Goal: Task Accomplishment & Management: Manage account settings

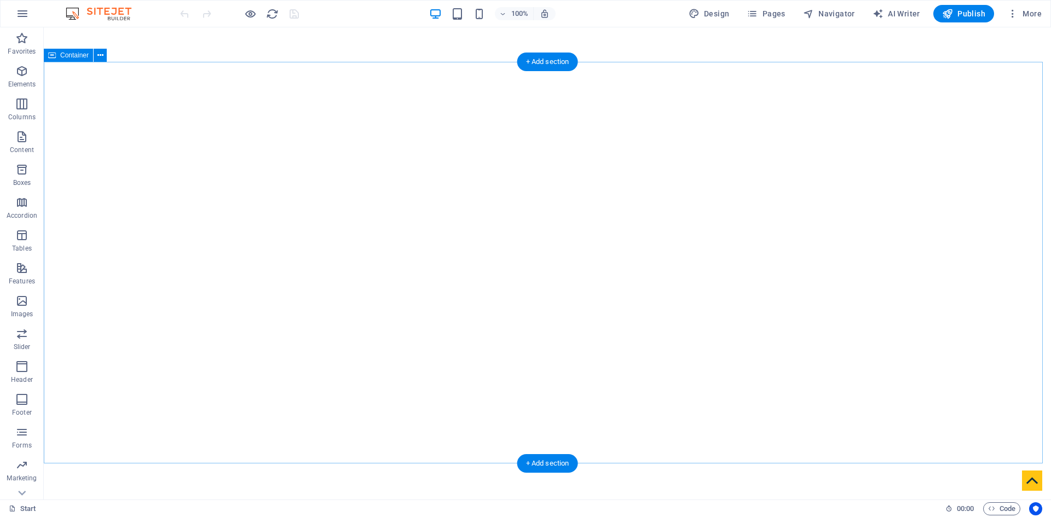
scroll to position [383, 0]
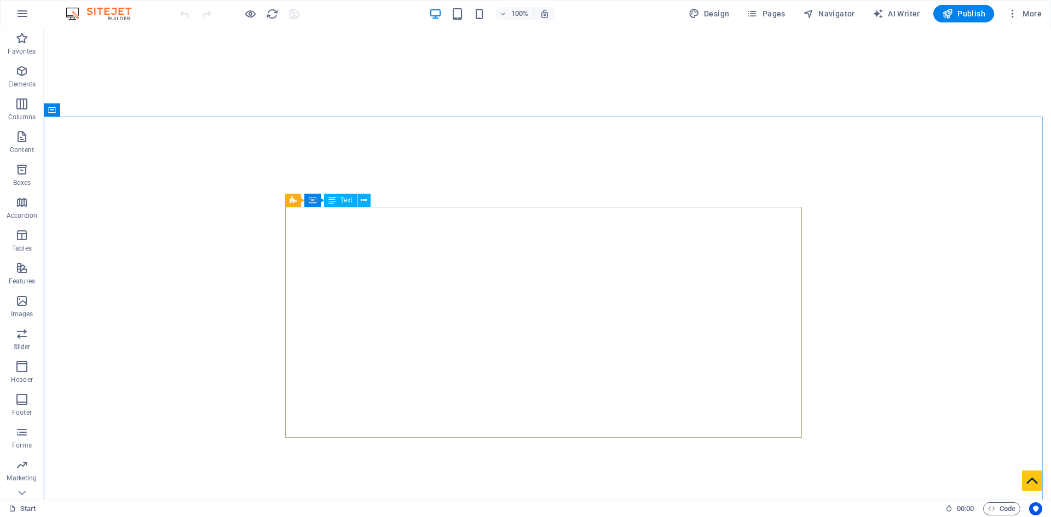
click at [343, 200] on span "Text" at bounding box center [346, 200] width 12 height 7
click at [365, 200] on icon at bounding box center [364, 200] width 6 height 11
click at [366, 202] on icon at bounding box center [364, 200] width 6 height 11
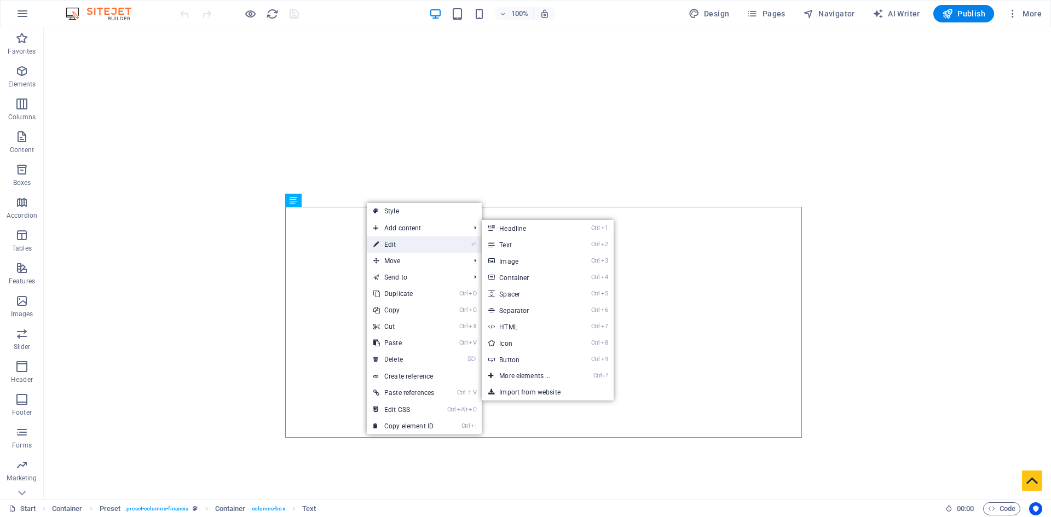
click at [408, 241] on link "⏎ Edit" at bounding box center [404, 244] width 74 height 16
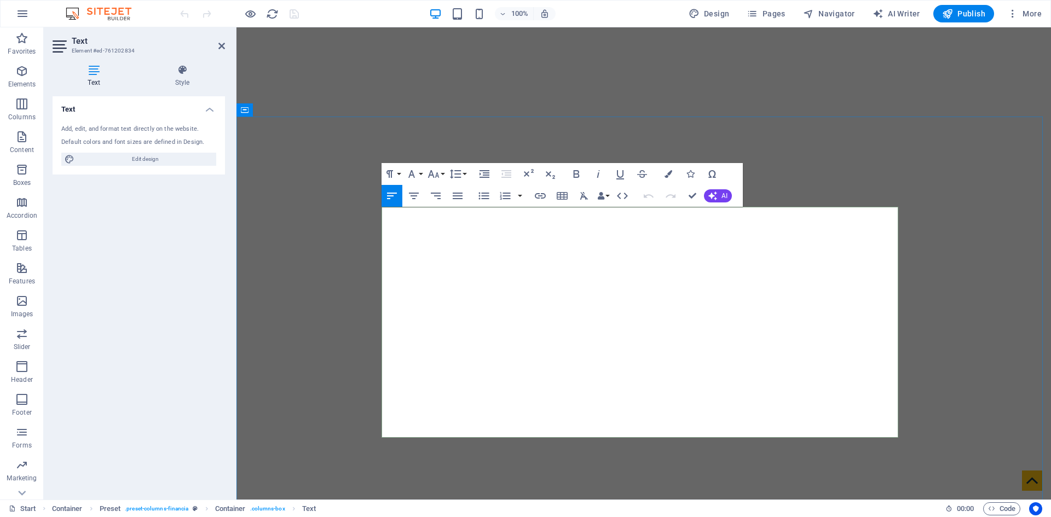
drag, startPoint x: 563, startPoint y: 415, endPoint x: 384, endPoint y: 214, distance: 269.7
click at [575, 175] on icon "button" at bounding box center [576, 174] width 6 height 8
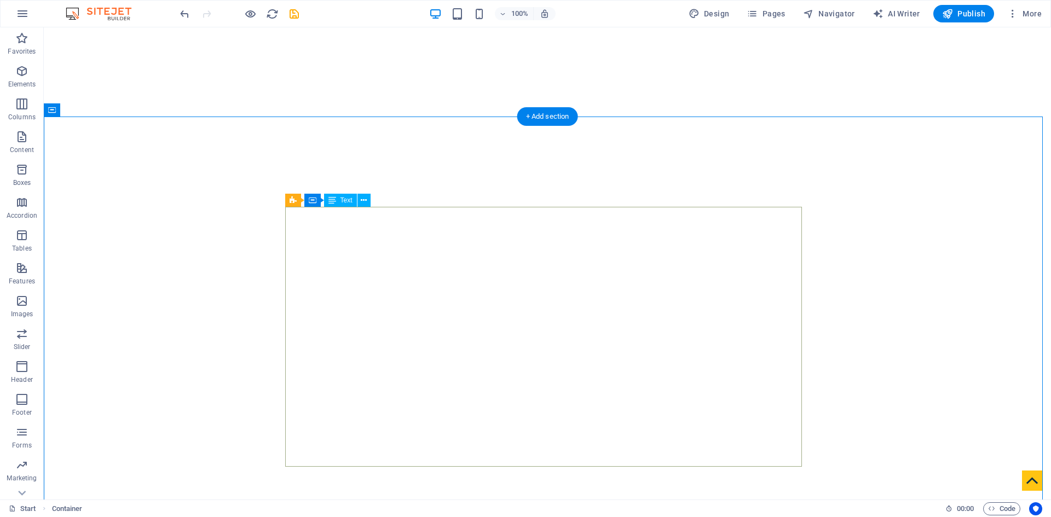
click at [370, 200] on button at bounding box center [363, 200] width 13 height 13
click at [316, 200] on div "Container" at bounding box center [328, 200] width 49 height 13
drag, startPoint x: 303, startPoint y: 258, endPoint x: 295, endPoint y: 258, distance: 7.7
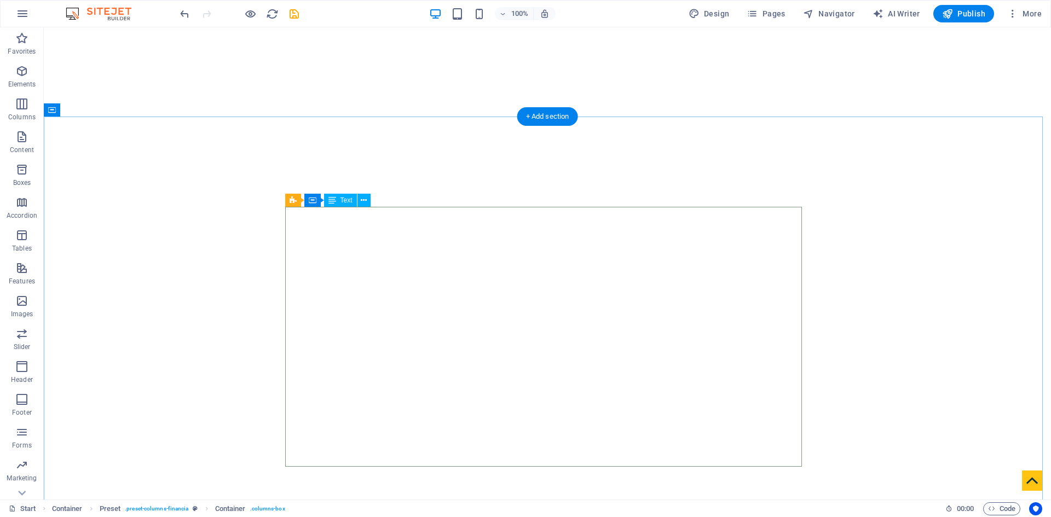
click at [330, 199] on icon at bounding box center [331, 200] width 6 height 11
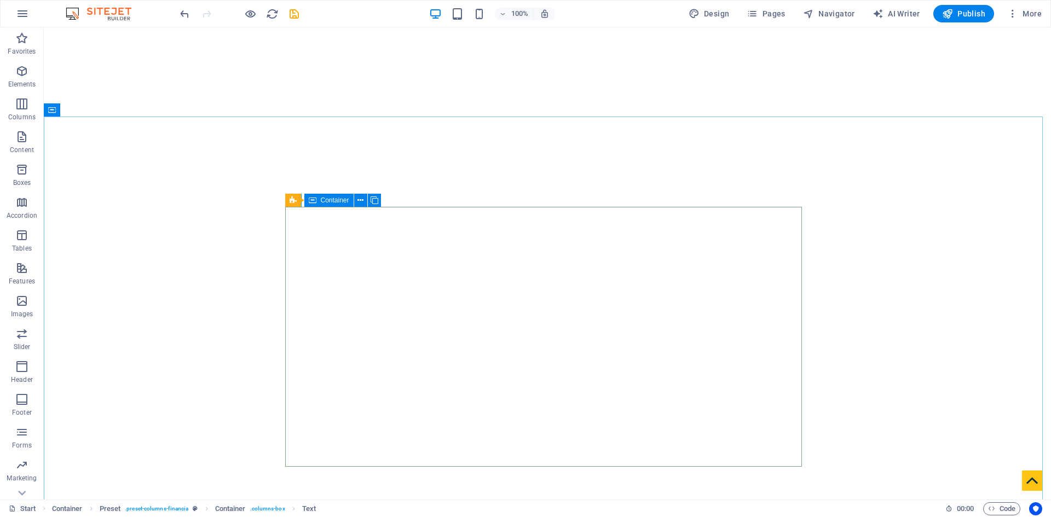
click at [315, 202] on icon at bounding box center [313, 200] width 8 height 13
click at [358, 198] on icon at bounding box center [360, 200] width 6 height 11
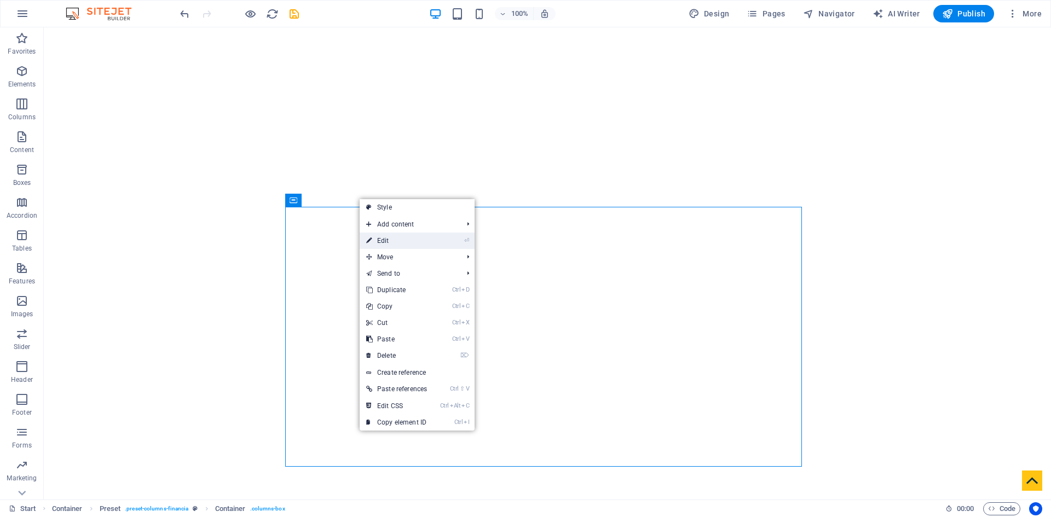
drag, startPoint x: 388, startPoint y: 238, endPoint x: 149, endPoint y: 213, distance: 239.9
click at [388, 238] on link "⏎ Edit" at bounding box center [396, 241] width 74 height 16
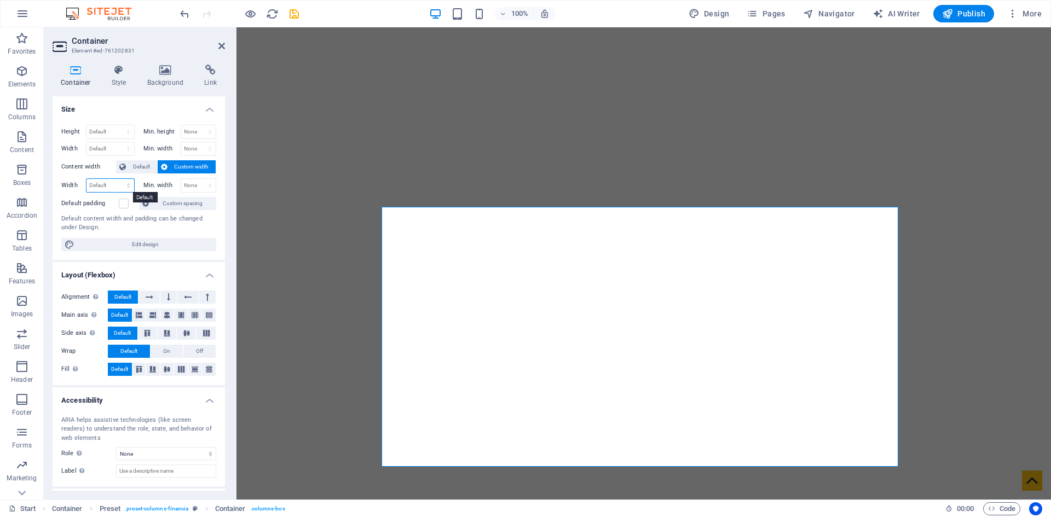
click at [111, 185] on select "Default px rem % em vh vw" at bounding box center [110, 185] width 48 height 13
click at [108, 181] on select "Default px rem % em vh vw" at bounding box center [110, 185] width 48 height 13
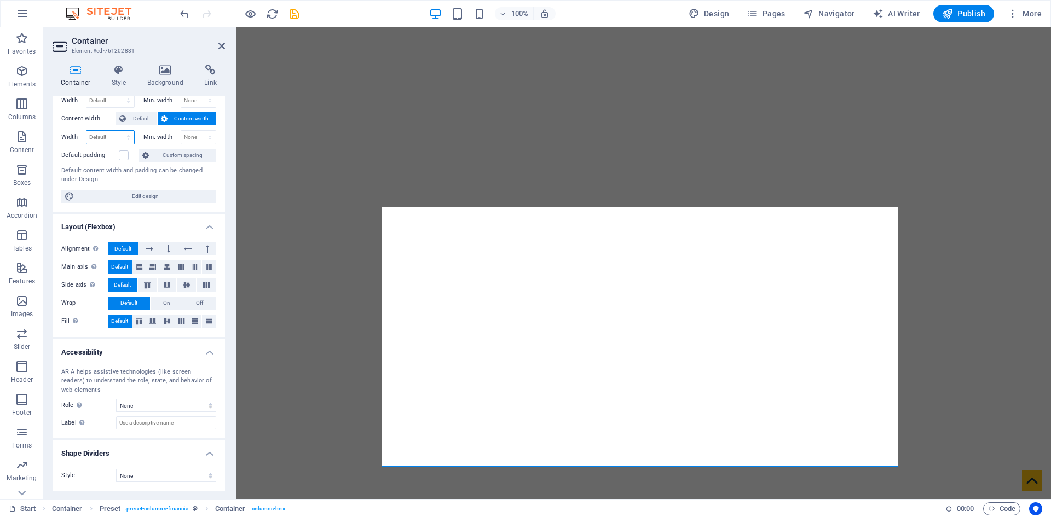
scroll to position [0, 0]
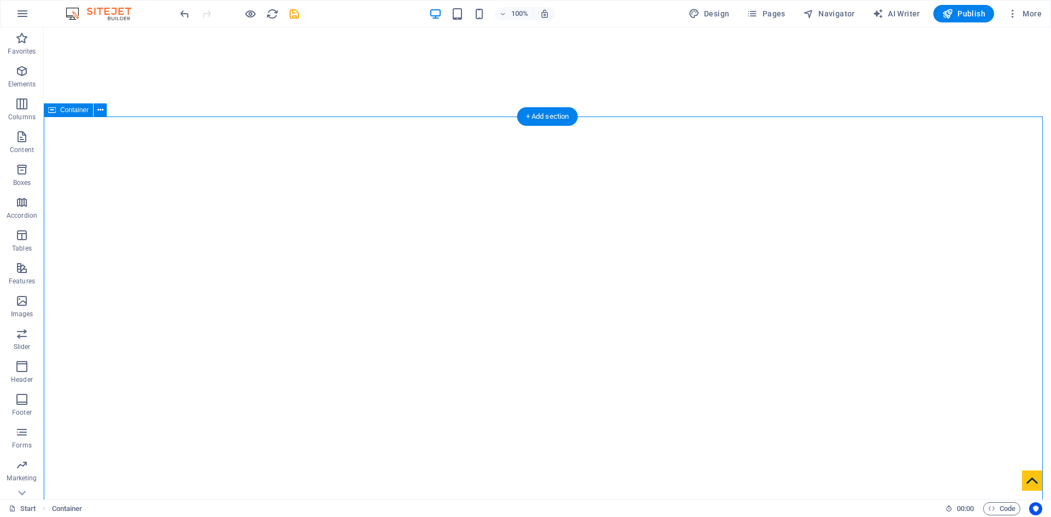
drag, startPoint x: 188, startPoint y: 256, endPoint x: 356, endPoint y: 256, distance: 168.5
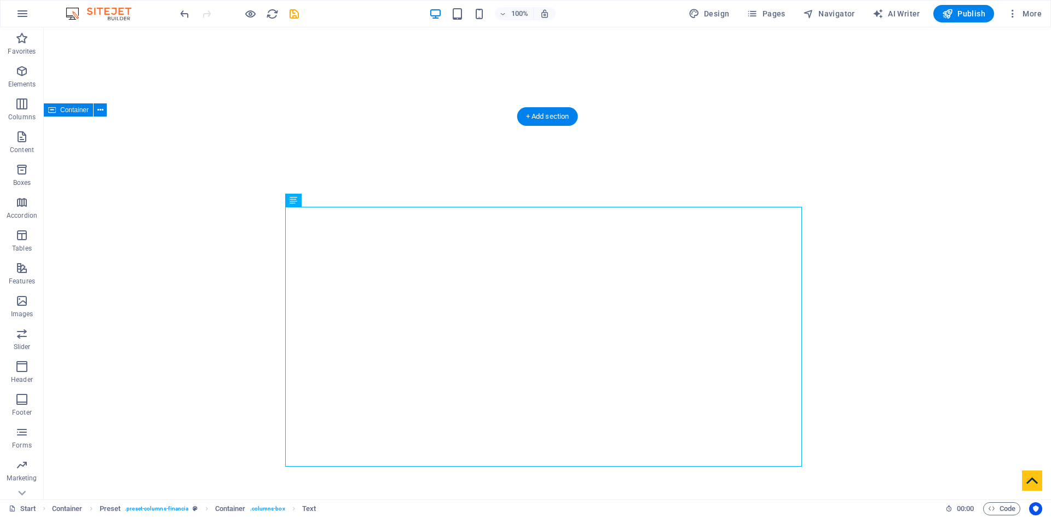
drag, startPoint x: 423, startPoint y: 250, endPoint x: 358, endPoint y: 251, distance: 65.1
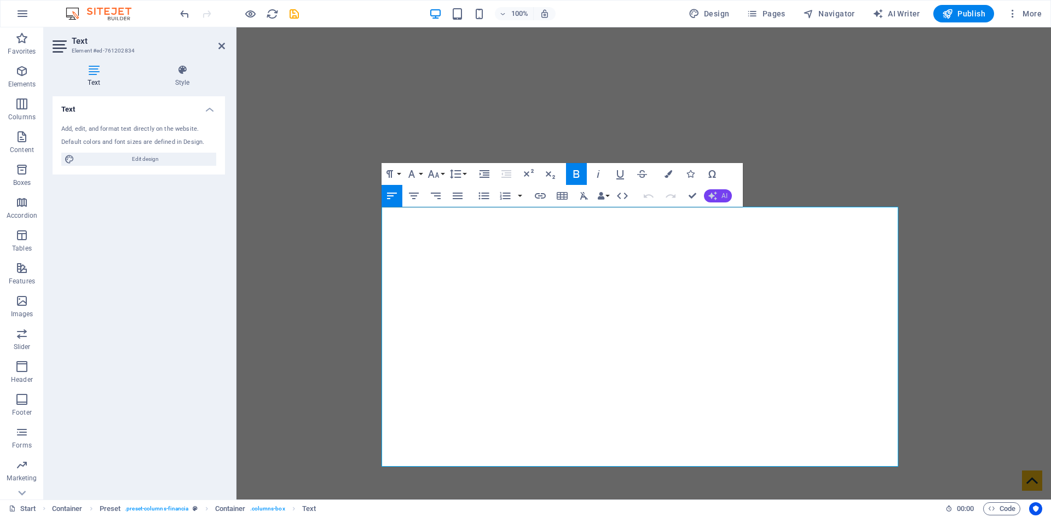
click at [709, 199] on icon "button" at bounding box center [712, 196] width 9 height 9
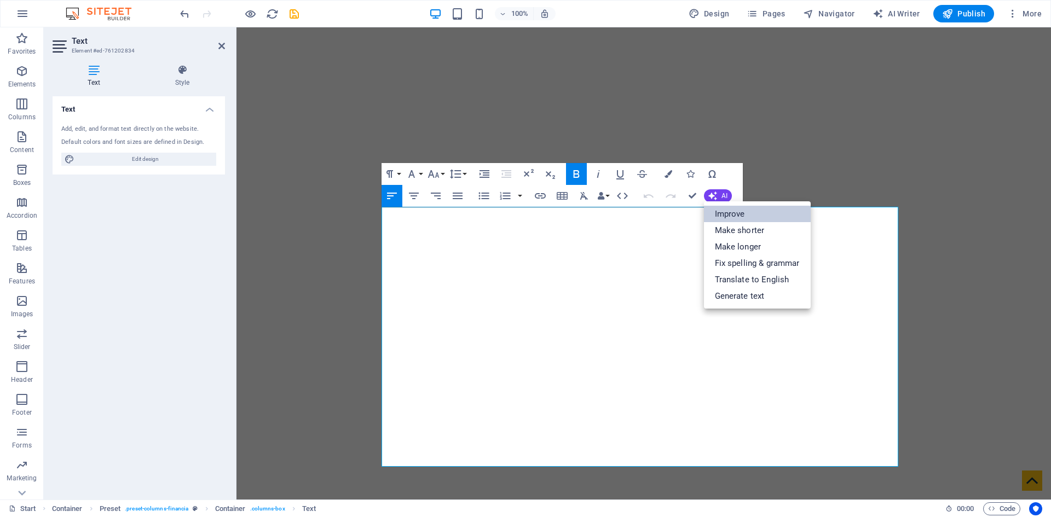
click at [746, 216] on link "Improve" at bounding box center [757, 214] width 107 height 16
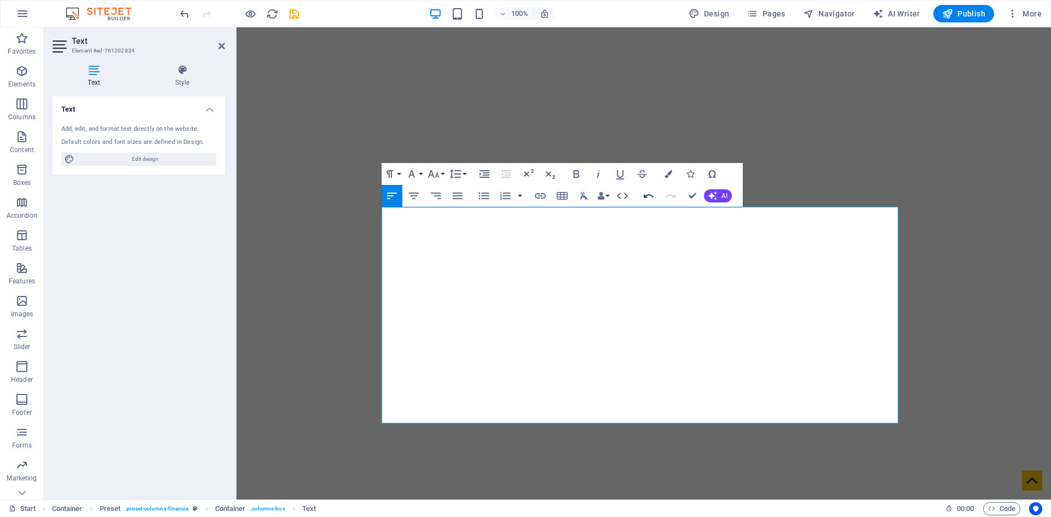
click at [651, 199] on icon "button" at bounding box center [648, 195] width 13 height 13
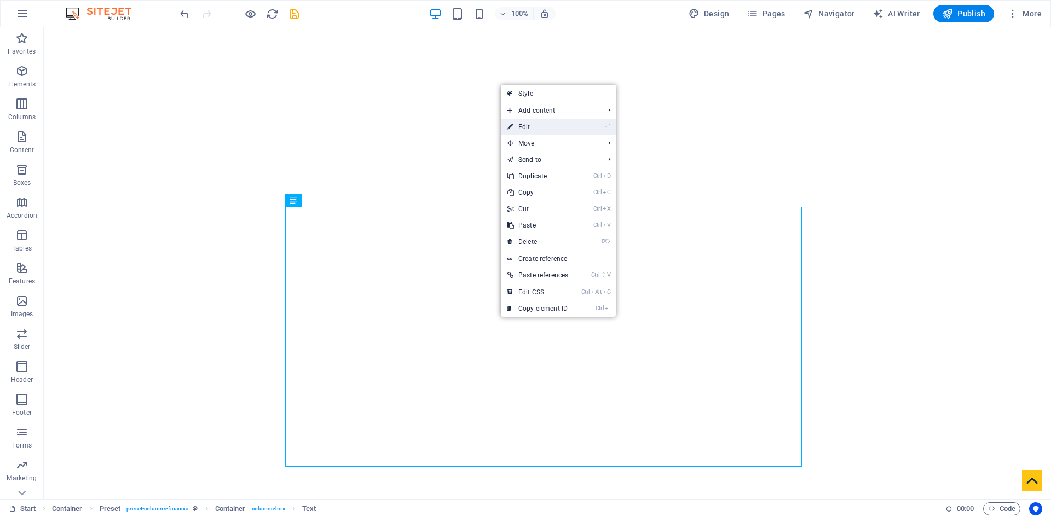
click at [533, 130] on link "⏎ Edit" at bounding box center [538, 127] width 74 height 16
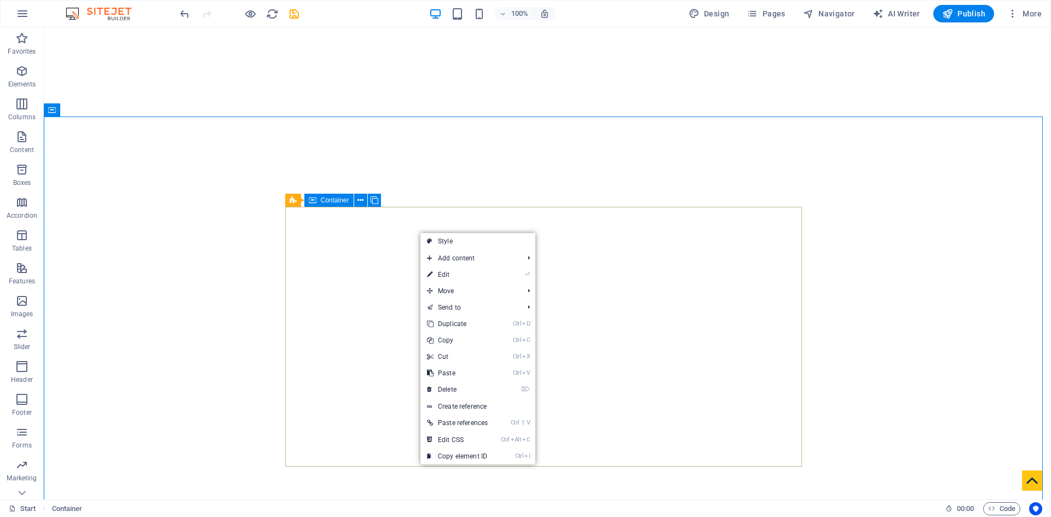
click at [313, 201] on icon at bounding box center [313, 200] width 8 height 13
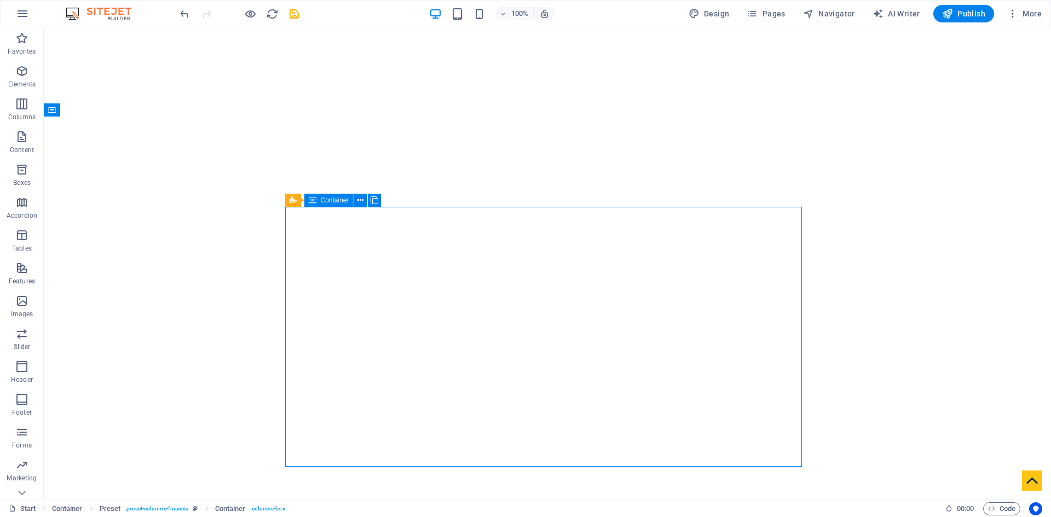
click at [318, 200] on div "Container" at bounding box center [328, 200] width 49 height 13
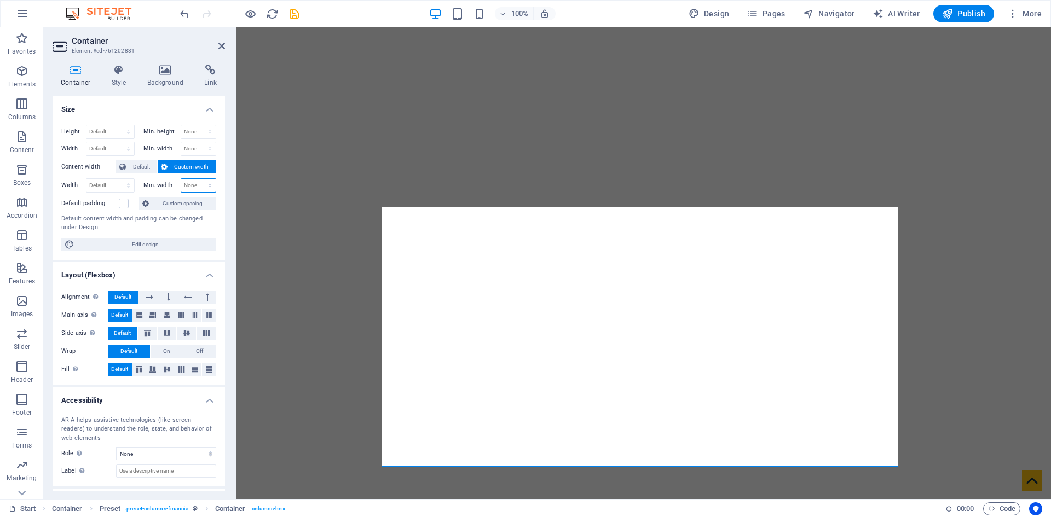
click at [192, 187] on select "None px rem % vh vw" at bounding box center [198, 185] width 35 height 13
click at [201, 188] on select "None px rem % vh vw" at bounding box center [198, 185] width 35 height 13
click at [123, 128] on select "Default px rem % vh vw" at bounding box center [110, 131] width 48 height 13
click at [98, 132] on select "Default px rem % vh vw" at bounding box center [110, 131] width 48 height 13
click at [103, 131] on select "Default px rem % vh vw" at bounding box center [110, 131] width 48 height 13
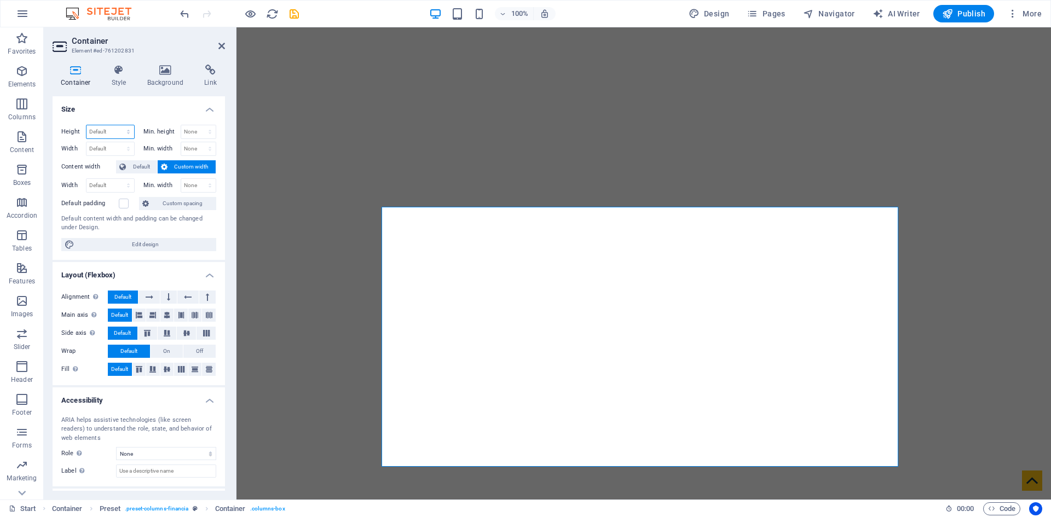
click at [103, 131] on select "Default px rem % vh vw" at bounding box center [110, 131] width 48 height 13
click at [140, 252] on div "Height Default px rem % vh vw Min. height None px rem % vh vw Width Default px …" at bounding box center [139, 188] width 172 height 144
click at [141, 246] on span "Edit design" at bounding box center [145, 244] width 135 height 13
select select "rem"
select select "300"
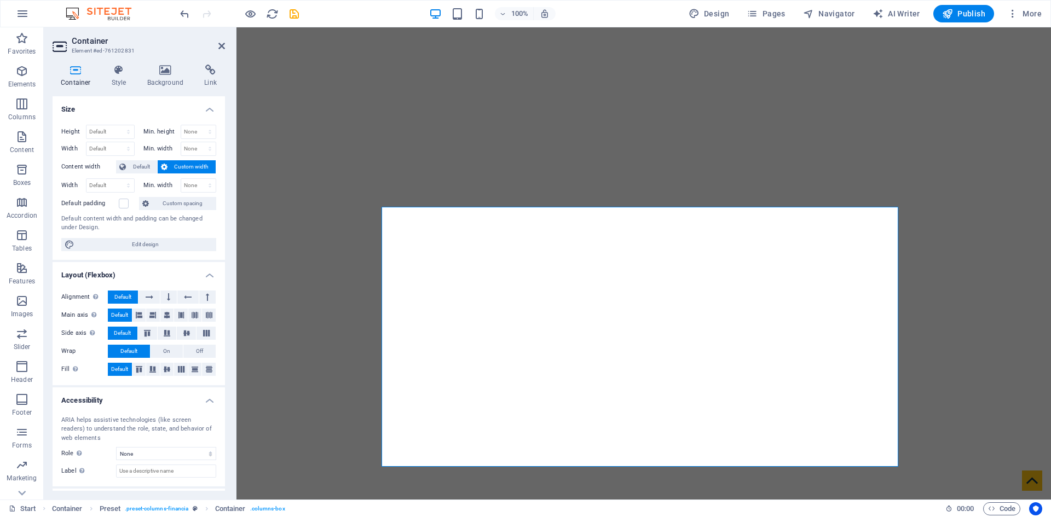
select select "px"
select select "rem"
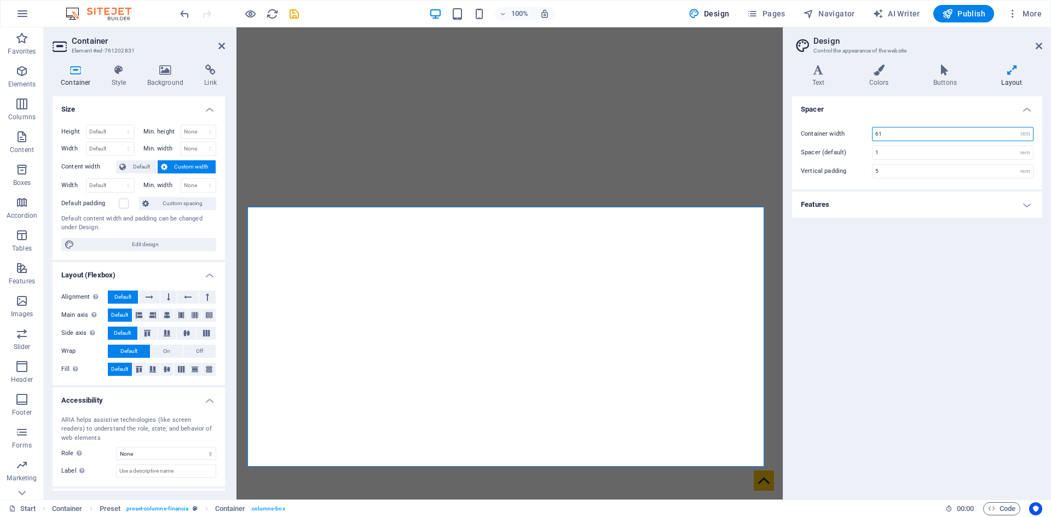
click at [897, 131] on input "61" at bounding box center [952, 133] width 160 height 13
click at [888, 117] on div "Container width 65 rem px Spacer (default) 1 rem Vertical padding 5 rem" at bounding box center [917, 152] width 254 height 73
click at [915, 135] on input "65" at bounding box center [952, 133] width 160 height 13
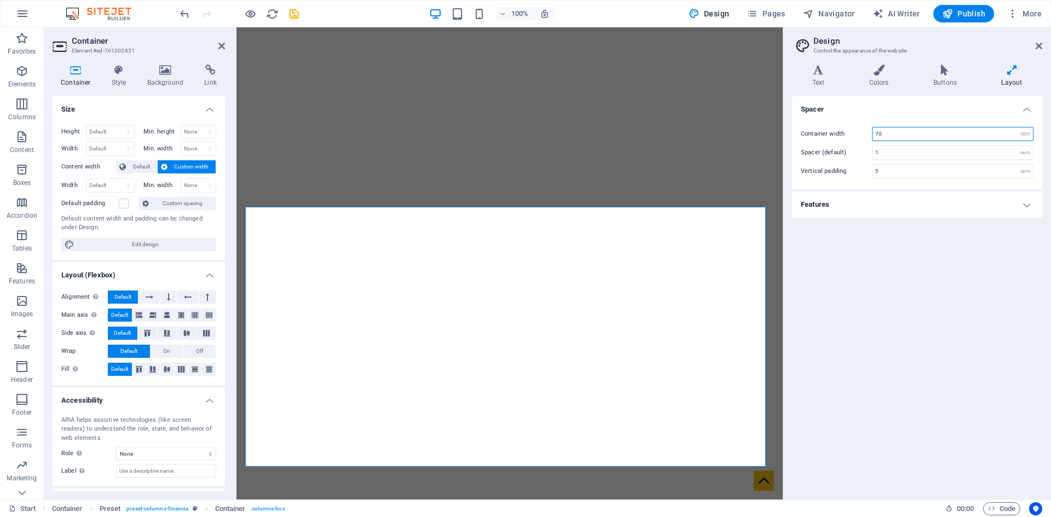
type input "70"
click at [925, 105] on h4 "Spacer" at bounding box center [917, 106] width 250 height 20
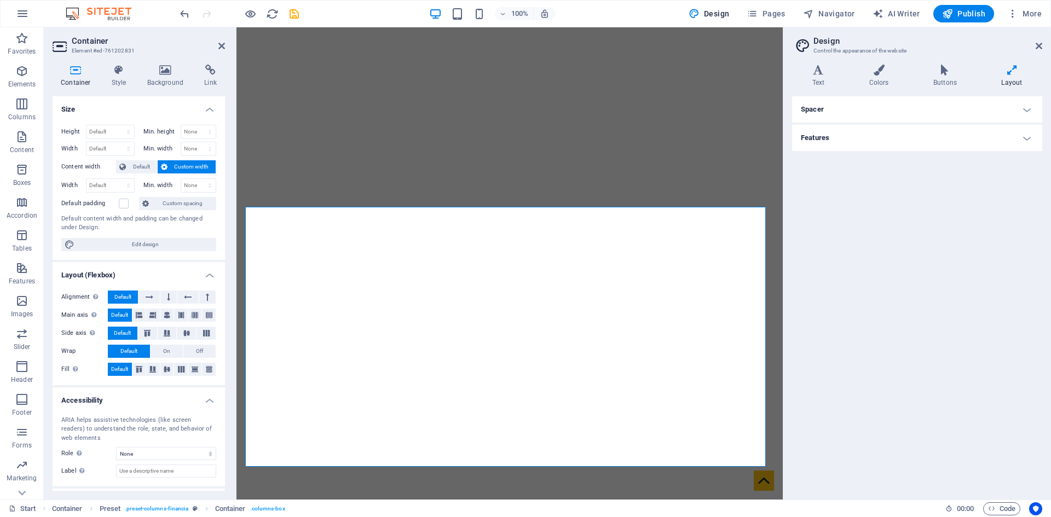
click at [851, 107] on h4 "Spacer" at bounding box center [917, 109] width 250 height 26
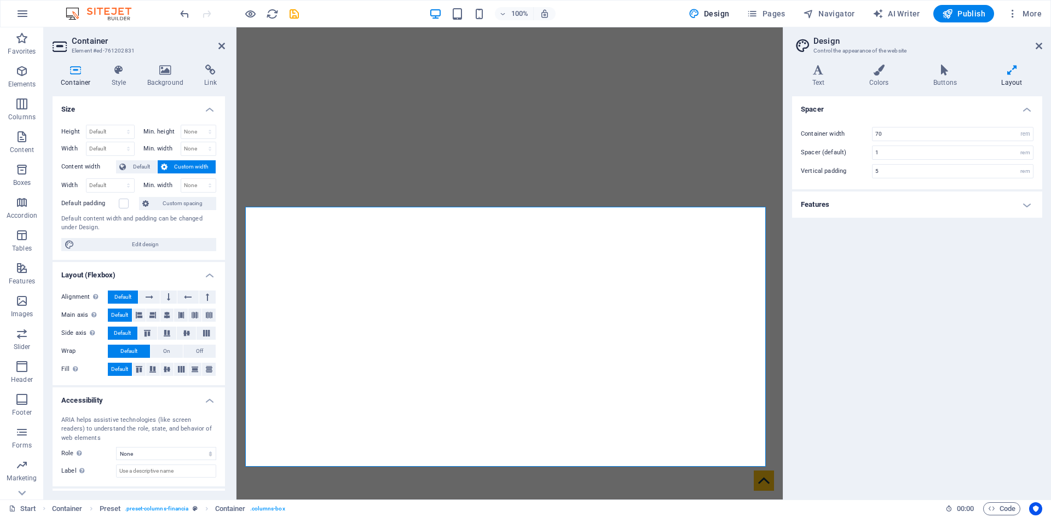
click at [891, 212] on h4 "Features" at bounding box center [917, 205] width 250 height 26
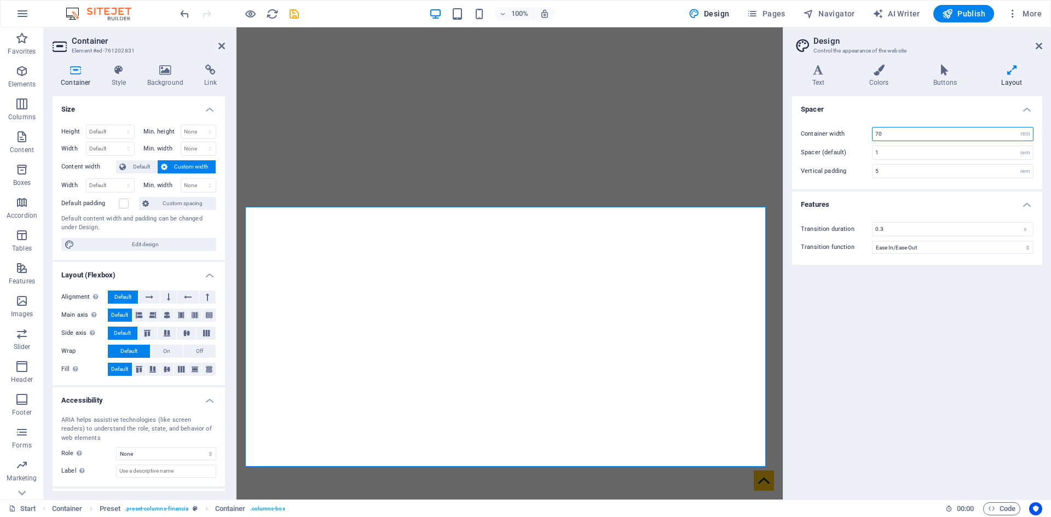
click at [915, 132] on input "70" at bounding box center [952, 133] width 160 height 13
click at [850, 399] on div "Spacer Container width 70 rem px Spacer (default) 1 rem Vertical padding 5 rem …" at bounding box center [917, 293] width 250 height 395
click at [1007, 511] on span "Code" at bounding box center [1001, 508] width 27 height 13
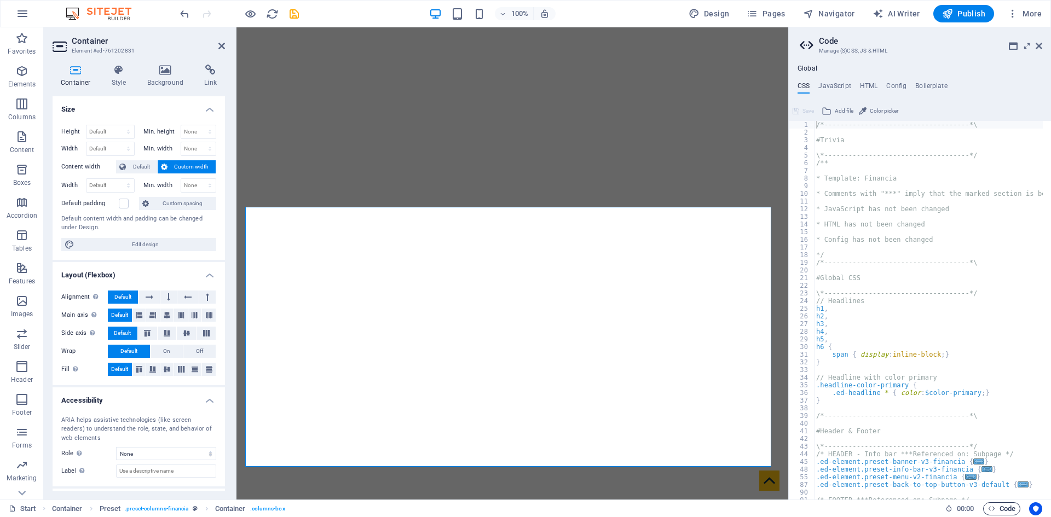
click at [1003, 507] on span "Code" at bounding box center [1001, 508] width 27 height 13
click at [1039, 48] on icon at bounding box center [1038, 46] width 7 height 9
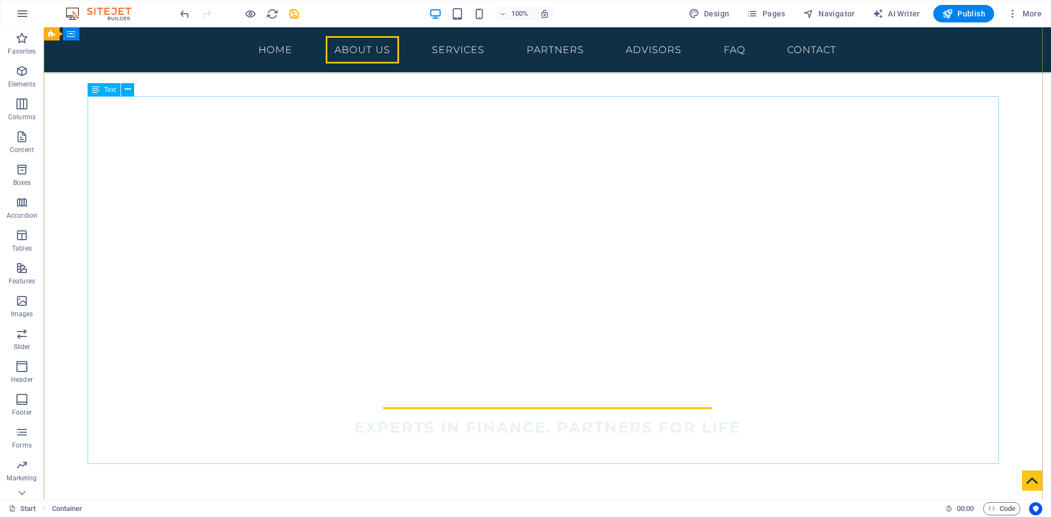
scroll to position [875, 0]
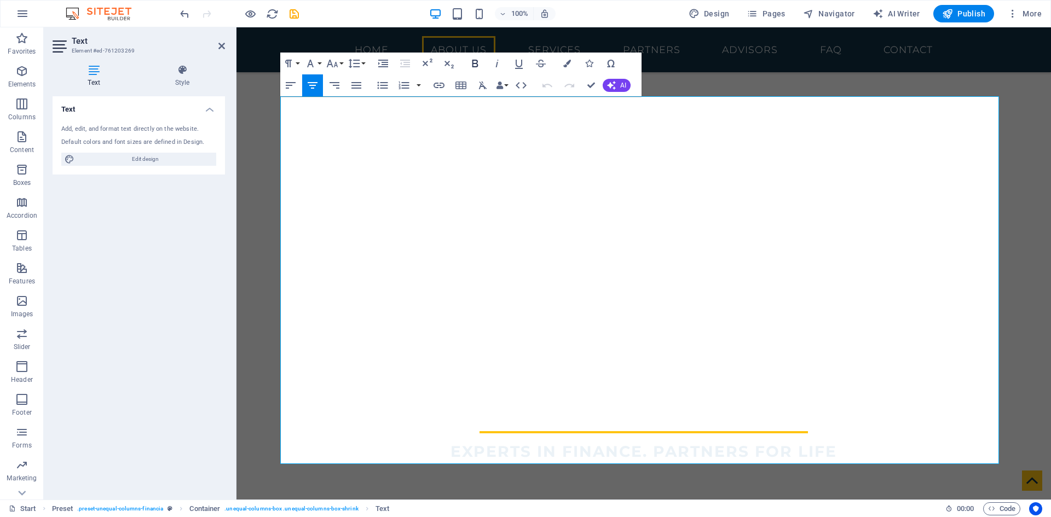
click at [475, 62] on icon "button" at bounding box center [474, 63] width 13 height 13
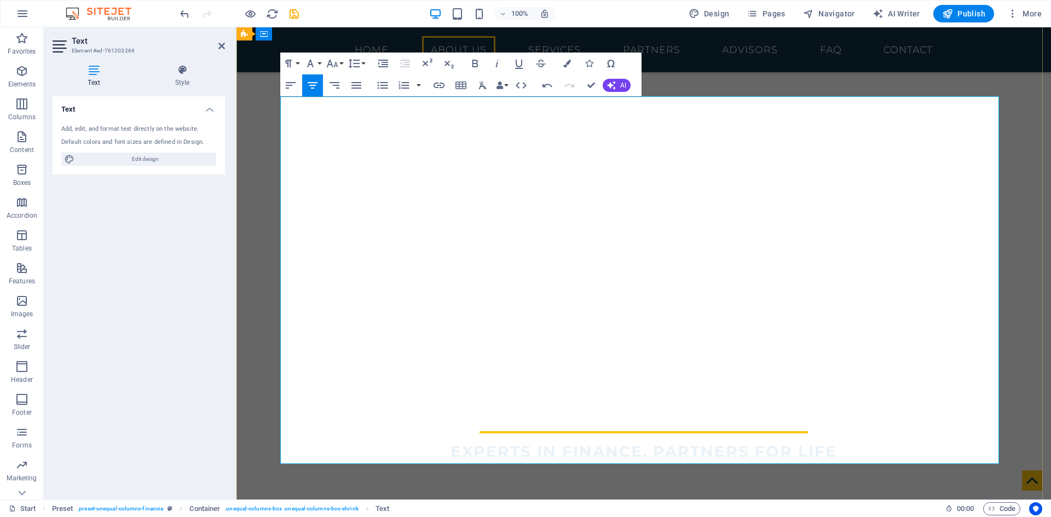
click at [474, 63] on icon "button" at bounding box center [475, 64] width 6 height 8
click at [475, 64] on icon "button" at bounding box center [474, 63] width 13 height 13
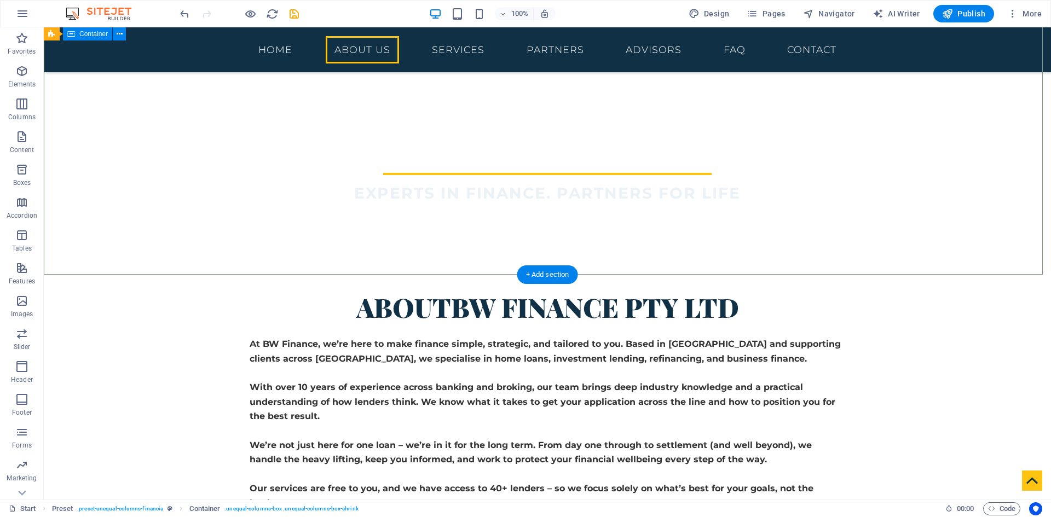
scroll to position [1149, 0]
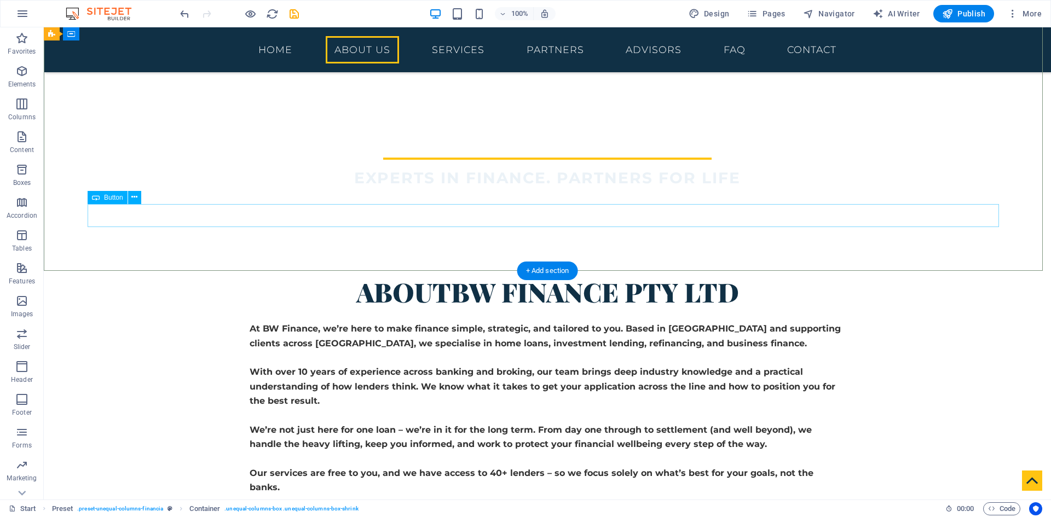
click at [104, 199] on span "Button" at bounding box center [113, 197] width 19 height 7
click at [134, 198] on icon at bounding box center [134, 197] width 6 height 11
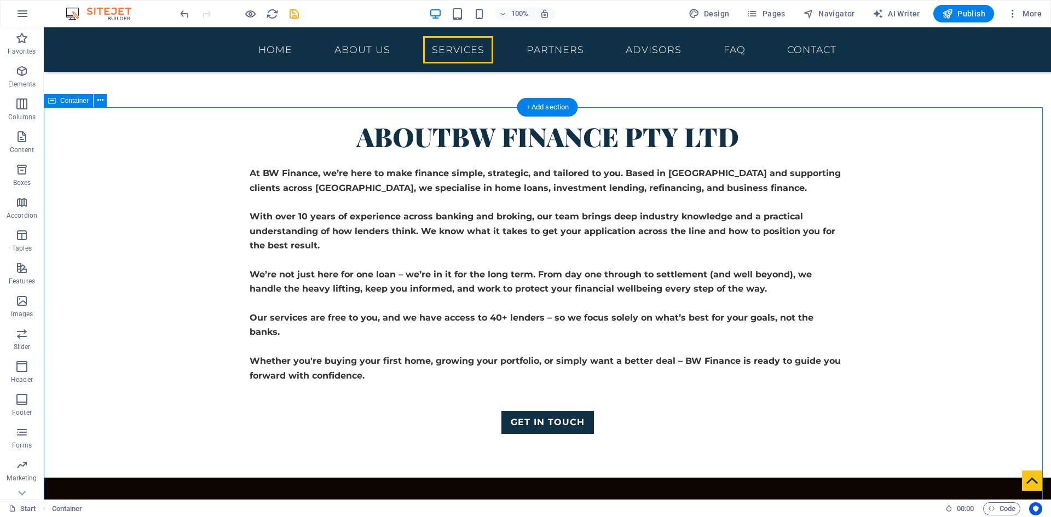
scroll to position [1313, 0]
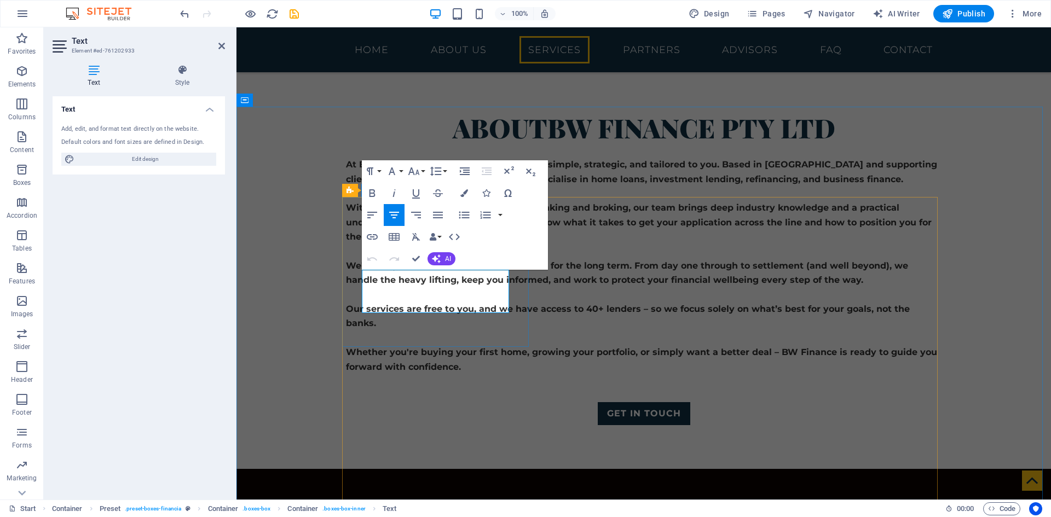
drag, startPoint x: 485, startPoint y: 305, endPoint x: 362, endPoint y: 281, distance: 125.3
click at [436, 257] on icon "button" at bounding box center [436, 258] width 9 height 9
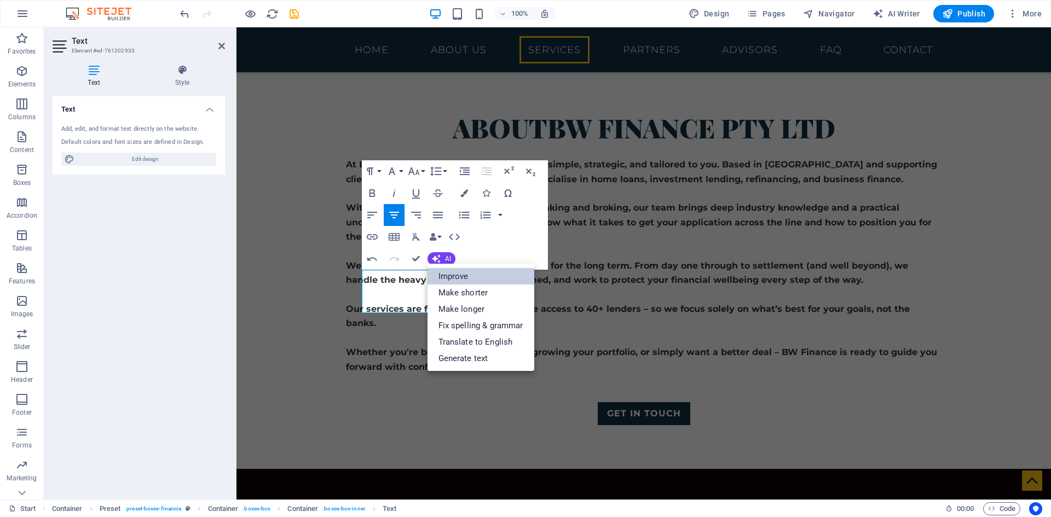
click at [483, 280] on link "Improve" at bounding box center [480, 276] width 107 height 16
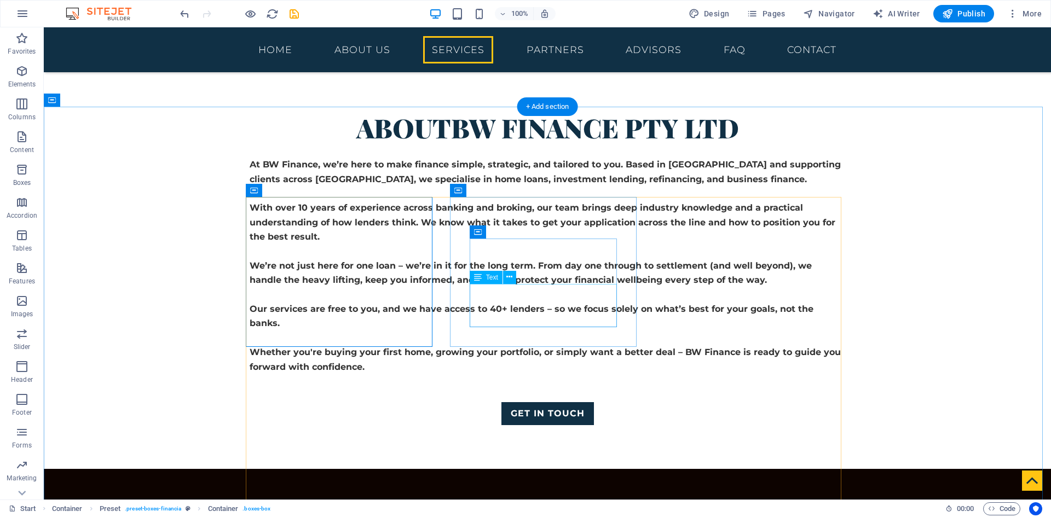
click at [510, 281] on icon at bounding box center [509, 276] width 6 height 11
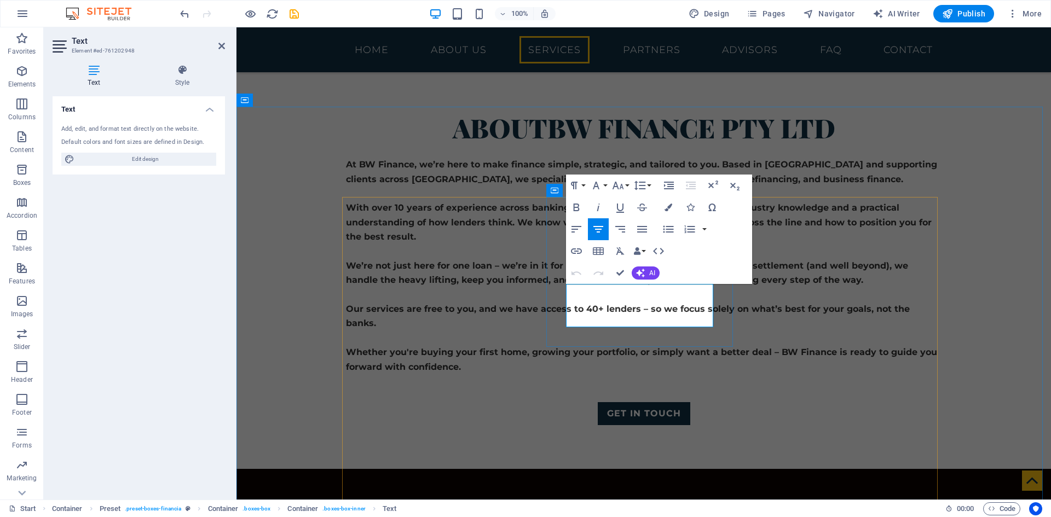
drag, startPoint x: 682, startPoint y: 317, endPoint x: 568, endPoint y: 284, distance: 118.6
click at [640, 269] on icon "button" at bounding box center [640, 273] width 9 height 9
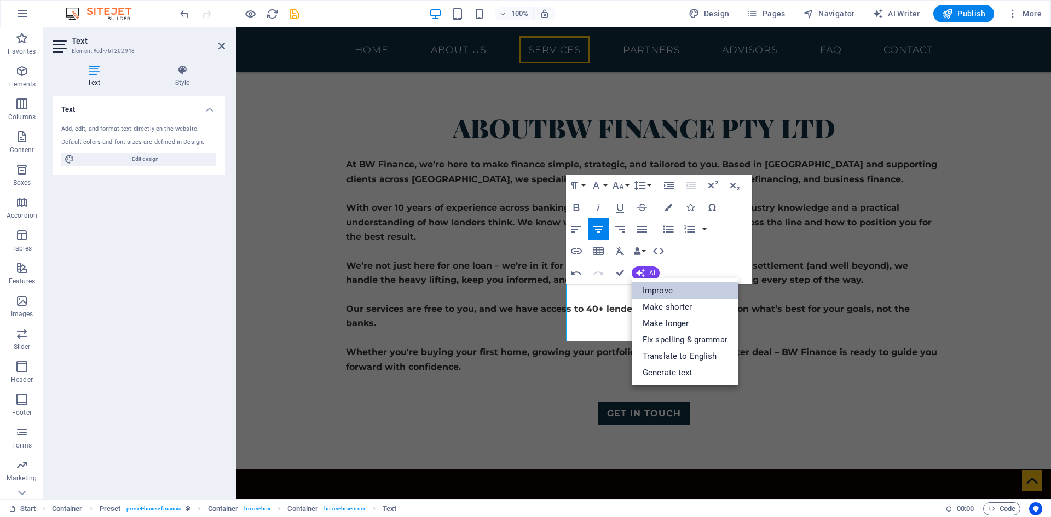
click at [666, 287] on link "Improve" at bounding box center [684, 290] width 107 height 16
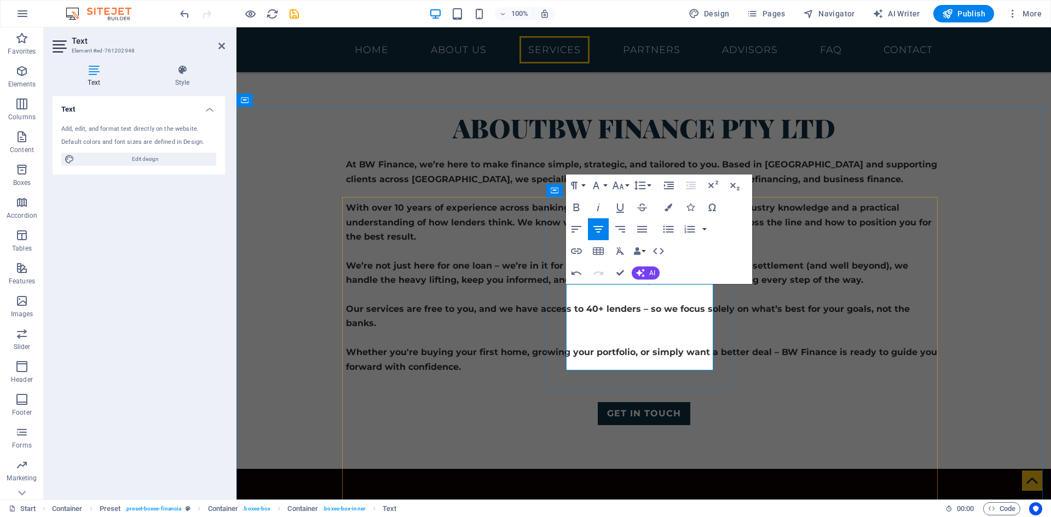
drag, startPoint x: 679, startPoint y: 306, endPoint x: 588, endPoint y: 294, distance: 92.2
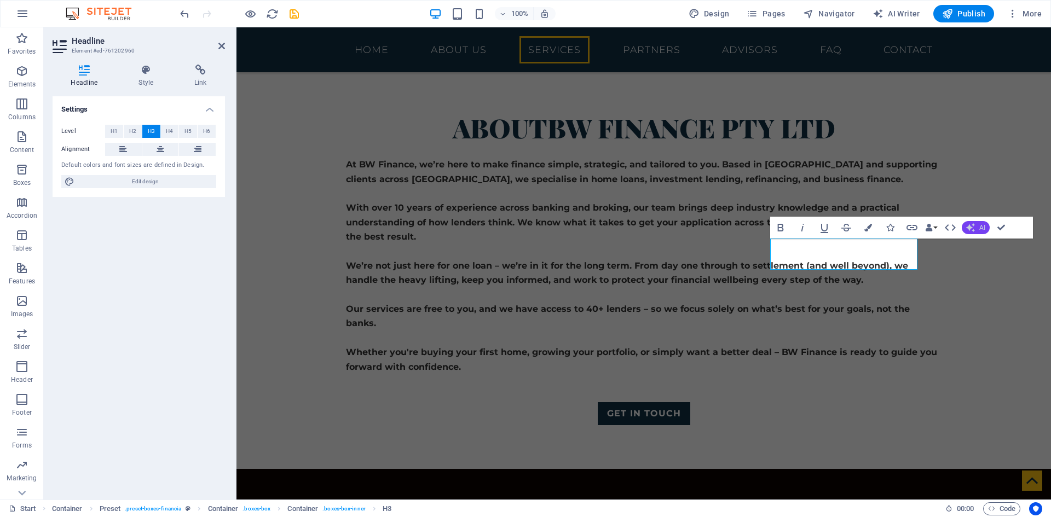
click at [980, 224] on span "AI" at bounding box center [982, 227] width 6 height 7
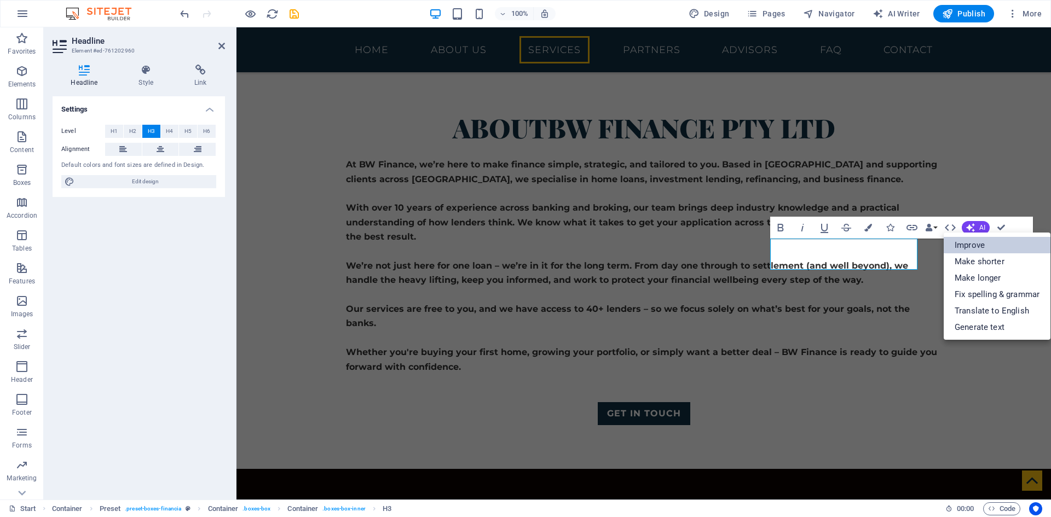
click at [985, 246] on link "Improve" at bounding box center [996, 245] width 107 height 16
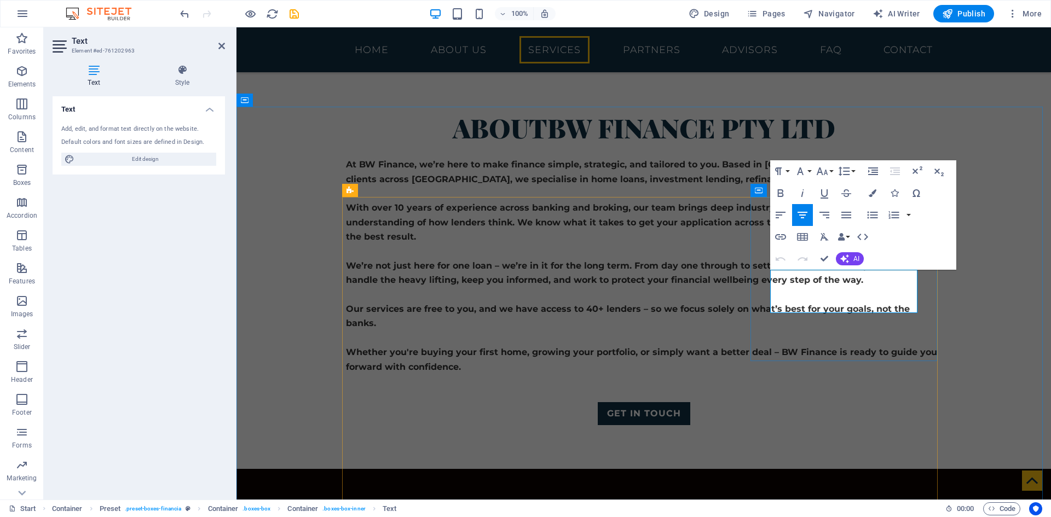
click at [853, 258] on span "AI" at bounding box center [856, 259] width 6 height 7
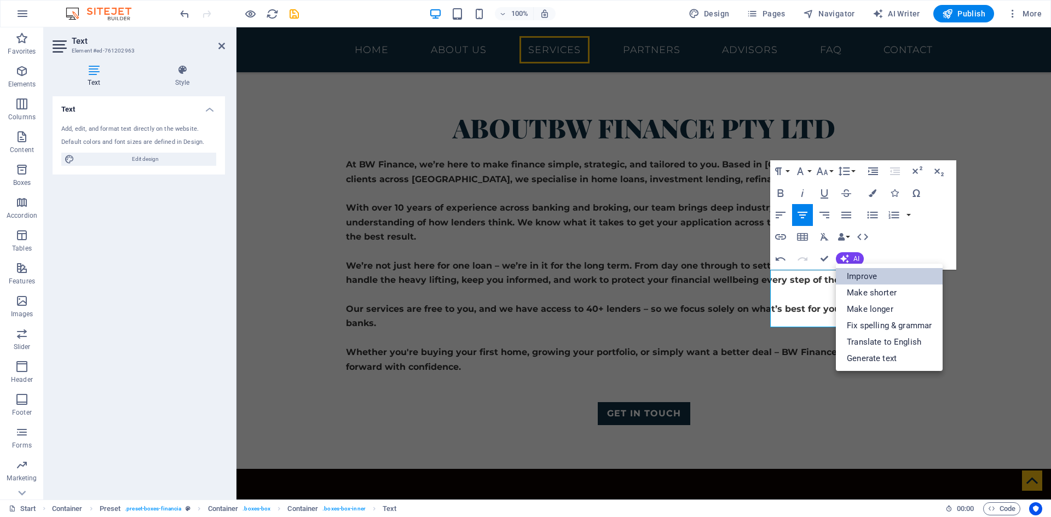
click at [890, 273] on link "Improve" at bounding box center [889, 276] width 107 height 16
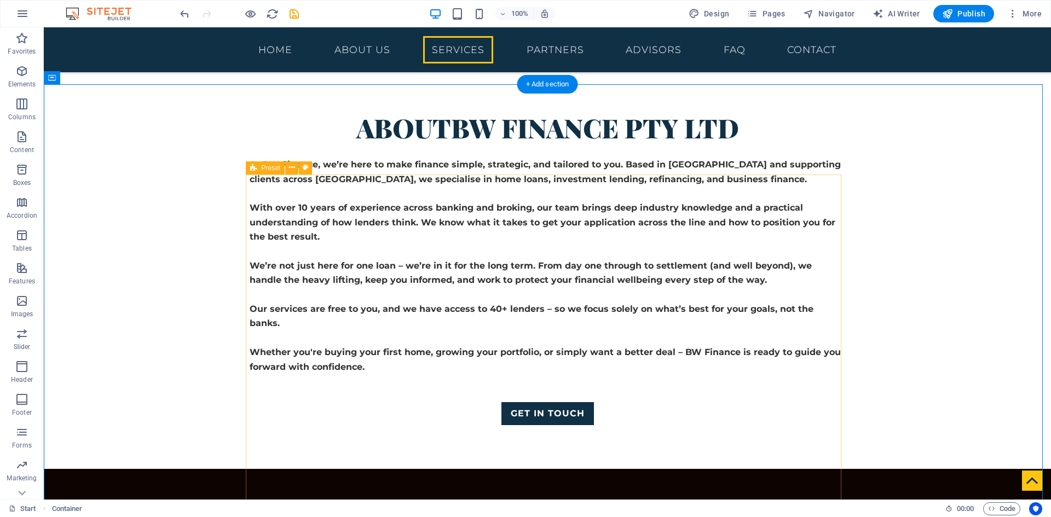
scroll to position [1368, 0]
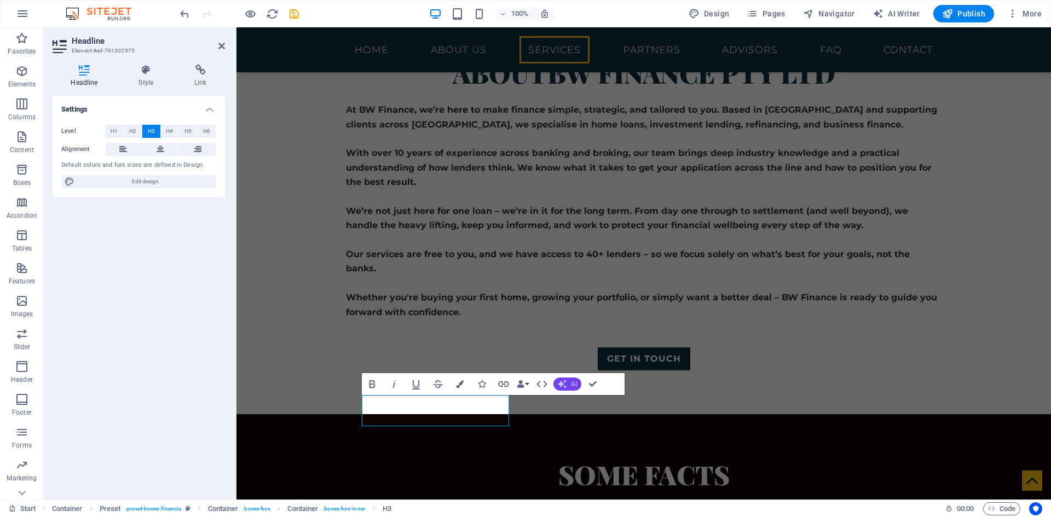
click at [564, 378] on button "AI" at bounding box center [567, 384] width 28 height 13
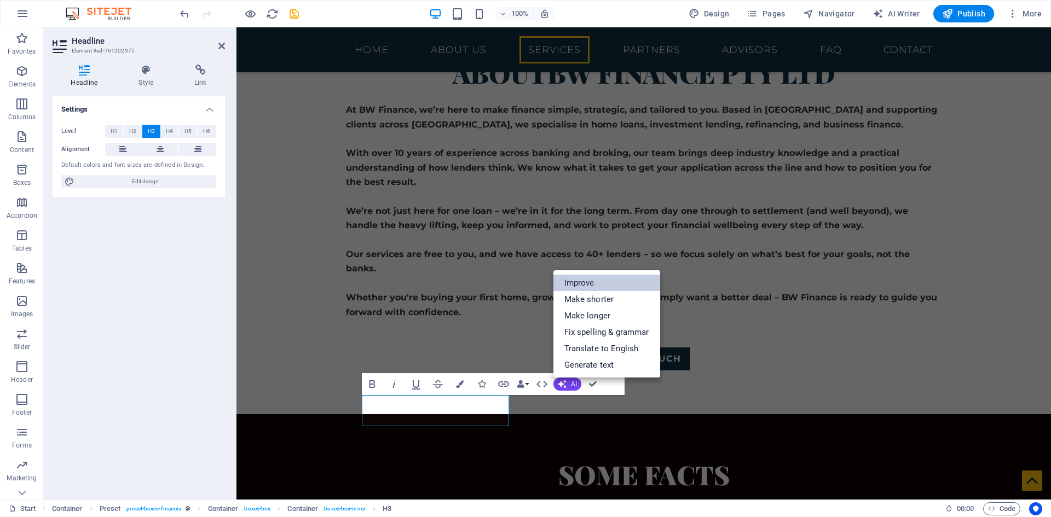
click at [590, 281] on link "Improve" at bounding box center [606, 283] width 107 height 16
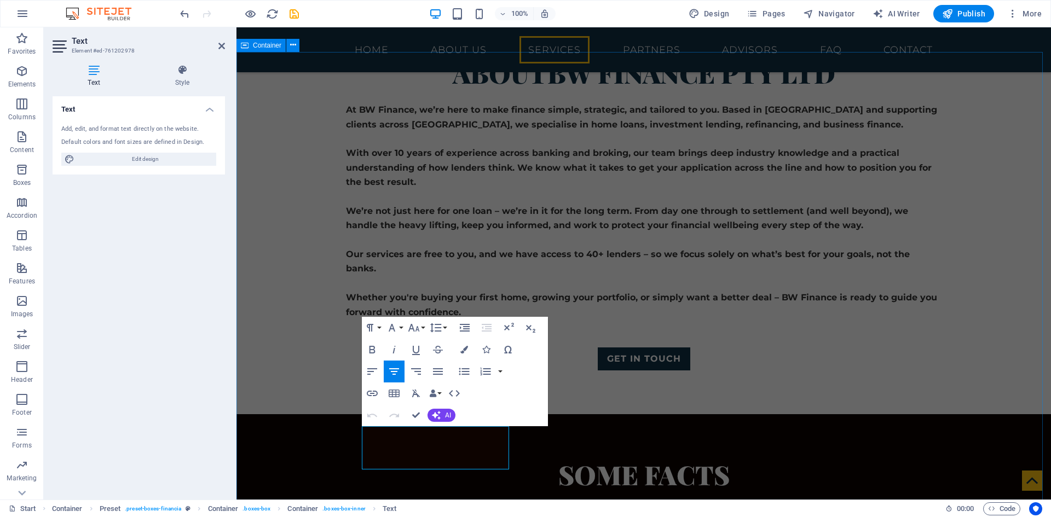
drag, startPoint x: 458, startPoint y: 464, endPoint x: 332, endPoint y: 437, distance: 128.7
click at [441, 412] on button "AI" at bounding box center [441, 415] width 28 height 13
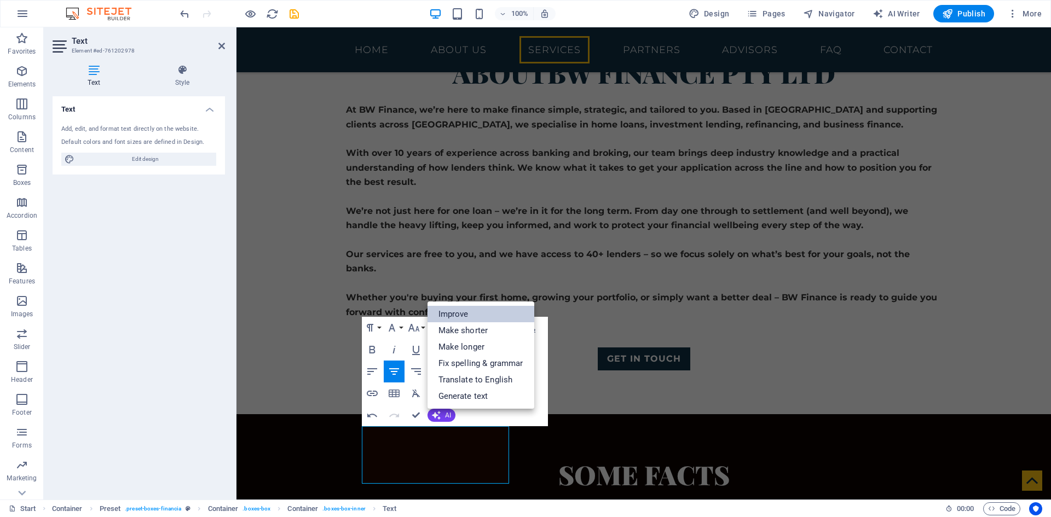
click at [466, 316] on link "Improve" at bounding box center [480, 314] width 107 height 16
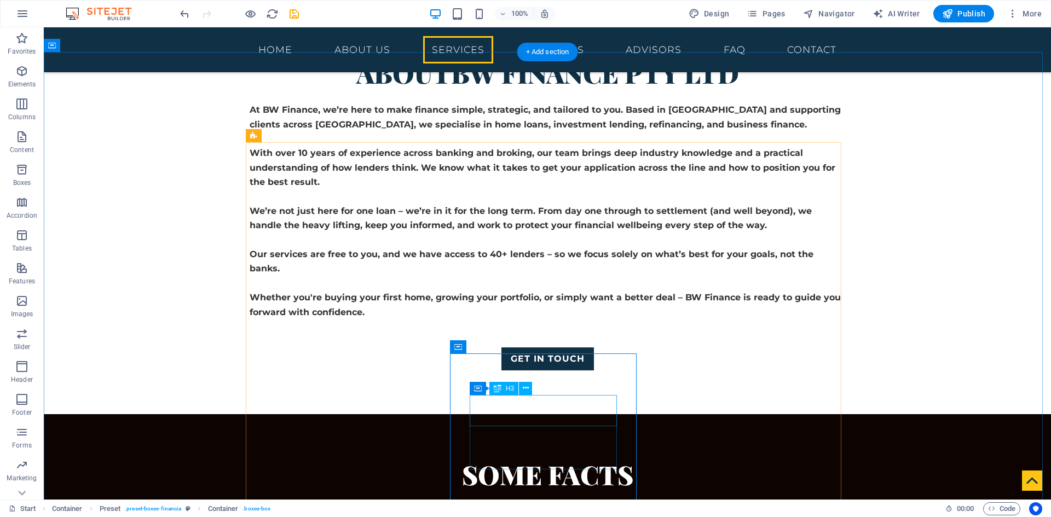
drag, startPoint x: 576, startPoint y: 417, endPoint x: 383, endPoint y: 416, distance: 193.2
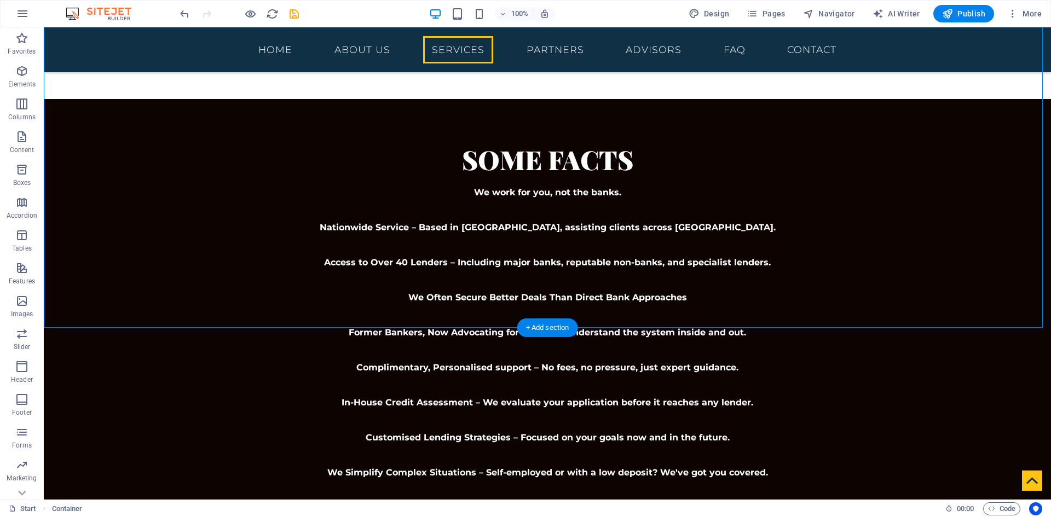
scroll to position [1587, 0]
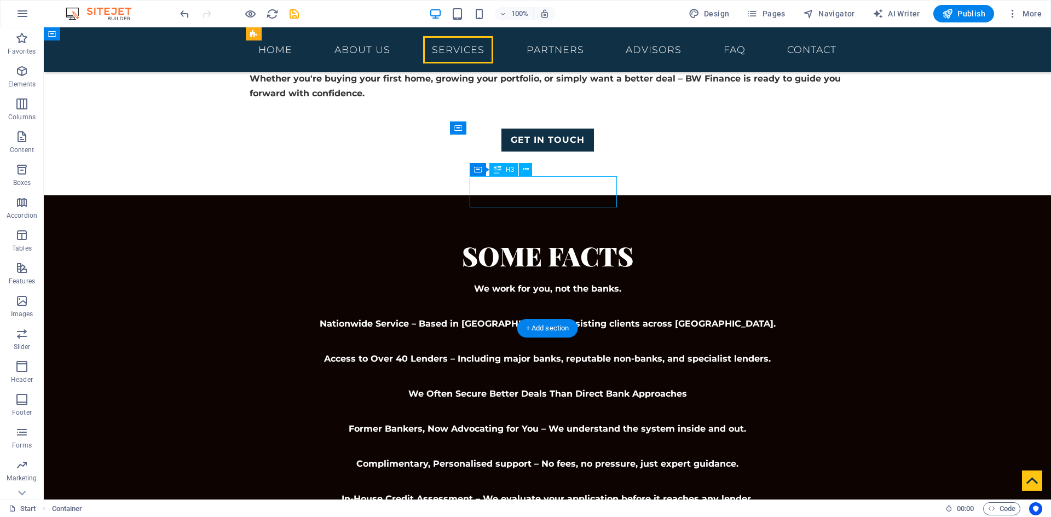
drag, startPoint x: 554, startPoint y: 189, endPoint x: 361, endPoint y: 189, distance: 192.6
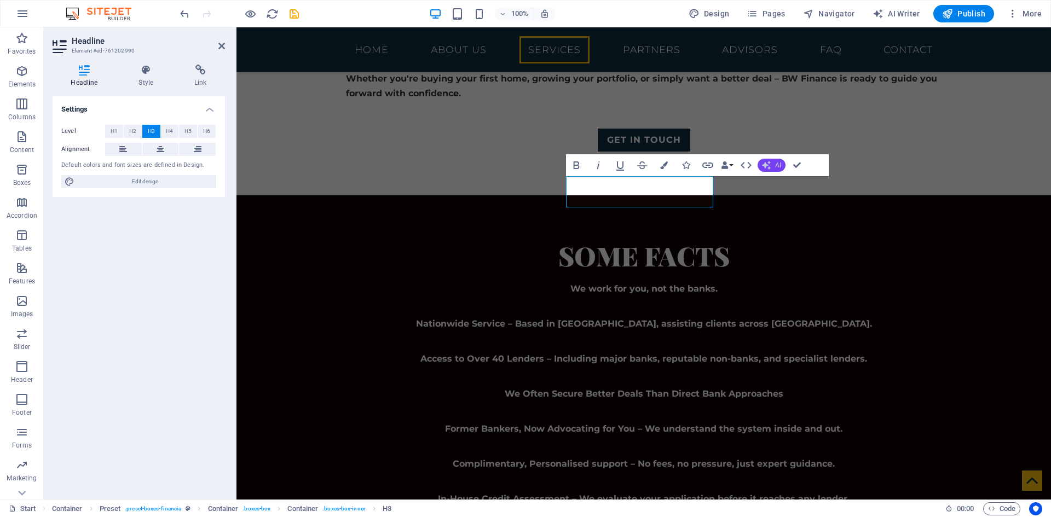
click at [767, 164] on icon "button" at bounding box center [766, 165] width 9 height 9
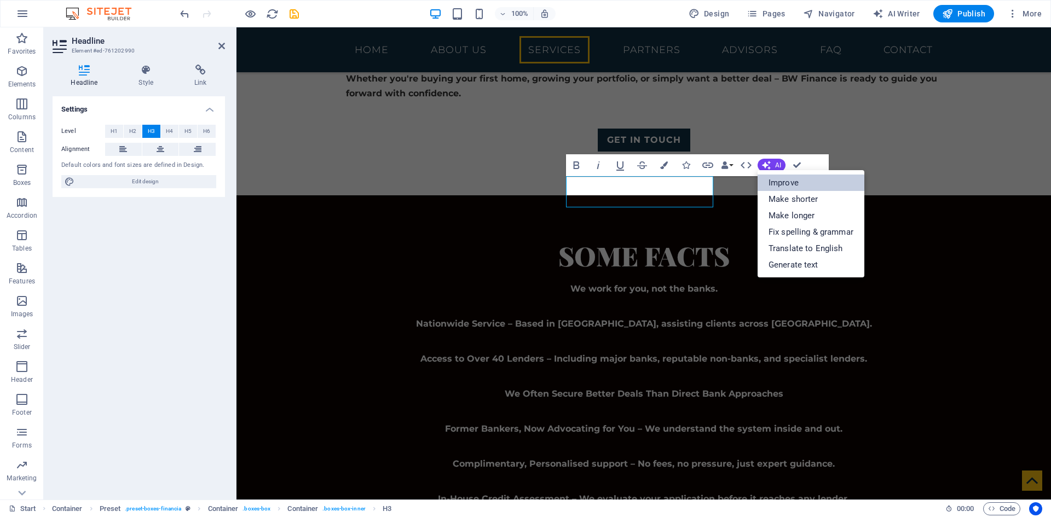
click at [790, 187] on link "Improve" at bounding box center [810, 183] width 107 height 16
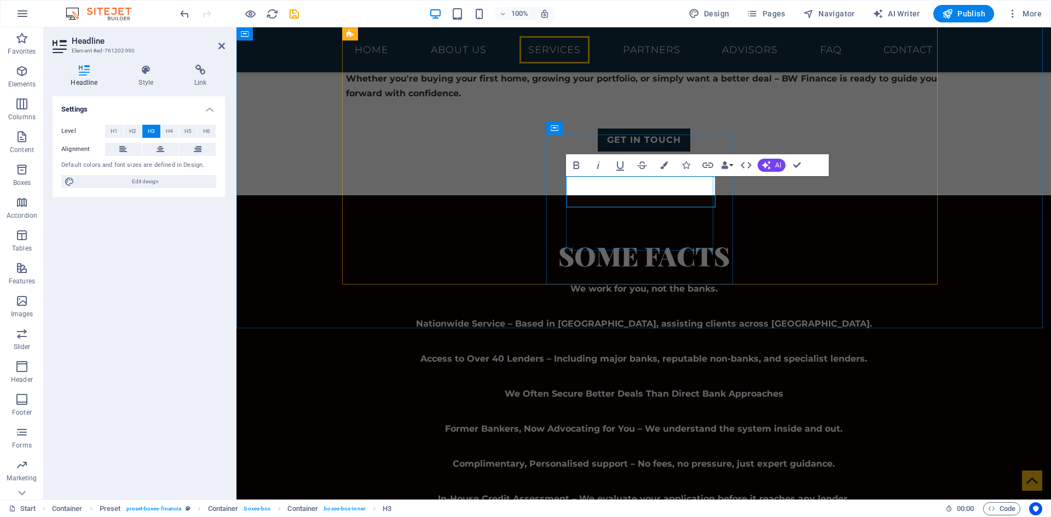
click at [766, 161] on icon "button" at bounding box center [766, 165] width 9 height 9
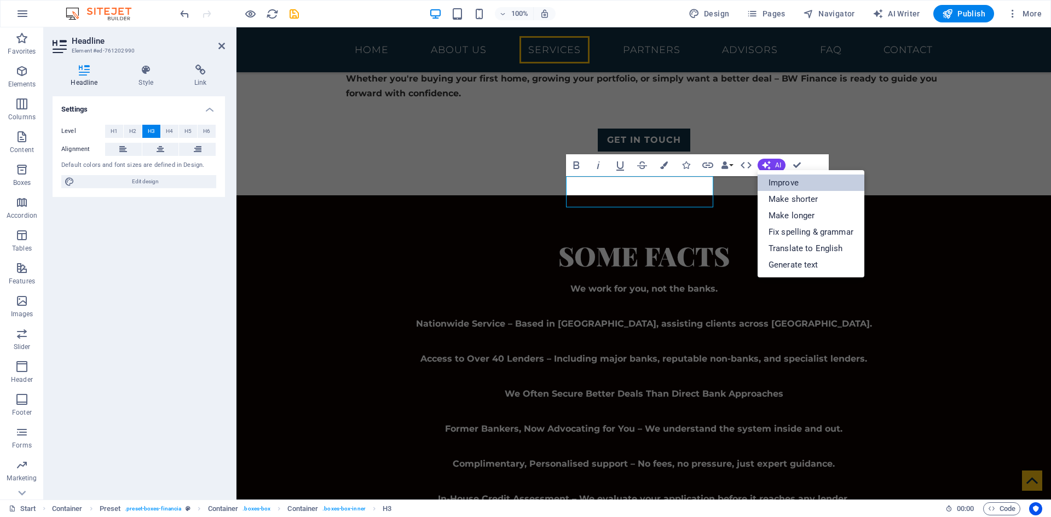
click at [783, 185] on link "Improve" at bounding box center [810, 183] width 107 height 16
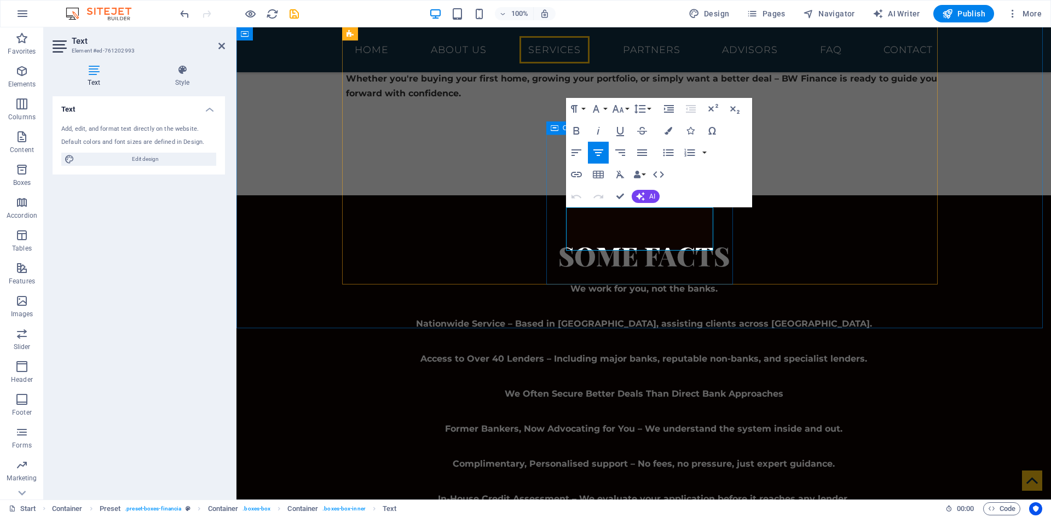
drag, startPoint x: 687, startPoint y: 241, endPoint x: 559, endPoint y: 211, distance: 131.1
click at [653, 190] on button "AI" at bounding box center [645, 196] width 28 height 13
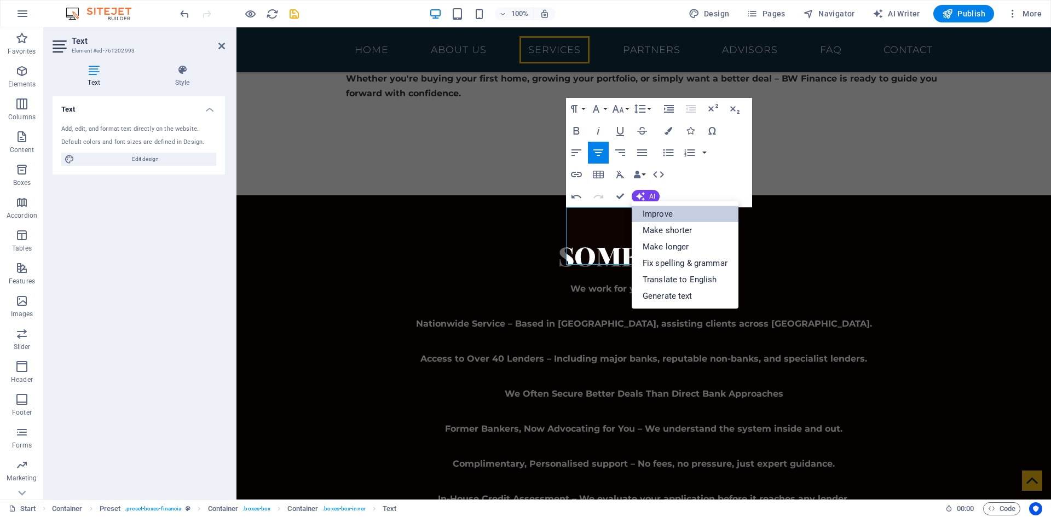
click at [683, 219] on link "Improve" at bounding box center [684, 214] width 107 height 16
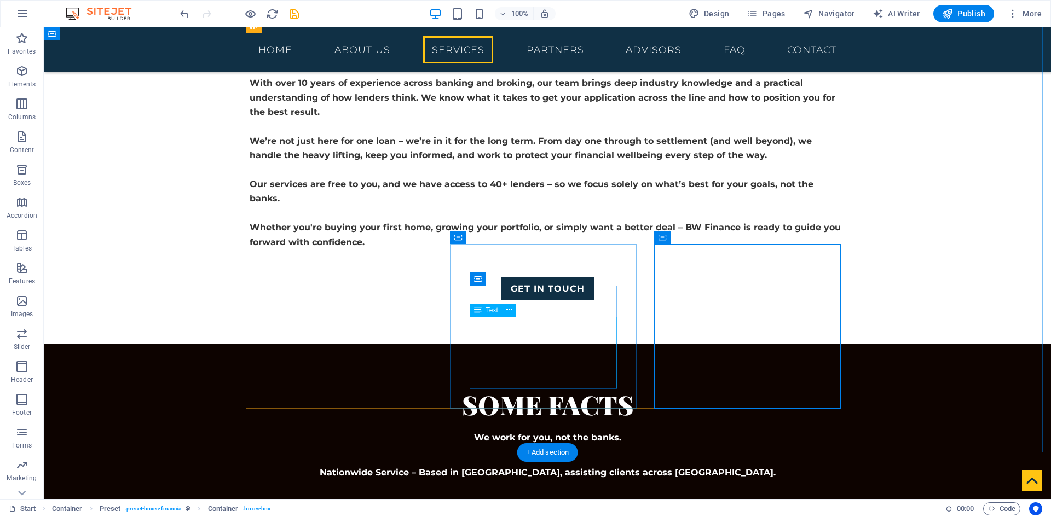
scroll to position [1423, 0]
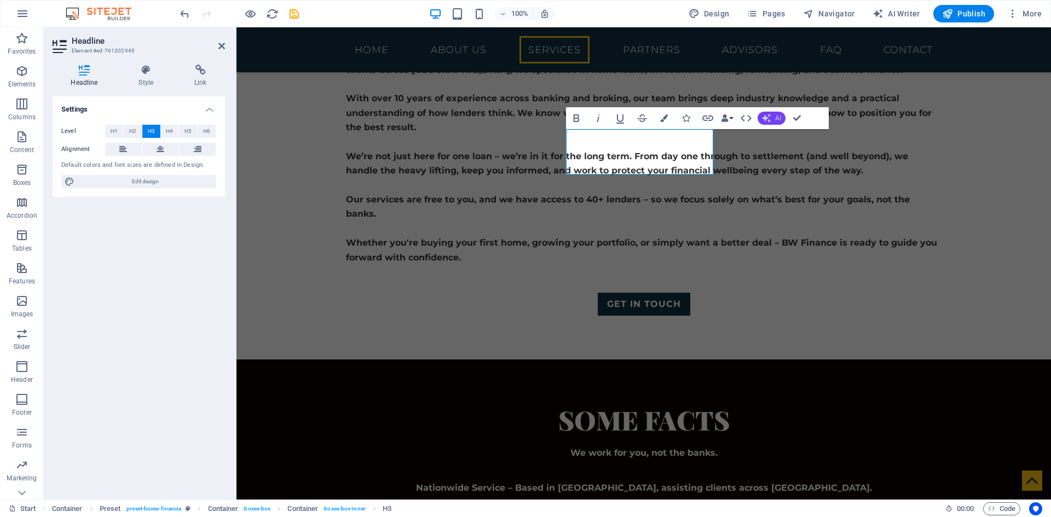
click at [771, 117] on button "AI" at bounding box center [771, 118] width 28 height 13
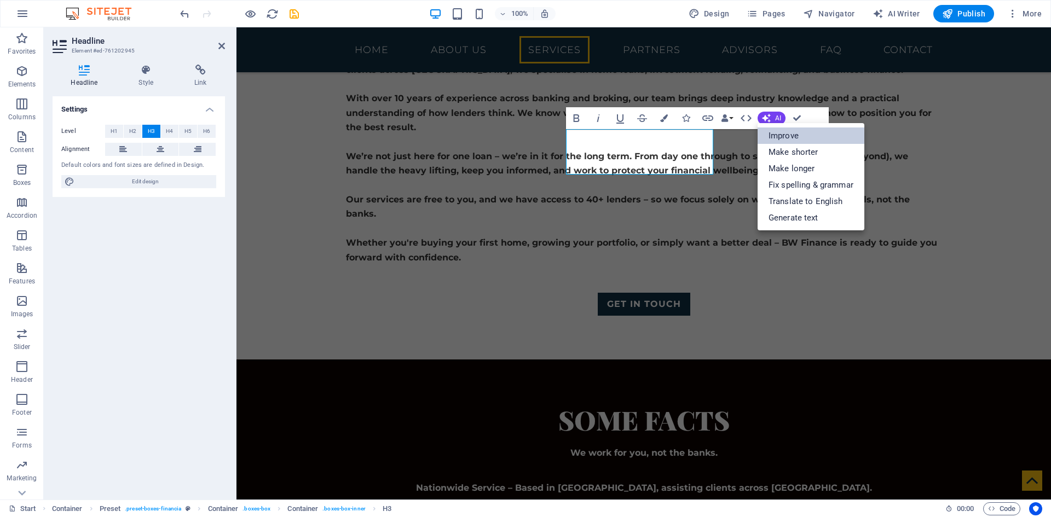
click at [781, 132] on link "Improve" at bounding box center [810, 135] width 107 height 16
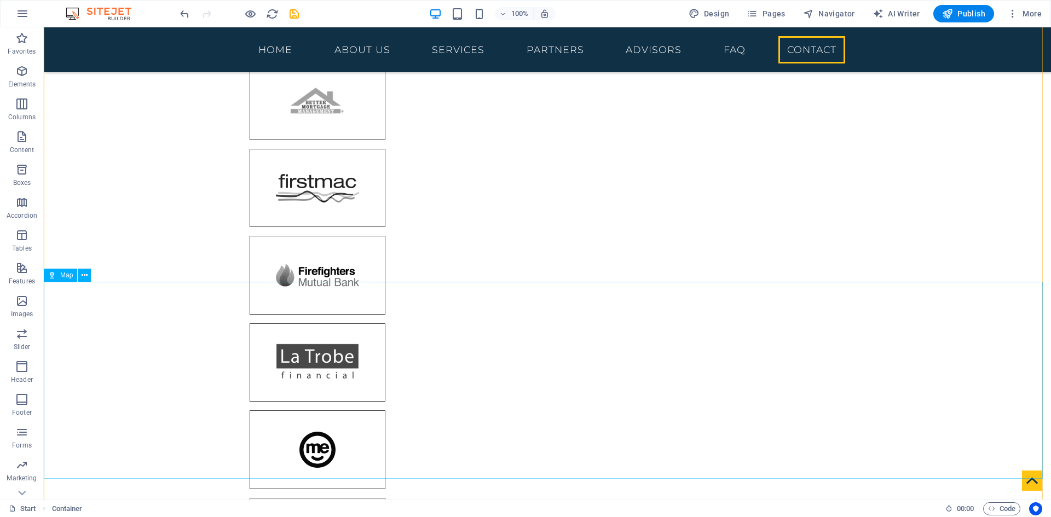
scroll to position [4466, 0]
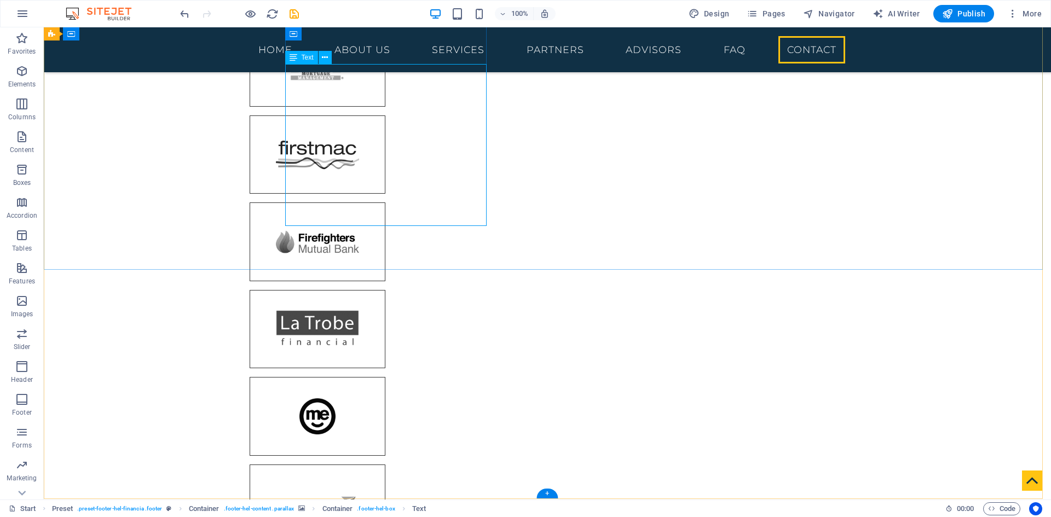
click at [308, 60] on span "Text" at bounding box center [307, 57] width 12 height 7
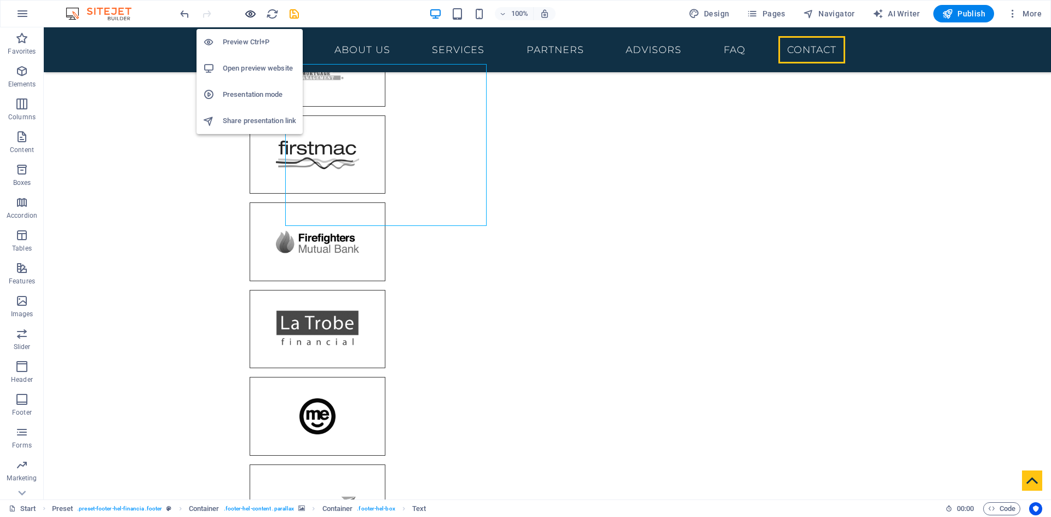
click at [255, 16] on icon "button" at bounding box center [250, 14] width 13 height 13
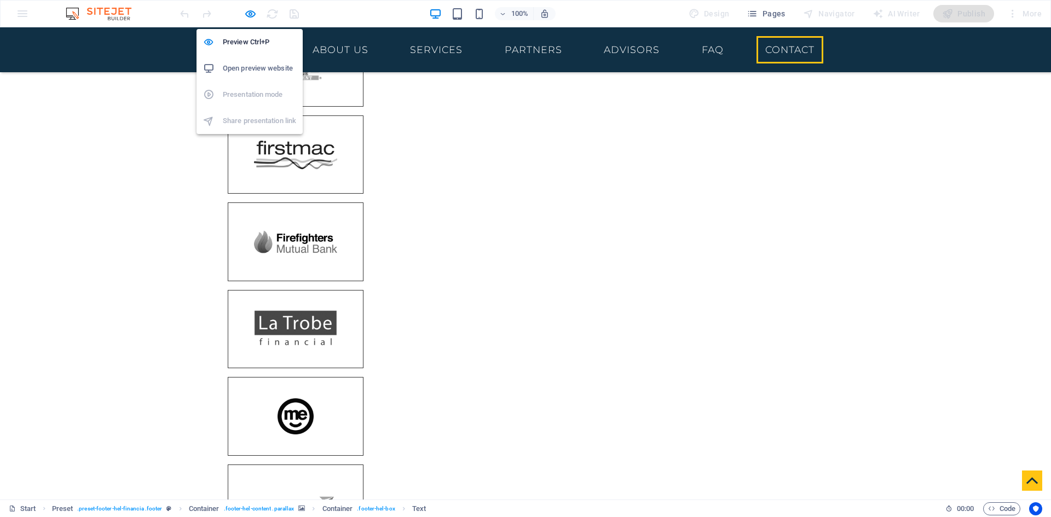
scroll to position [4081, 0]
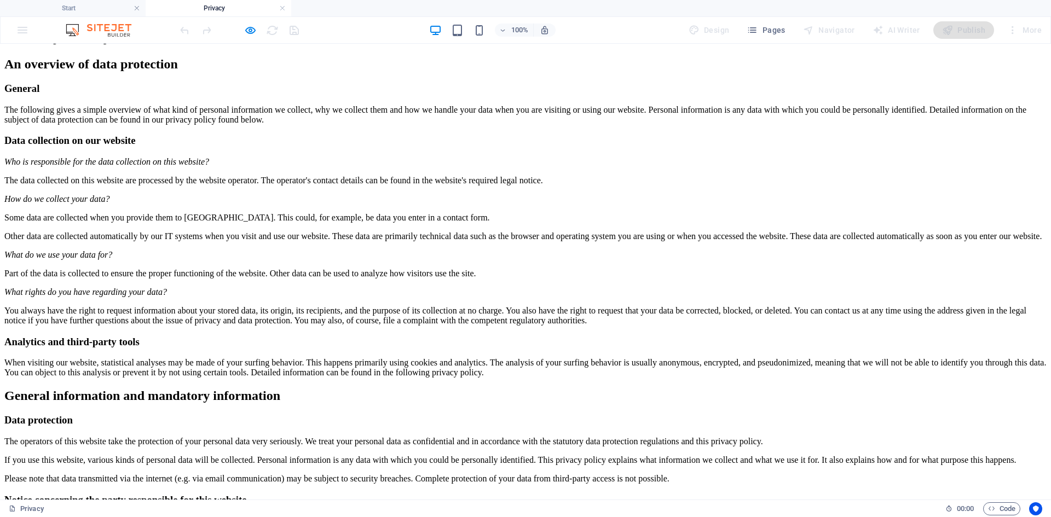
scroll to position [0, 0]
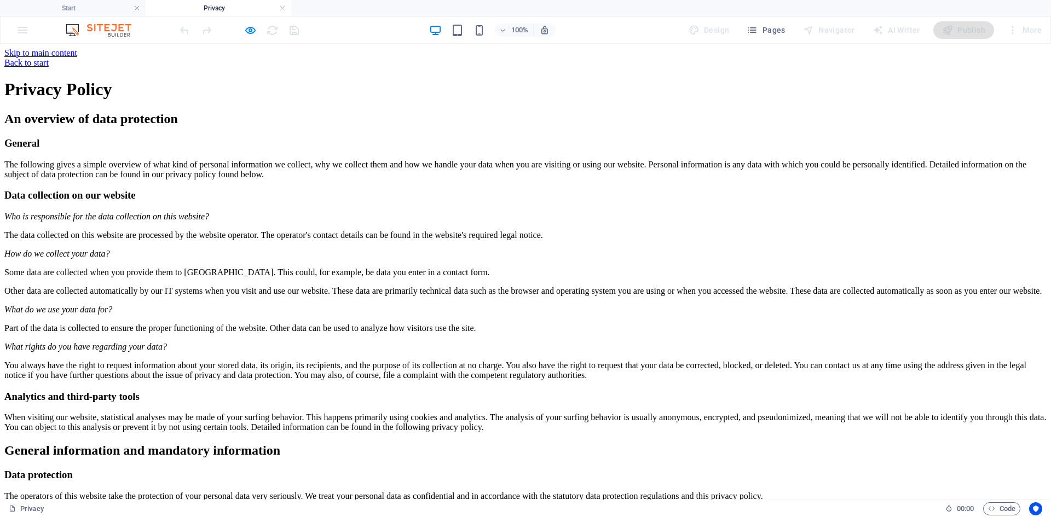
click at [266, 58] on div "Back to start" at bounding box center [525, 63] width 1042 height 10
click at [260, 58] on div "Back to start" at bounding box center [525, 63] width 1042 height 10
click at [288, 65] on div "Back to start" at bounding box center [525, 63] width 1042 height 10
click at [266, 58] on div "Back to start" at bounding box center [525, 63] width 1042 height 10
click at [283, 58] on div "Back to start" at bounding box center [525, 63] width 1042 height 10
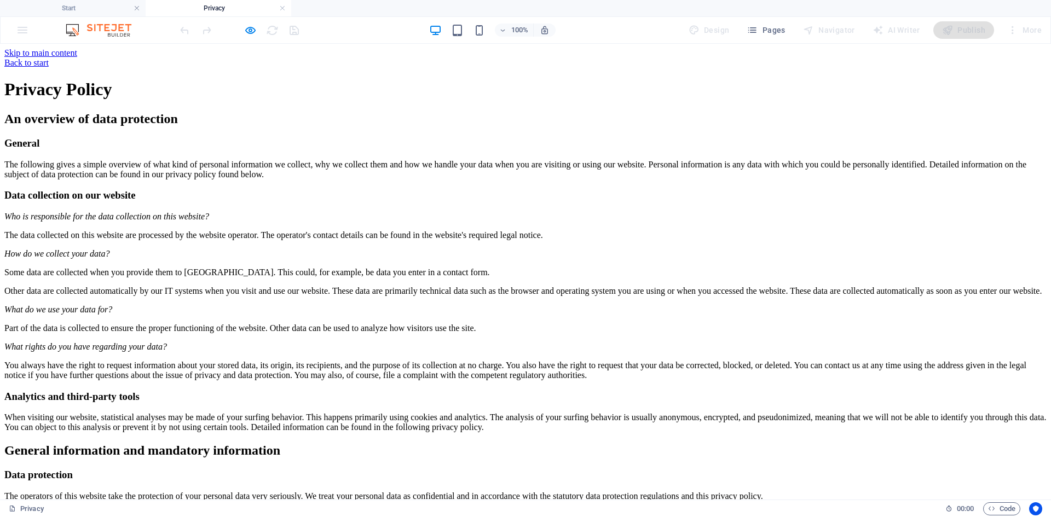
click at [264, 59] on div "Back to start" at bounding box center [525, 63] width 1042 height 10
click at [276, 58] on div "Back to start" at bounding box center [525, 63] width 1042 height 10
click at [94, 5] on h4 "Start" at bounding box center [73, 8] width 146 height 12
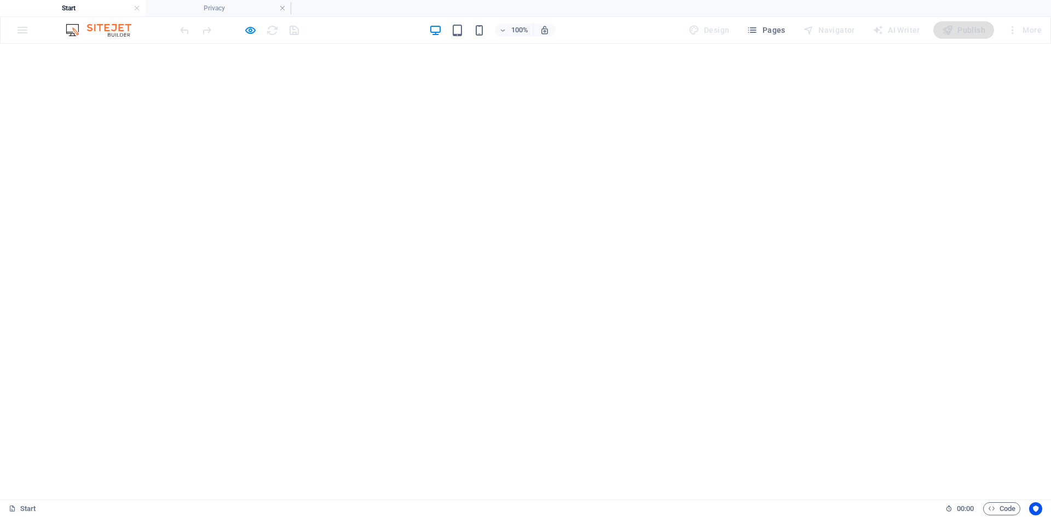
scroll to position [4081, 0]
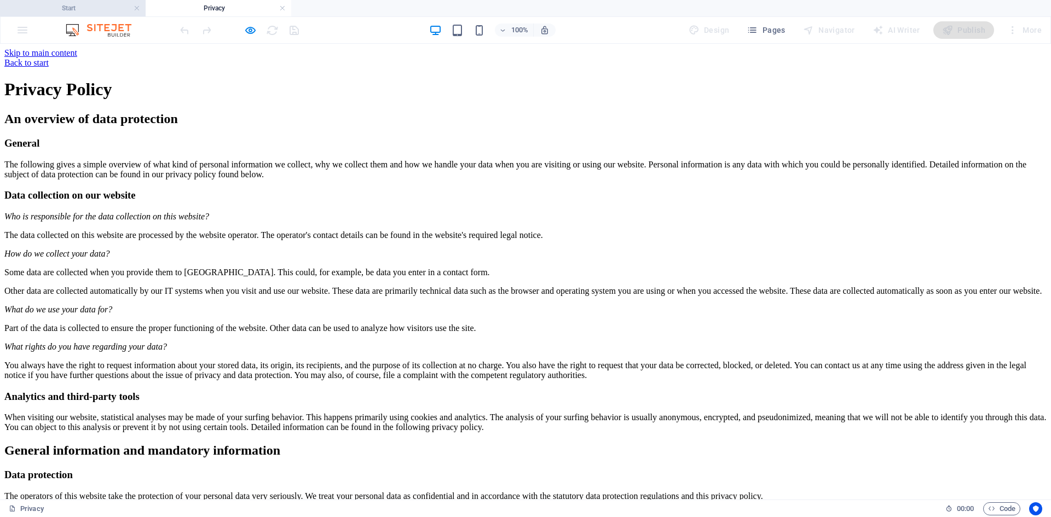
click at [80, 5] on h4 "Start" at bounding box center [73, 8] width 146 height 12
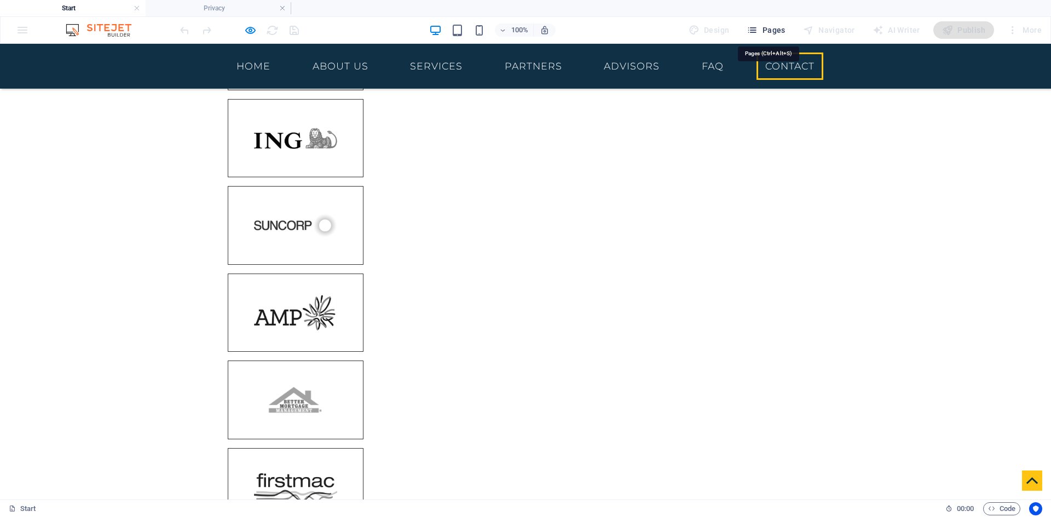
click at [778, 27] on span "Pages" at bounding box center [765, 30] width 38 height 11
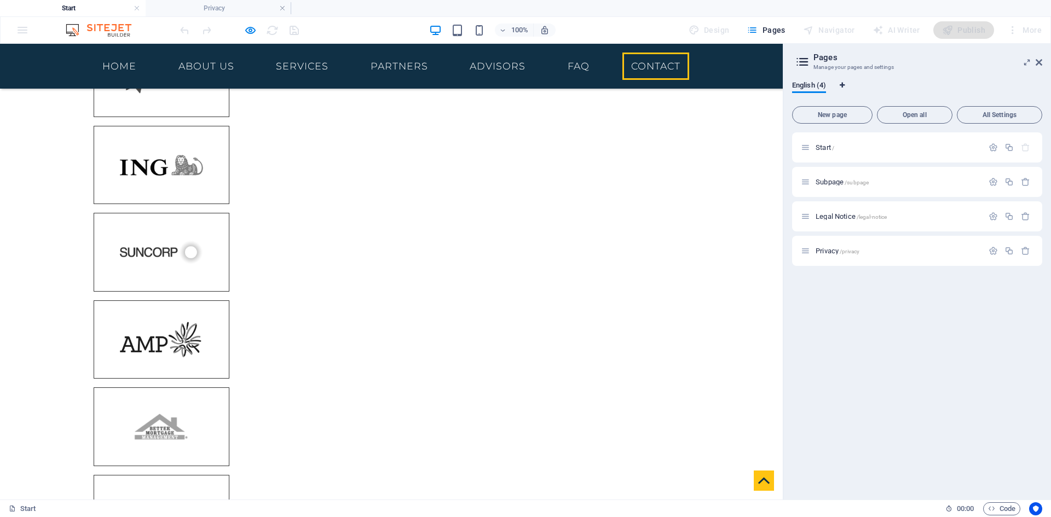
click at [845, 83] on span "Language Tabs" at bounding box center [842, 85] width 7 height 7
select select "41"
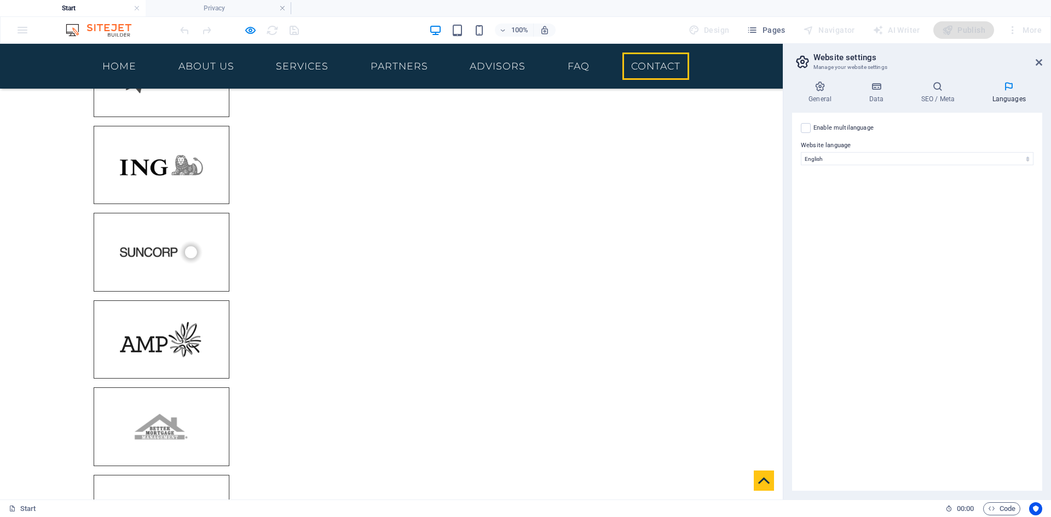
scroll to position [4125, 0]
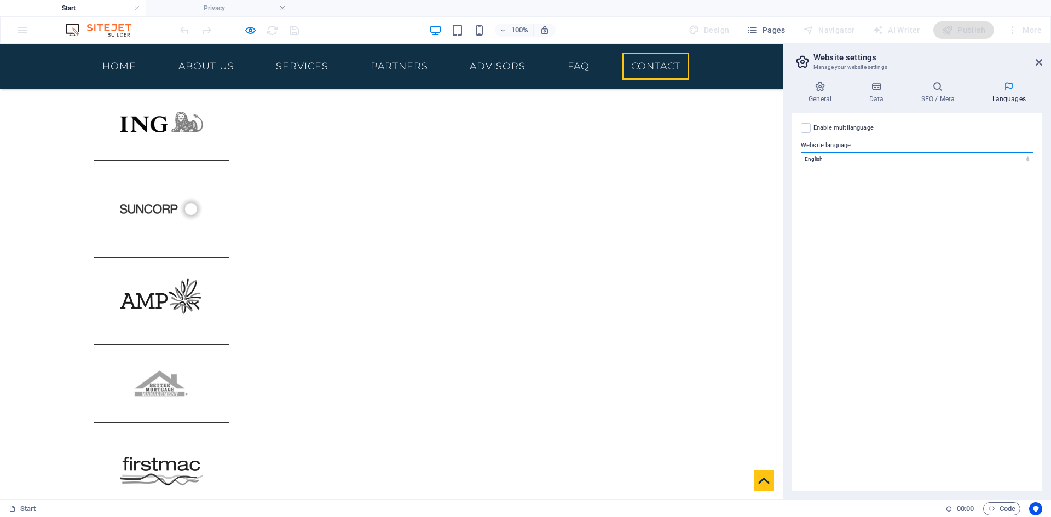
click at [836, 160] on select "Abkhazian Afar Afrikaans Akan Albanian Amharic Arabic Aragonese Armenian Assame…" at bounding box center [917, 158] width 233 height 13
click at [806, 130] on label at bounding box center [806, 128] width 10 height 10
click at [0, 0] on input "Enable multilanguage To disable multilanguage delete all languages until only o…" at bounding box center [0, 0] width 0 height 0
select select
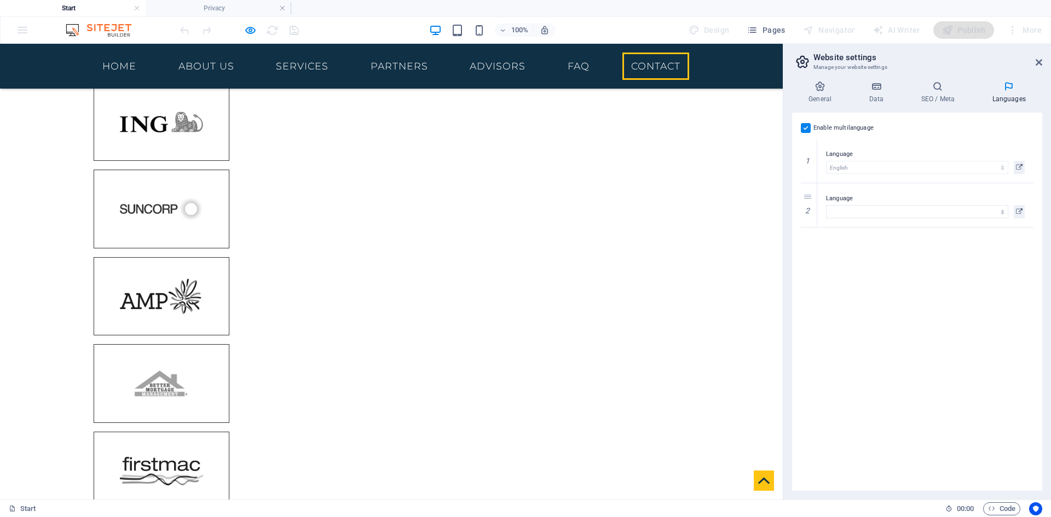
click at [806, 130] on label at bounding box center [806, 128] width 10 height 10
click at [0, 0] on input "Enable multilanguage To disable multilanguage delete all languages until only o…" at bounding box center [0, 0] width 0 height 0
click at [820, 86] on icon at bounding box center [820, 86] width 56 height 11
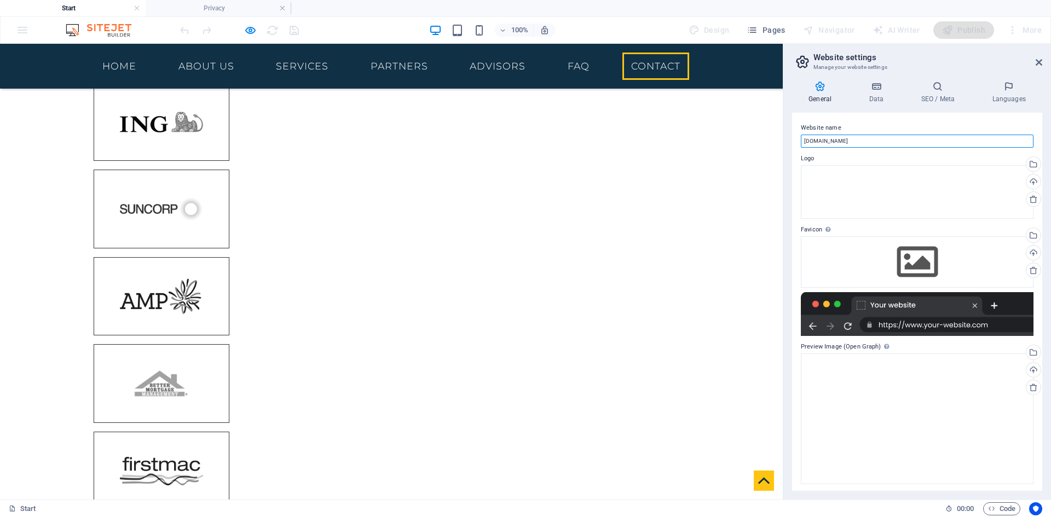
click at [856, 137] on input "[DOMAIN_NAME]" at bounding box center [917, 141] width 233 height 13
paste input "[URL][DOMAIN_NAME]"
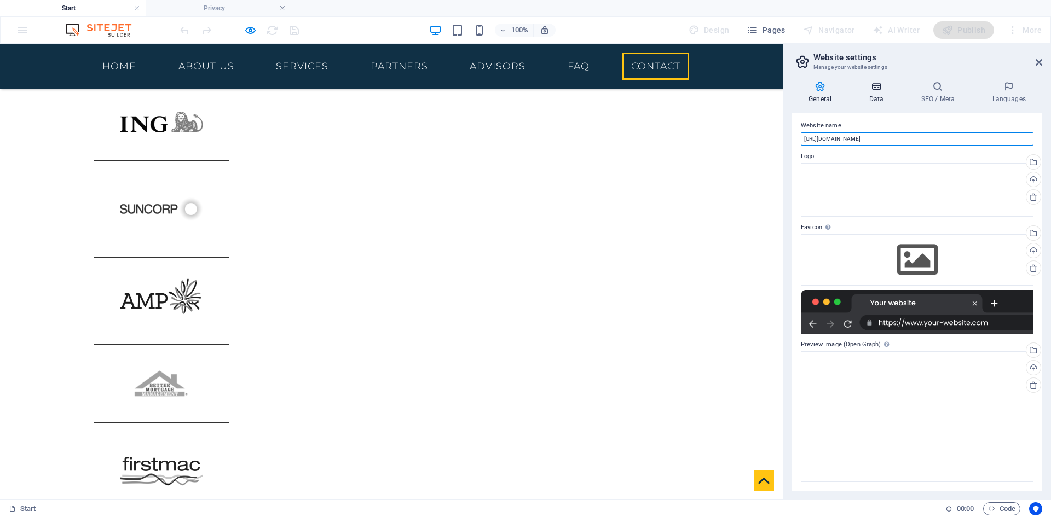
type input "[URL][DOMAIN_NAME]"
click at [874, 91] on icon at bounding box center [876, 86] width 48 height 11
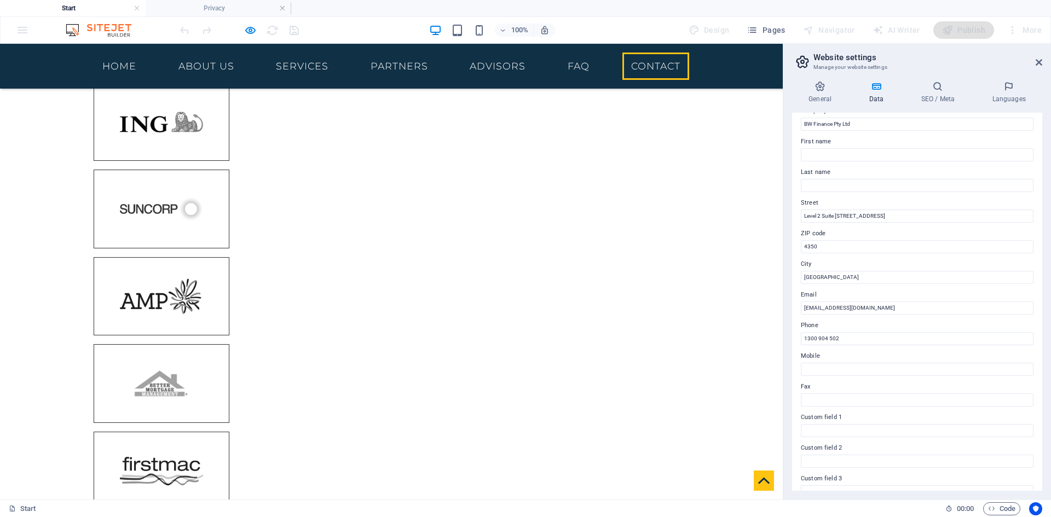
scroll to position [0, 0]
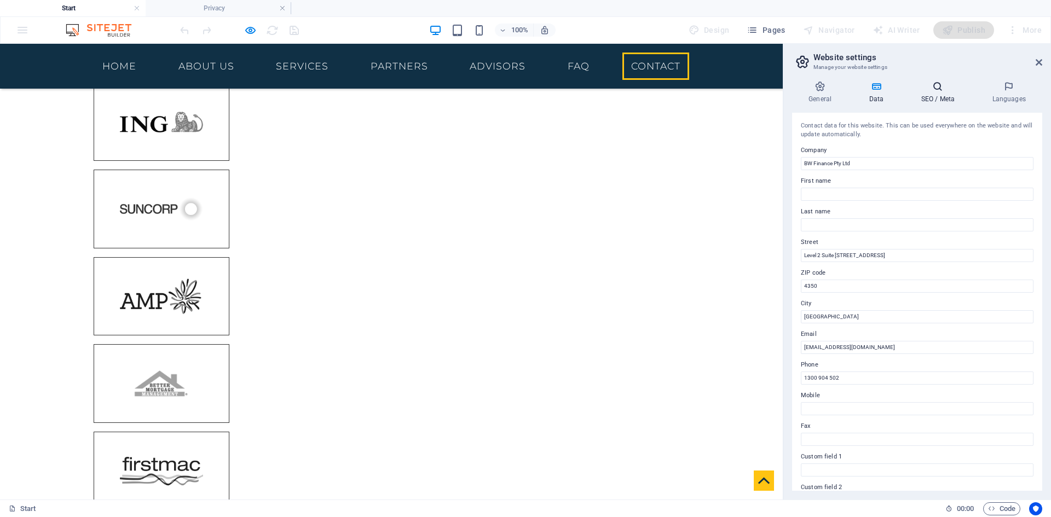
click at [946, 90] on icon at bounding box center [937, 86] width 67 height 11
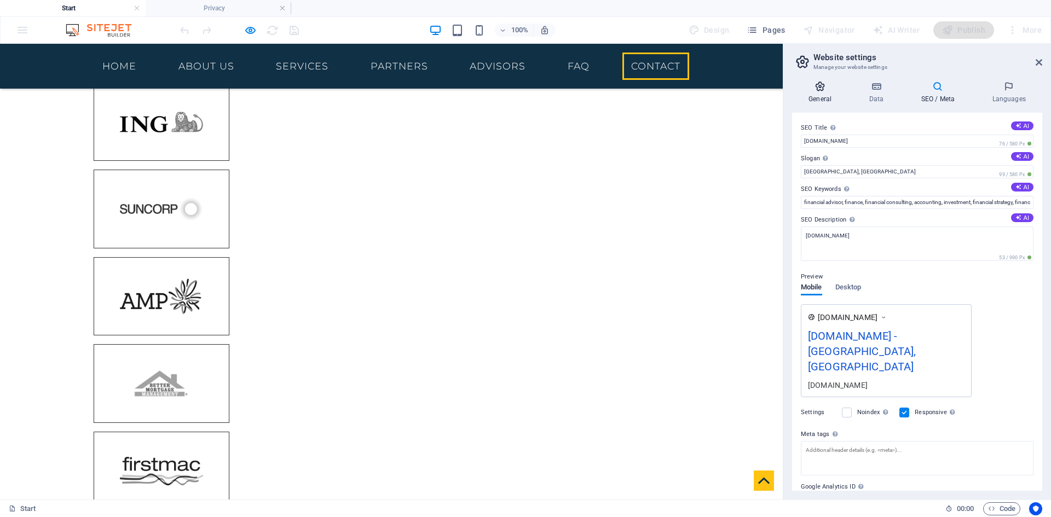
click at [821, 96] on h4 "General" at bounding box center [822, 92] width 60 height 23
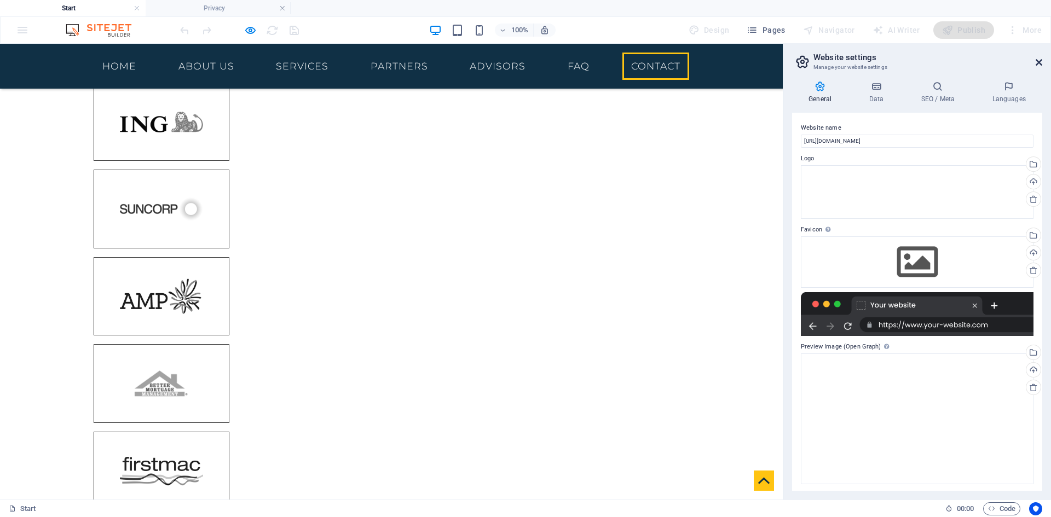
click at [1041, 61] on icon at bounding box center [1038, 62] width 7 height 9
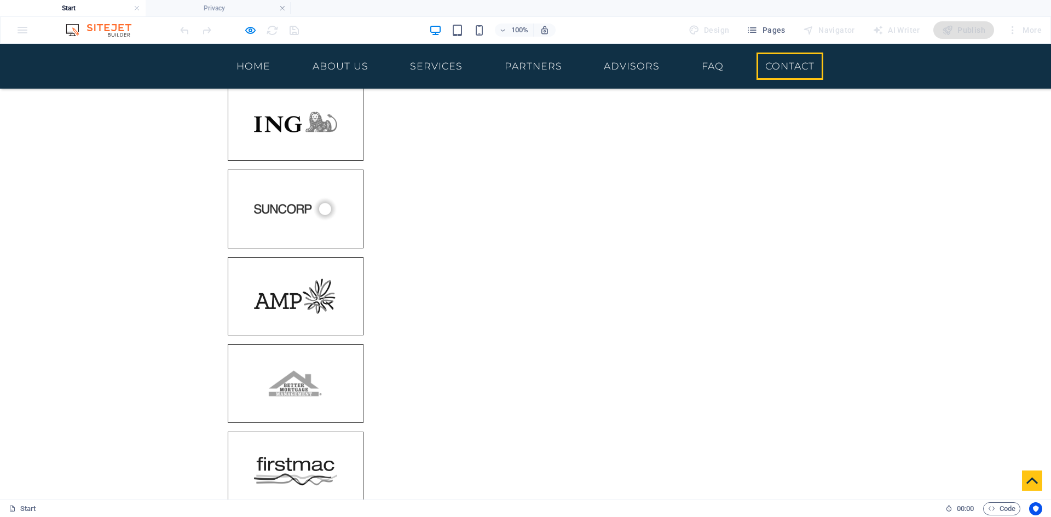
scroll to position [4081, 0]
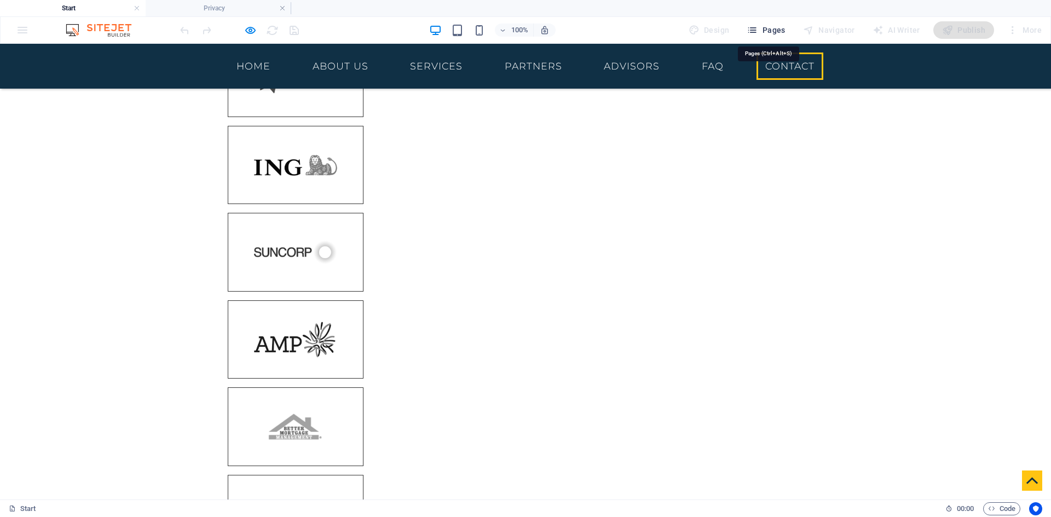
click at [757, 30] on icon "button" at bounding box center [751, 30] width 11 height 11
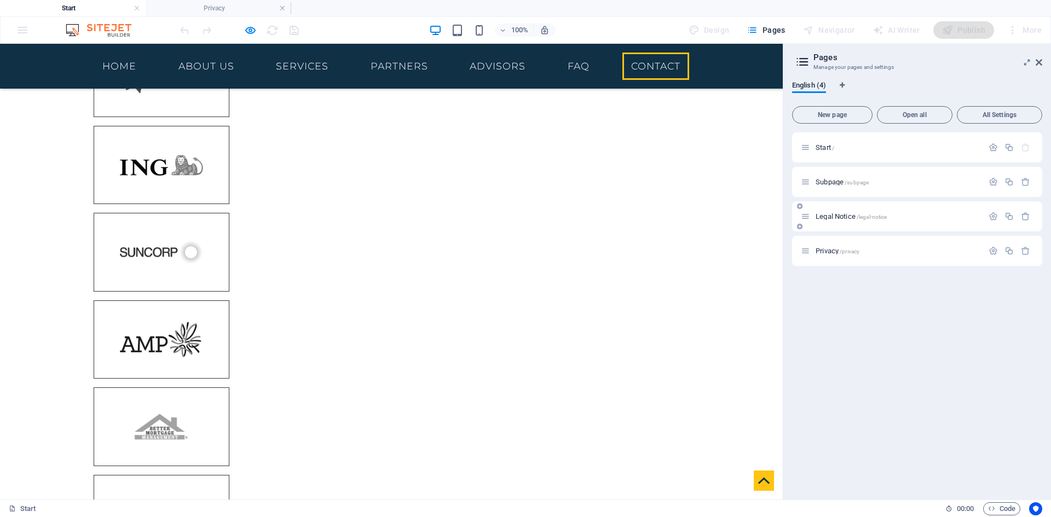
click at [846, 220] on div "Legal Notice /legal-notice" at bounding box center [892, 216] width 182 height 13
click at [842, 216] on span "Legal Notice /legal-notice" at bounding box center [850, 216] width 71 height 8
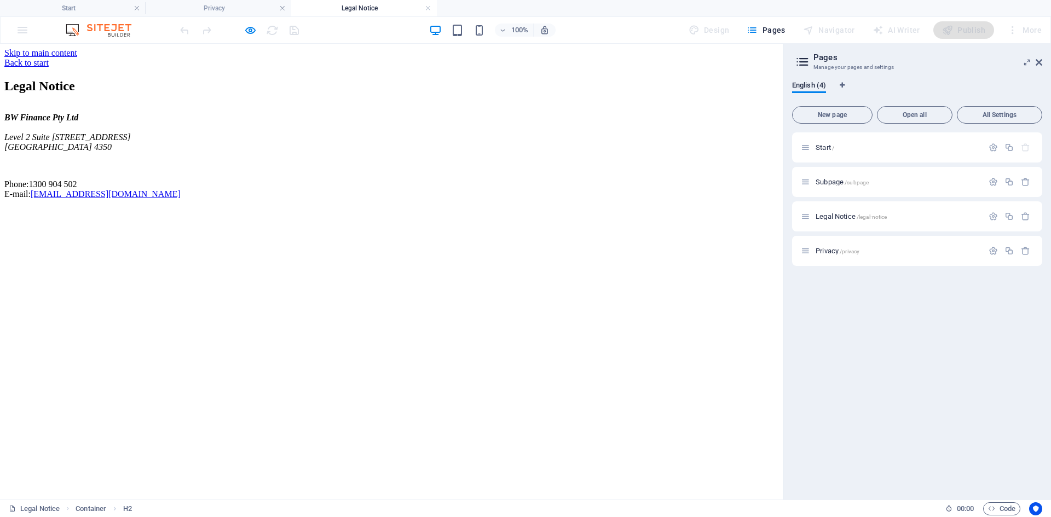
scroll to position [0, 0]
click at [844, 85] on icon "Language Tabs" at bounding box center [841, 85] width 5 height 7
select select "41"
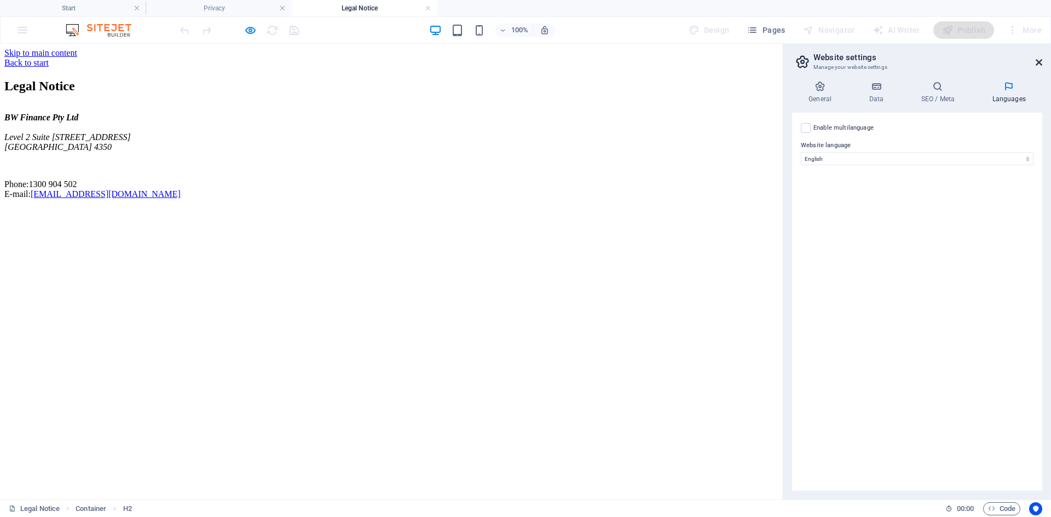
drag, startPoint x: 1037, startPoint y: 61, endPoint x: 1033, endPoint y: 18, distance: 42.9
click at [1037, 61] on icon at bounding box center [1038, 62] width 7 height 9
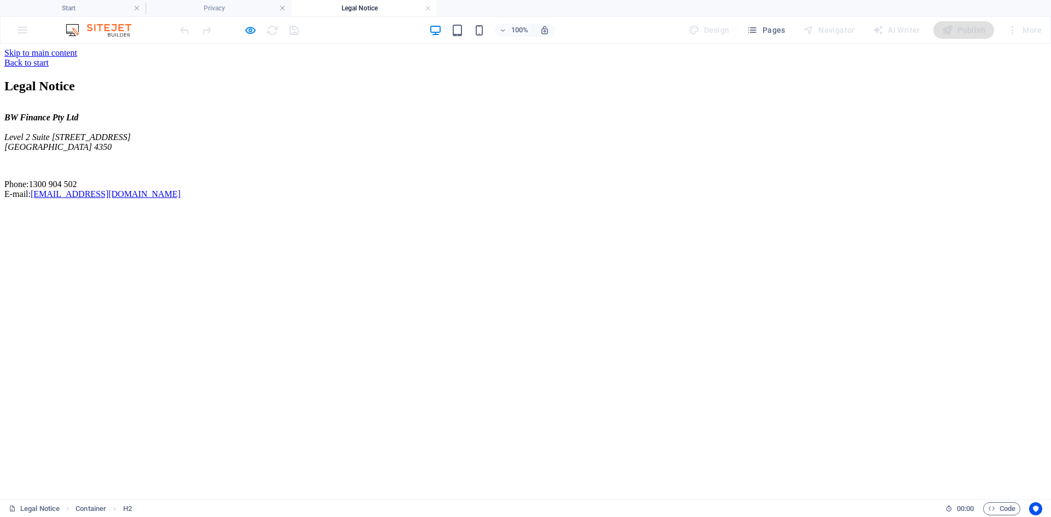
click at [282, 58] on div "Back to start" at bounding box center [525, 63] width 1042 height 10
click at [275, 59] on div "Back to start" at bounding box center [525, 63] width 1042 height 10
click at [272, 60] on div "Back to start" at bounding box center [525, 63] width 1042 height 10
drag, startPoint x: 264, startPoint y: 57, endPoint x: 270, endPoint y: 59, distance: 6.7
click at [265, 58] on div "Back to start" at bounding box center [525, 63] width 1042 height 10
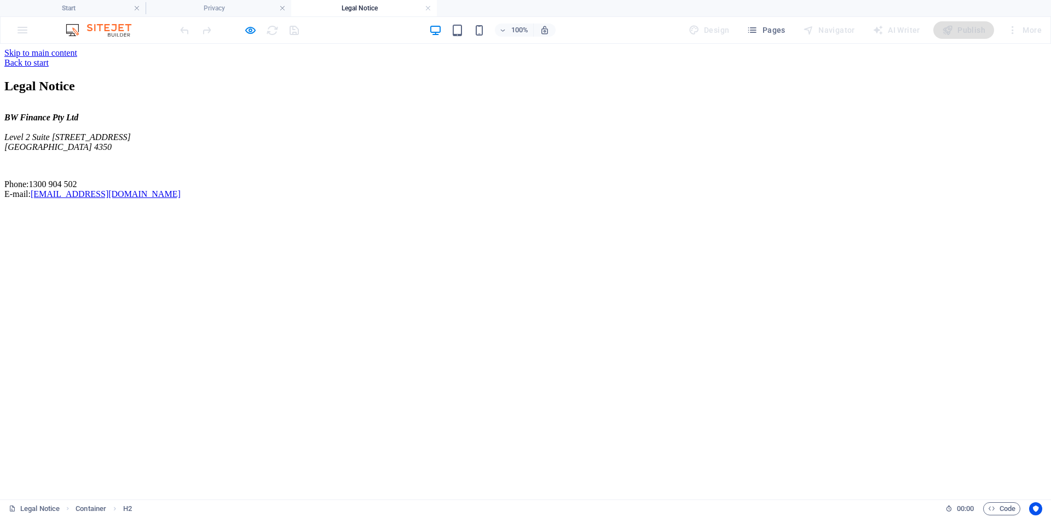
click at [270, 59] on div "Back to start" at bounding box center [525, 63] width 1042 height 10
click at [386, 7] on h4 "Legal Notice" at bounding box center [364, 8] width 146 height 12
click at [769, 28] on span "Pages" at bounding box center [765, 30] width 38 height 11
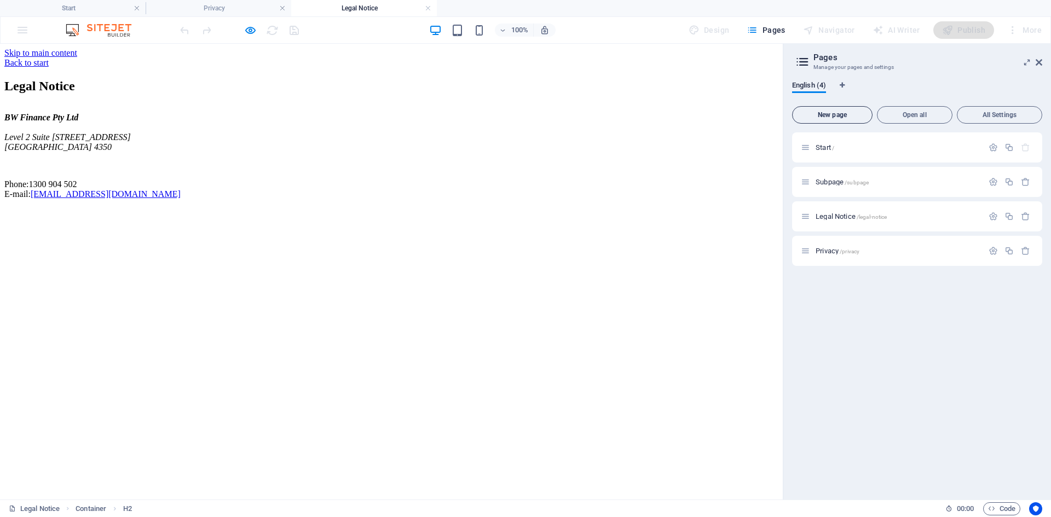
click at [839, 119] on button "New page" at bounding box center [832, 115] width 80 height 18
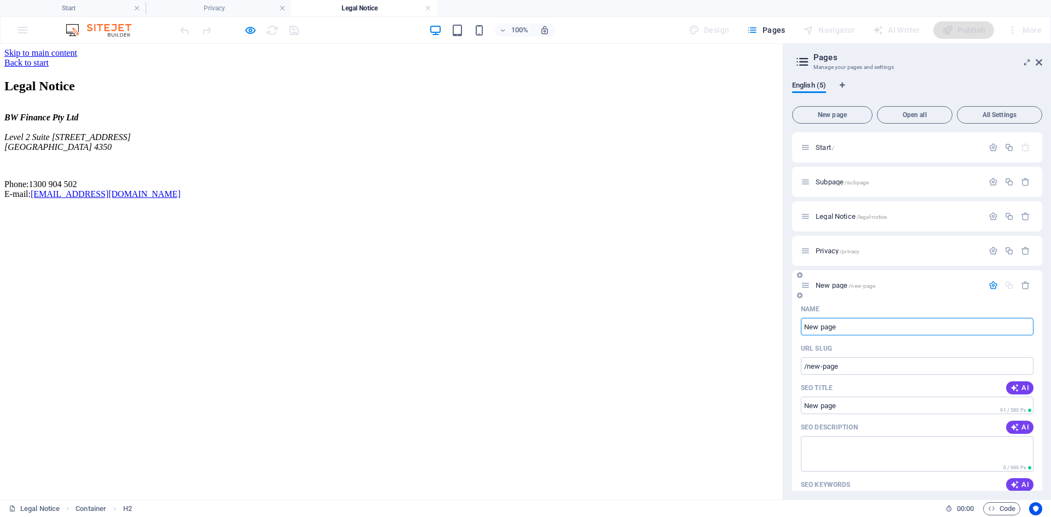
click at [859, 330] on input "New page" at bounding box center [917, 327] width 233 height 18
type input "[URL][DOMAIN_NAME]"
type input "/https-preview-sitehub-io-compliments"
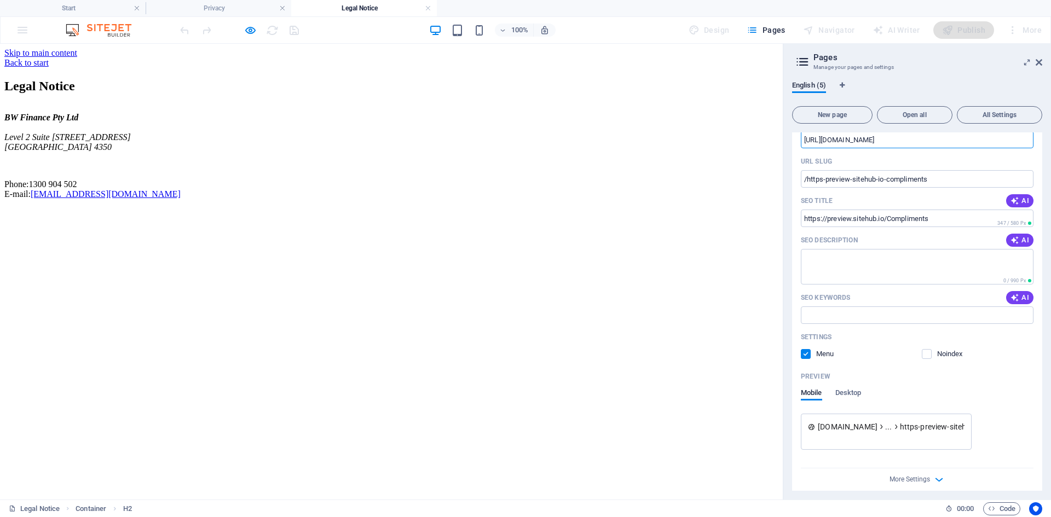
scroll to position [195, 0]
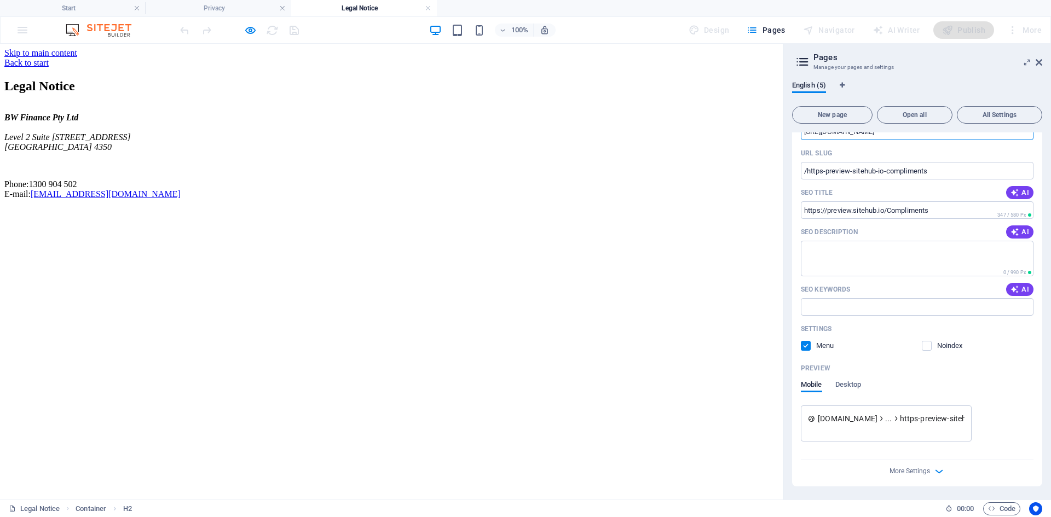
type input "[URL][DOMAIN_NAME]"
click at [929, 473] on div "More Settings" at bounding box center [917, 469] width 233 height 18
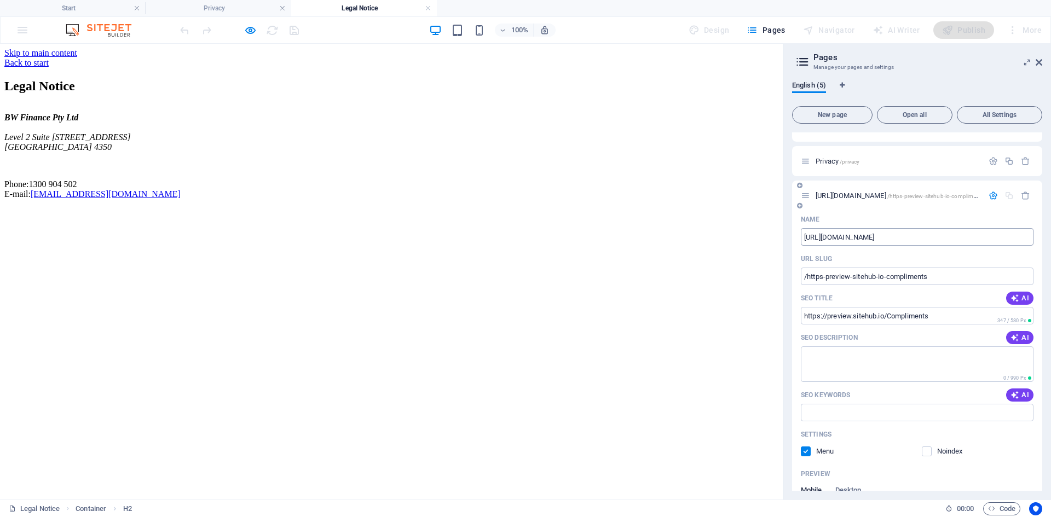
scroll to position [0, 0]
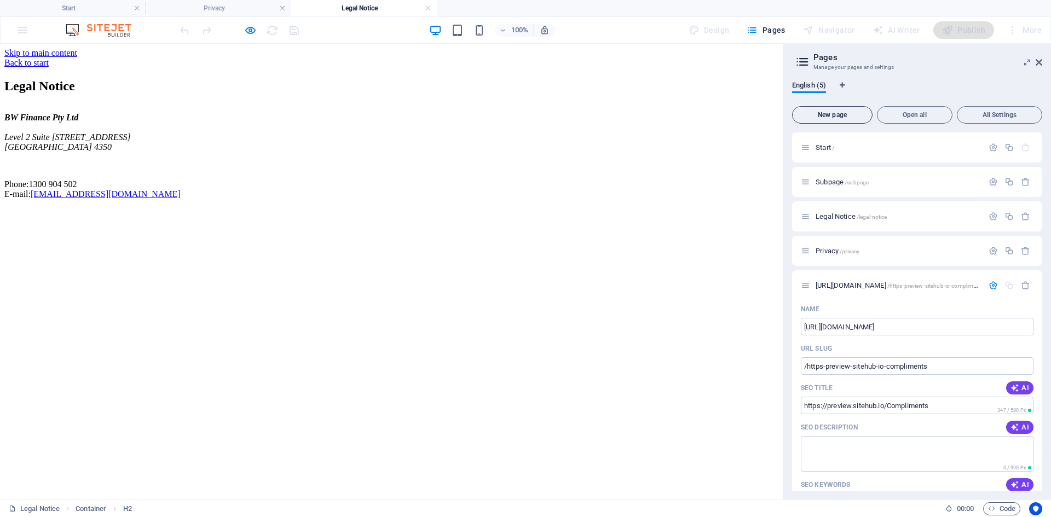
click at [843, 115] on span "New page" at bounding box center [832, 115] width 71 height 7
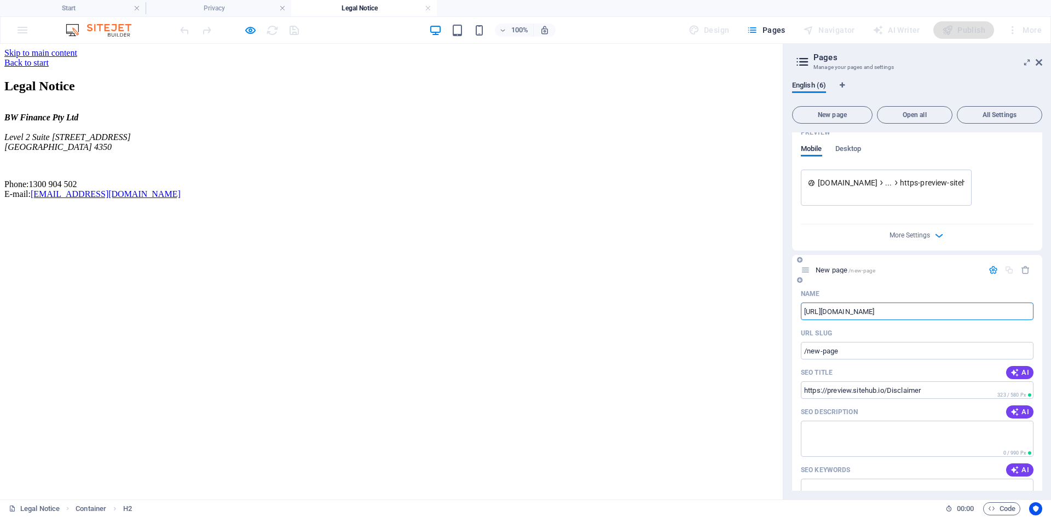
type input "[URL][DOMAIN_NAME]"
type input "/https-preview-sitehub-io-disclaimer"
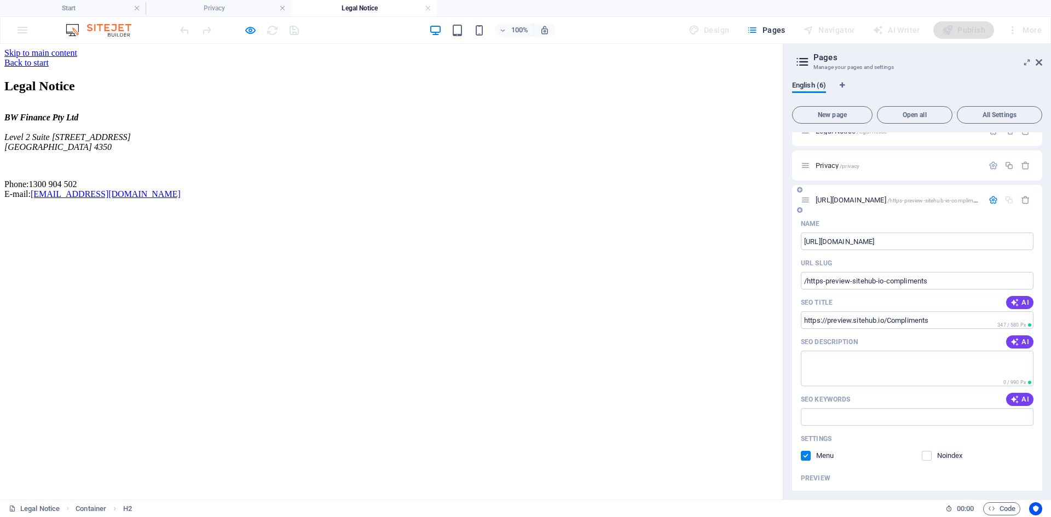
scroll to position [0, 0]
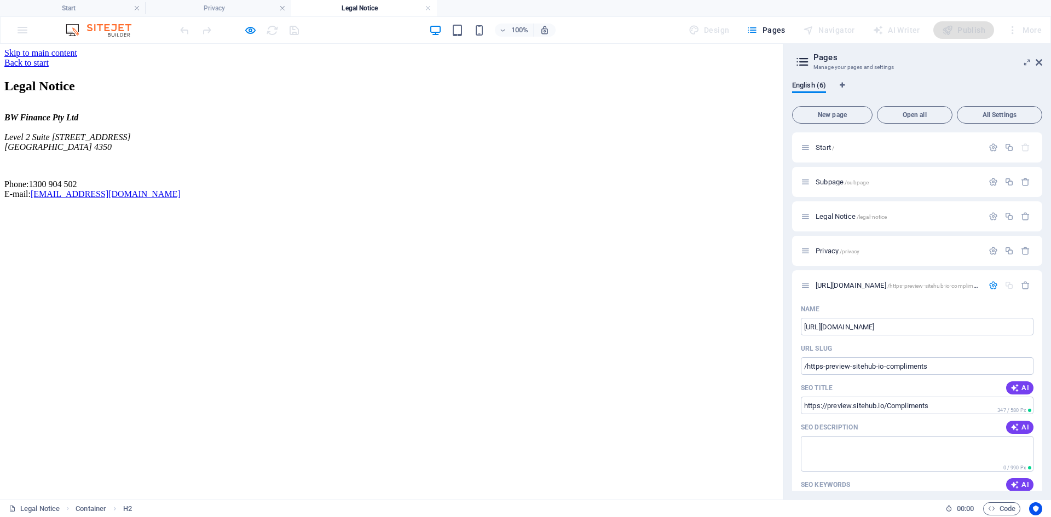
type input "[URL][DOMAIN_NAME]"
click at [973, 72] on div "English (6) New page Open all All Settings Start / Subpage /subpage Legal Notic…" at bounding box center [917, 285] width 268 height 427
click at [1040, 62] on icon at bounding box center [1038, 62] width 7 height 9
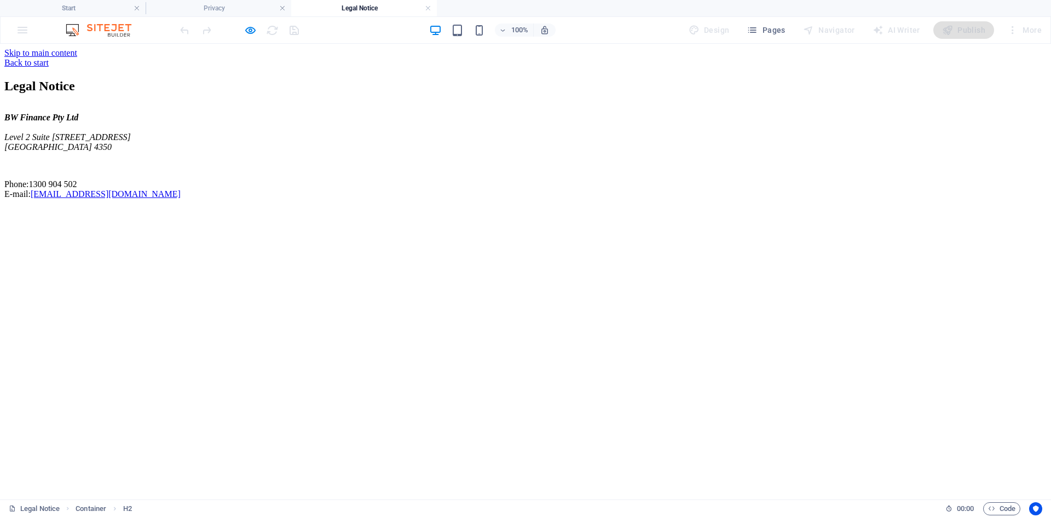
click at [326, 171] on div "BW Finance Pty Ltd [STREET_ADDRESS] Phone: [PHONE_NUMBER] E-mail: [EMAIL_ADDRES…" at bounding box center [525, 156] width 1042 height 86
click at [321, 199] on div "BW Finance Pty Ltd [STREET_ADDRESS] Phone: [PHONE_NUMBER] E-mail: [EMAIL_ADDRES…" at bounding box center [525, 156] width 1042 height 86
click at [426, 9] on link at bounding box center [428, 8] width 7 height 10
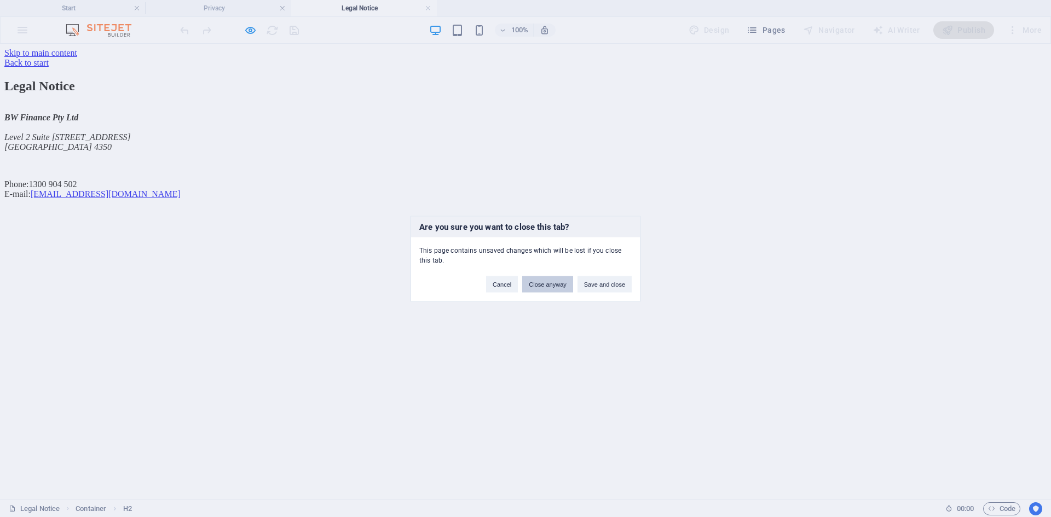
click at [552, 286] on button "Close anyway" at bounding box center [547, 284] width 50 height 16
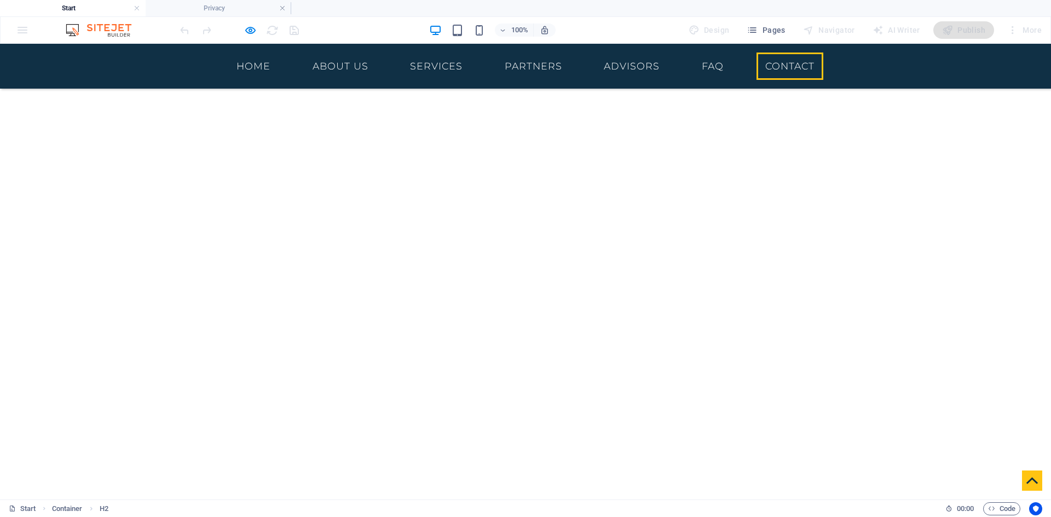
scroll to position [4081, 0]
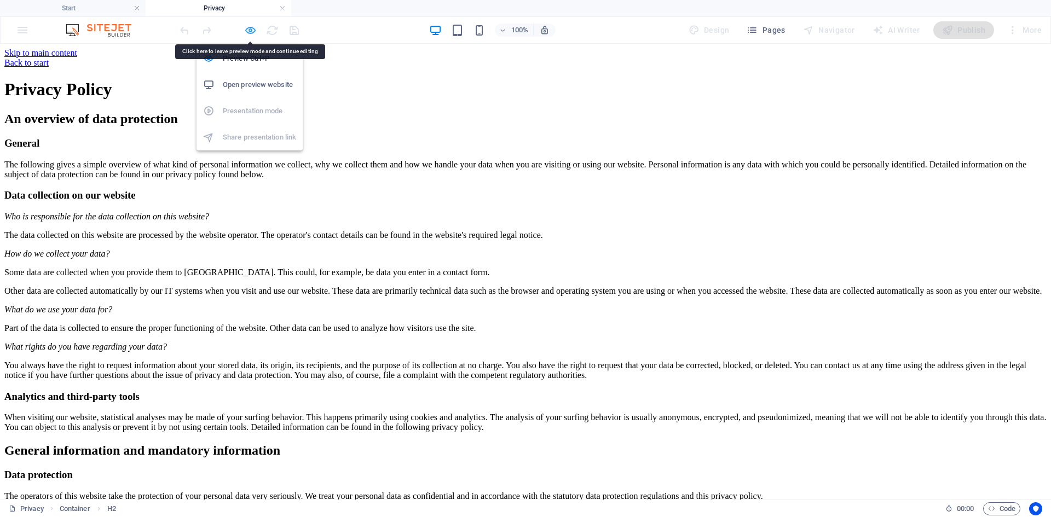
click at [247, 30] on icon "button" at bounding box center [250, 30] width 13 height 13
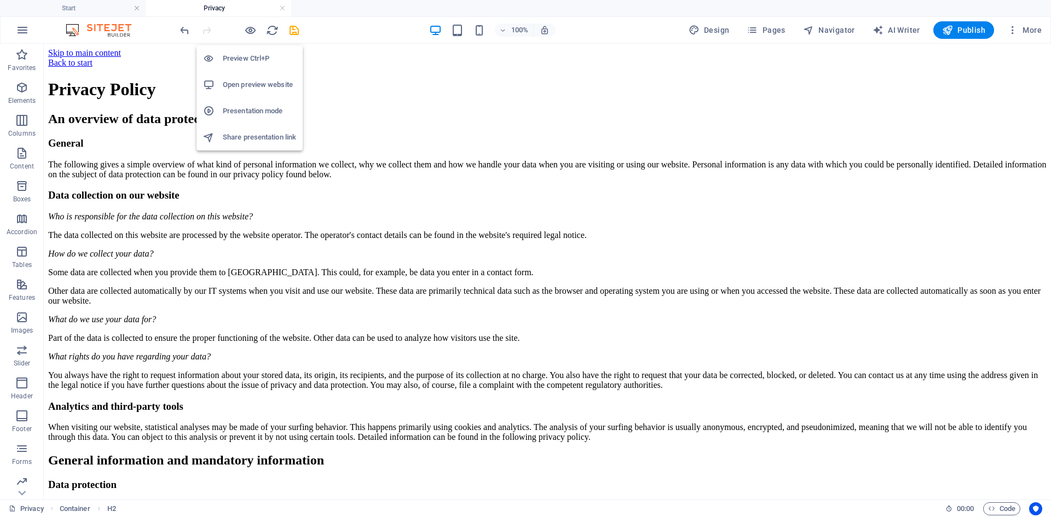
click at [259, 60] on h6 "Preview Ctrl+P" at bounding box center [259, 58] width 73 height 13
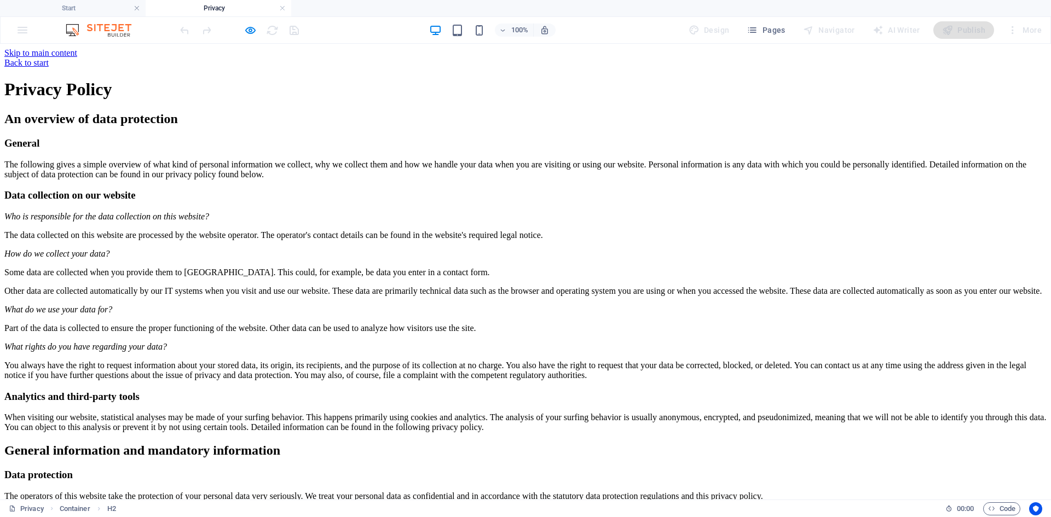
click at [338, 100] on h1 "Privacy Policy" at bounding box center [525, 89] width 1042 height 20
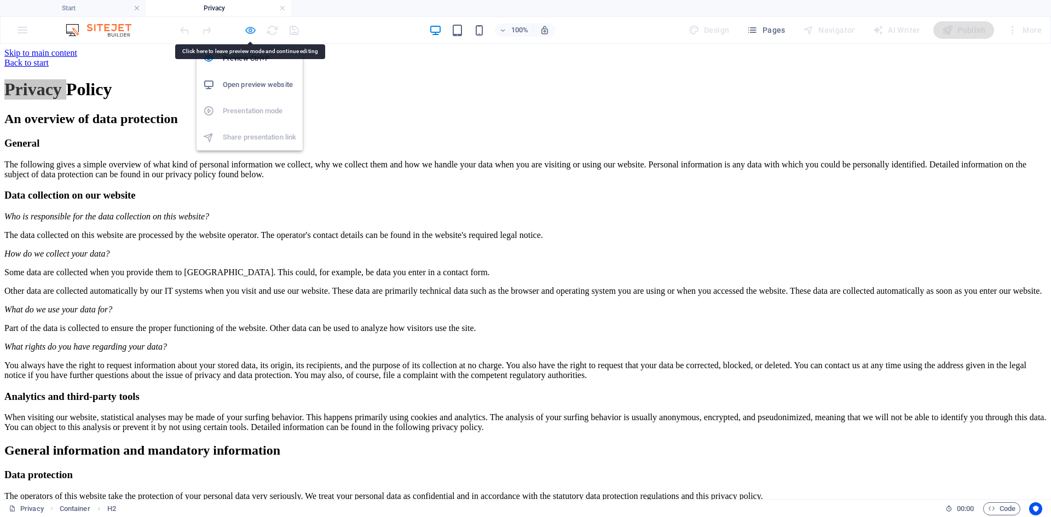
click at [248, 31] on icon "button" at bounding box center [250, 30] width 13 height 13
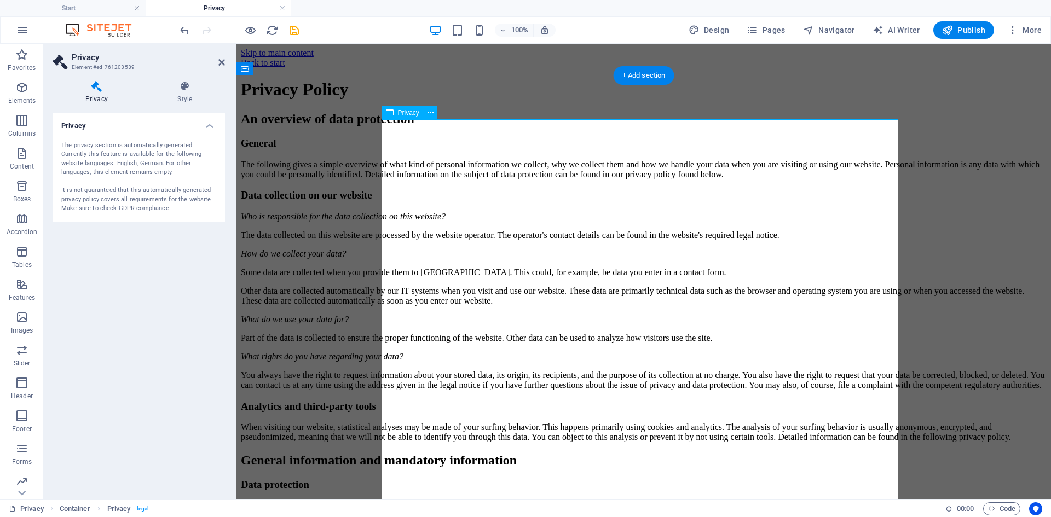
click at [430, 111] on icon at bounding box center [430, 112] width 6 height 11
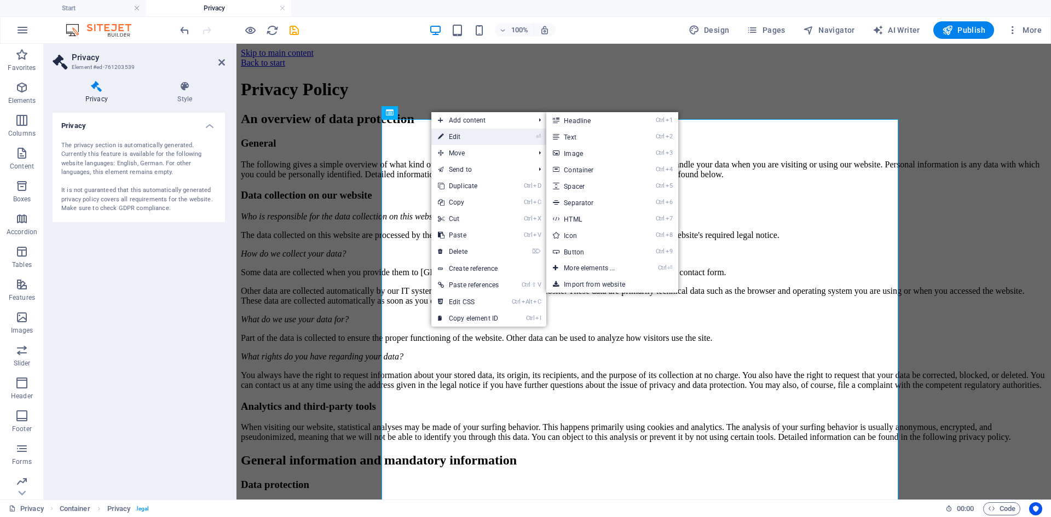
click at [455, 132] on link "⏎ Edit" at bounding box center [468, 137] width 74 height 16
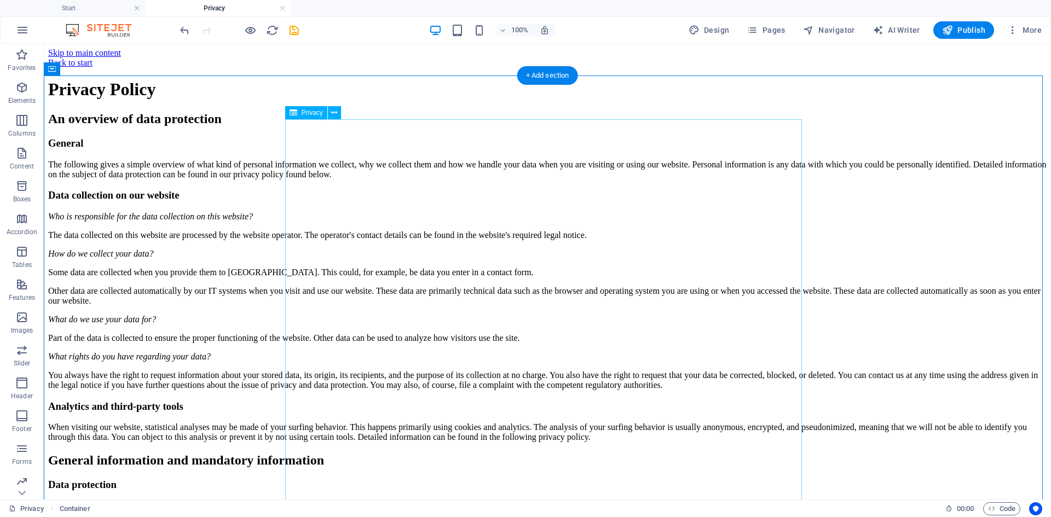
click at [334, 115] on icon at bounding box center [334, 112] width 6 height 11
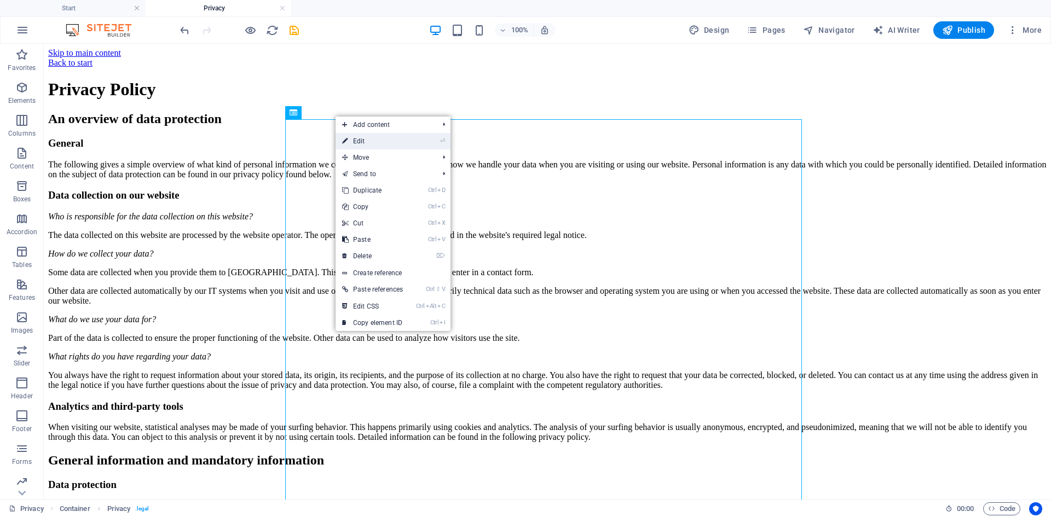
click at [386, 142] on link "⏎ Edit" at bounding box center [372, 141] width 74 height 16
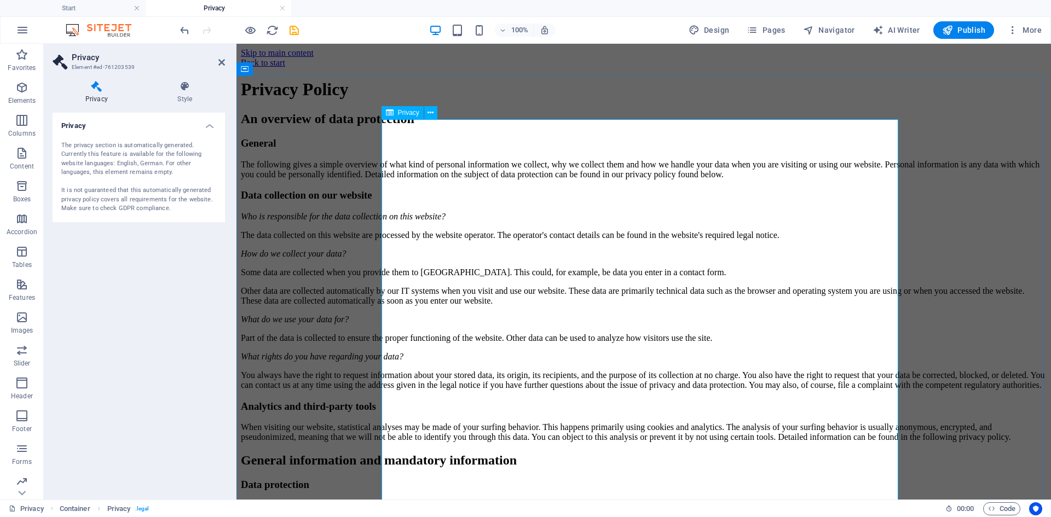
click at [413, 116] on span "Privacy" at bounding box center [408, 112] width 21 height 7
click at [145, 156] on div "The privacy section is automatically generated. Currently this feature is avail…" at bounding box center [138, 177] width 155 height 72
click at [187, 94] on h4 "Style" at bounding box center [185, 92] width 80 height 23
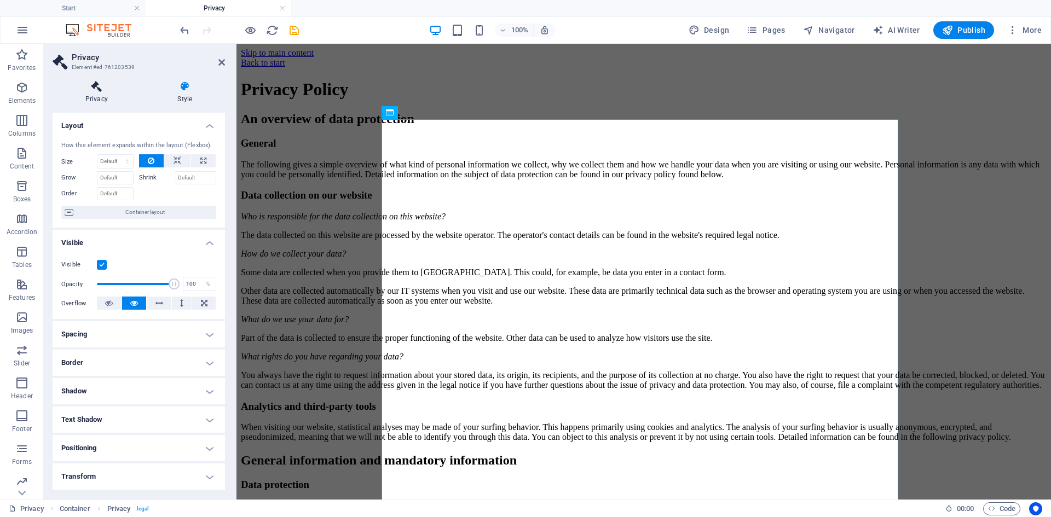
click at [102, 93] on h4 "Privacy" at bounding box center [99, 92] width 92 height 23
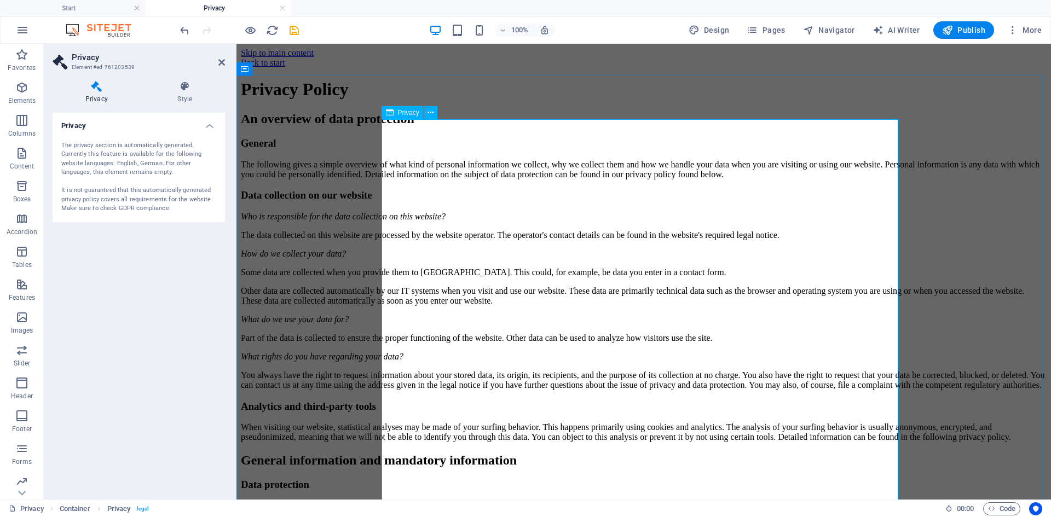
click at [429, 113] on icon at bounding box center [430, 112] width 6 height 11
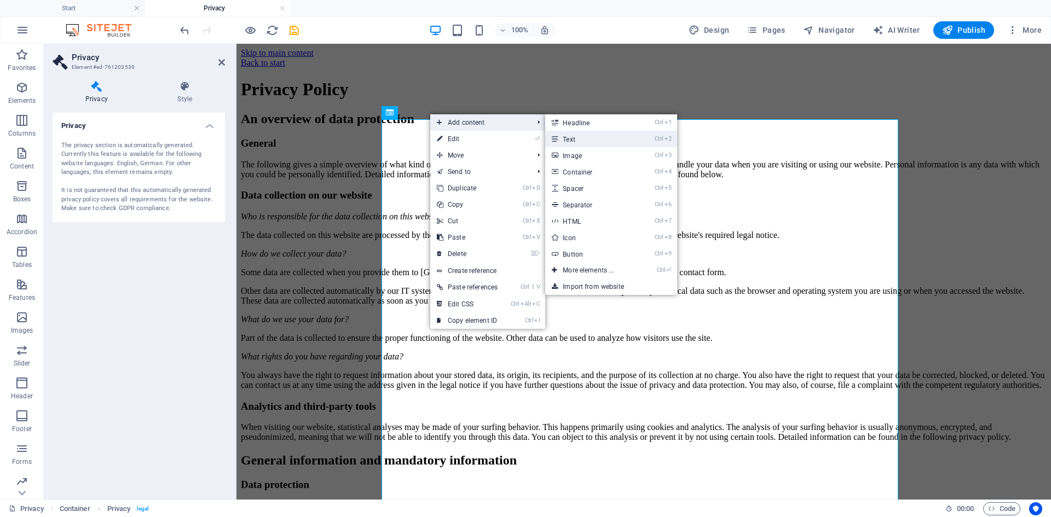
click at [607, 136] on link "Ctrl 2 Text" at bounding box center [590, 139] width 90 height 16
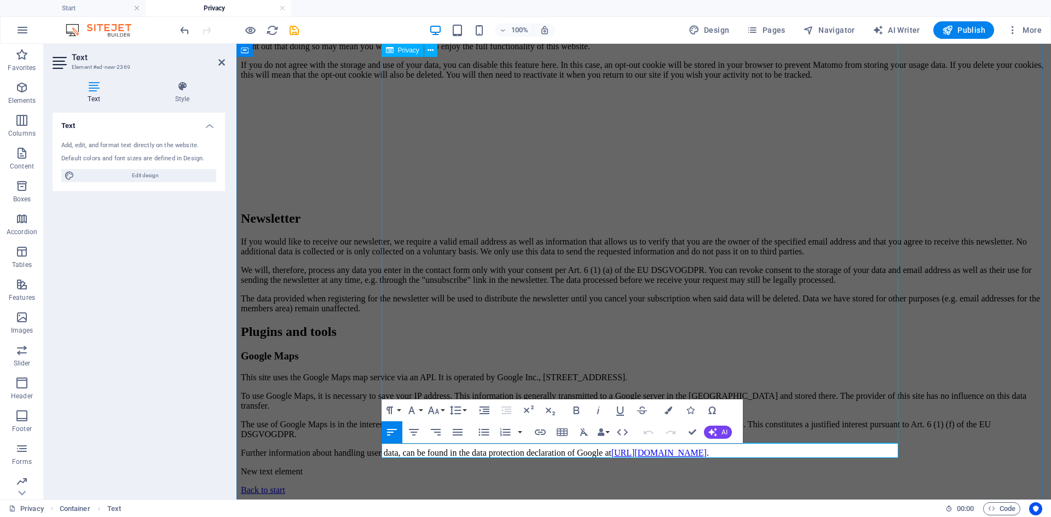
scroll to position [3208, 0]
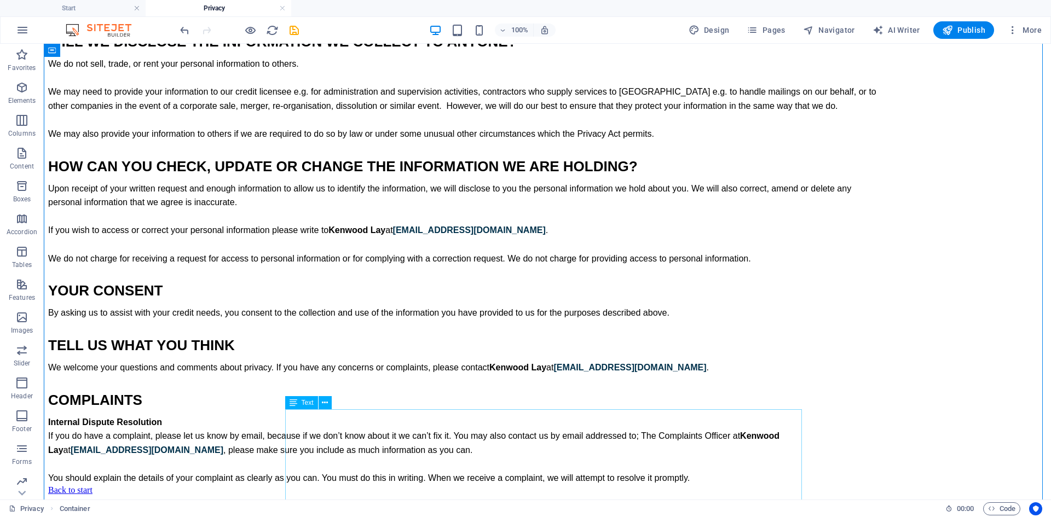
drag, startPoint x: 727, startPoint y: 410, endPoint x: 717, endPoint y: 198, distance: 212.5
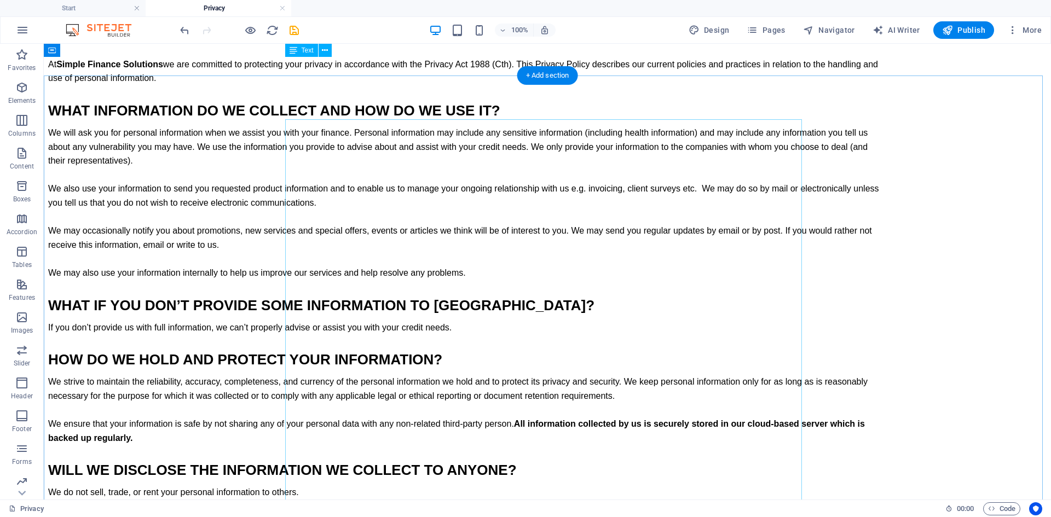
scroll to position [0, 0]
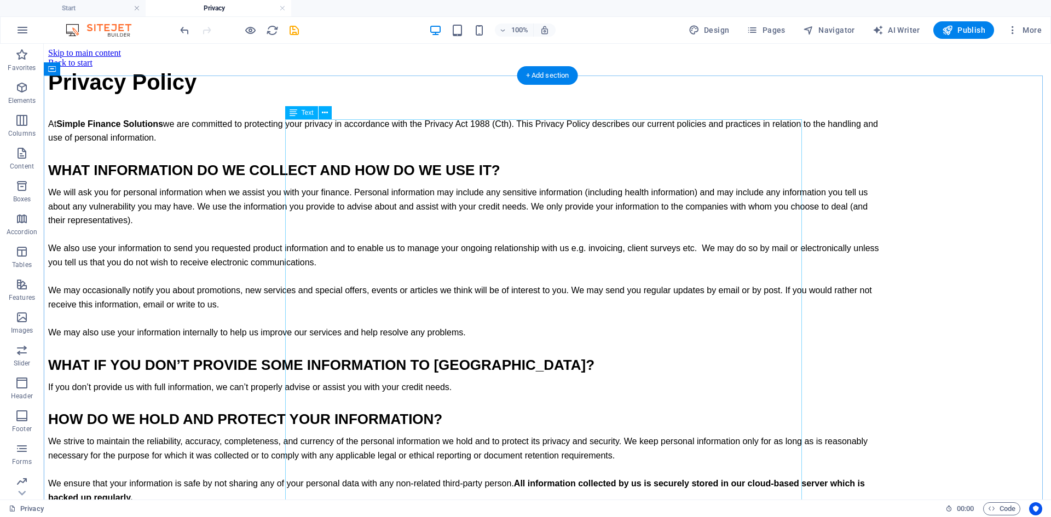
click at [163, 129] on span "Simple Finance Solutions" at bounding box center [109, 123] width 107 height 9
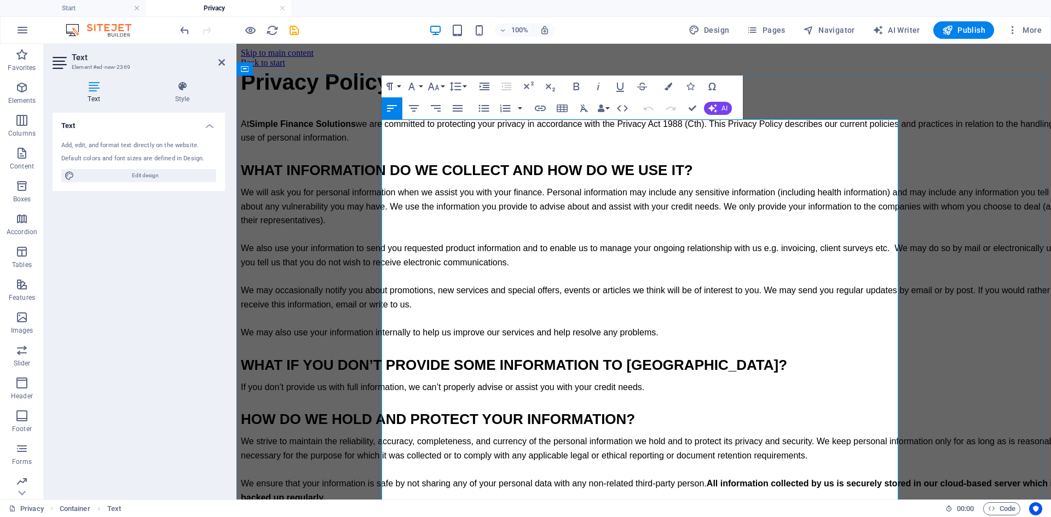
click at [504, 145] on p "At Simple Finance Solutions we are committed to protecting your privacy in acco…" at bounding box center [657, 131] width 832 height 28
drag, startPoint x: 496, startPoint y: 172, endPoint x: 394, endPoint y: 175, distance: 102.4
click at [356, 129] on span "Simple Finance Solutions" at bounding box center [302, 123] width 107 height 9
drag, startPoint x: 412, startPoint y: 175, endPoint x: 395, endPoint y: 175, distance: 17.5
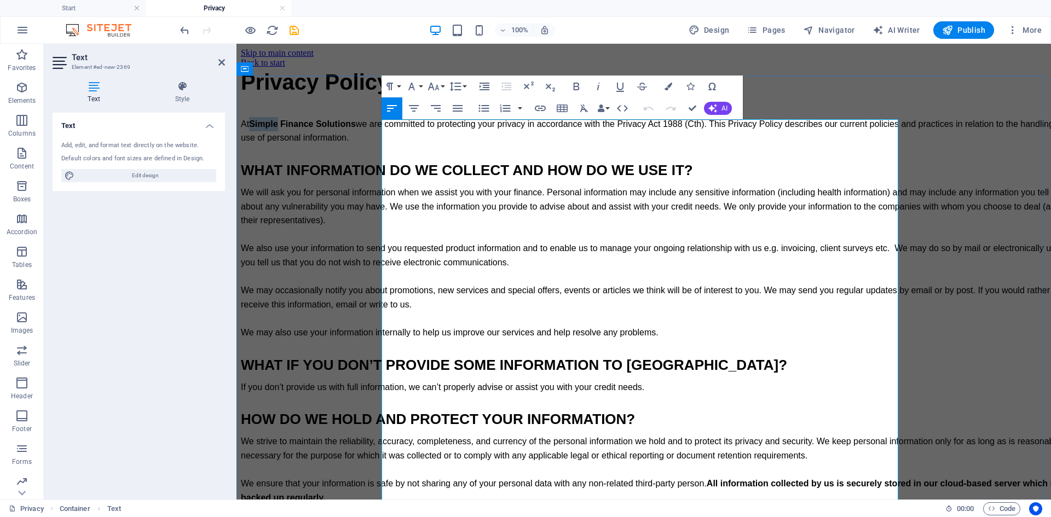
click at [356, 129] on span "Simple Finance Solutions" at bounding box center [302, 123] width 107 height 9
click at [341, 129] on span "Finance Solutions" at bounding box center [303, 123] width 76 height 9
click at [184, 91] on icon at bounding box center [182, 86] width 85 height 11
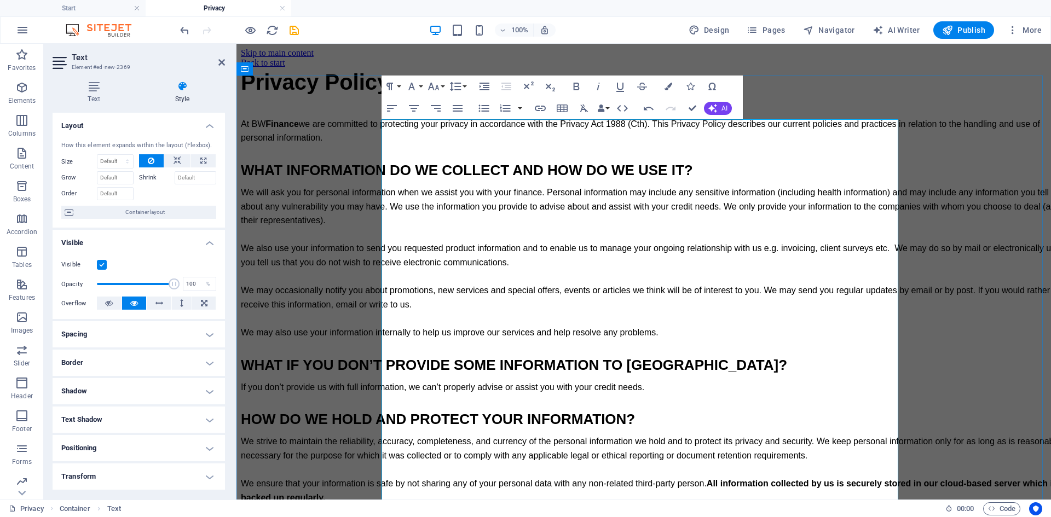
click at [814, 163] on div "Privacy Policy At BW Finance we are committed to protecting your privacy in acc…" at bounding box center [643, 521] width 805 height 906
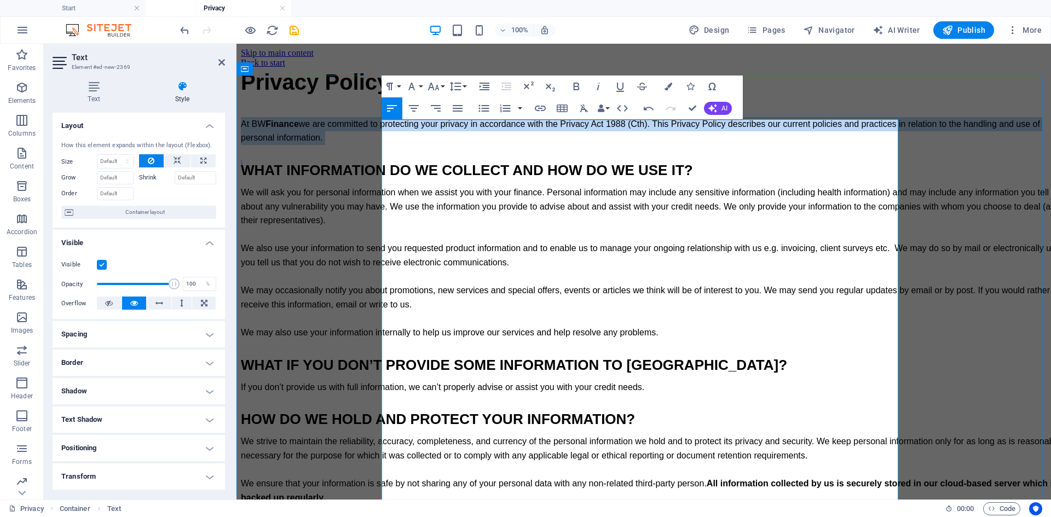
click at [814, 163] on div "Privacy Policy At BW Finance we are committed to protecting your privacy in acc…" at bounding box center [643, 521] width 805 height 906
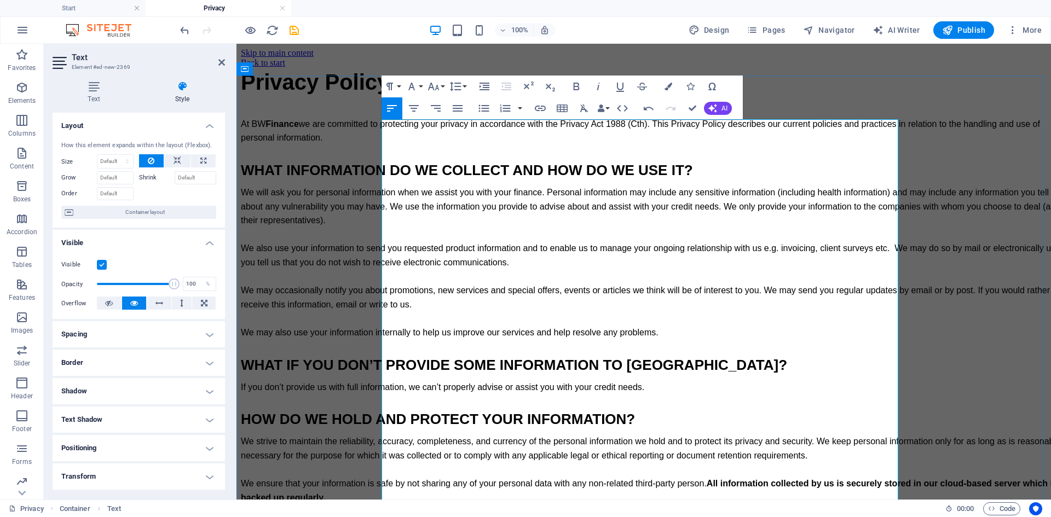
click at [693, 178] on span "WHAT INFORMATION DO WE COLLECT AND HOW DO WE USE IT?" at bounding box center [467, 170] width 452 height 16
click at [889, 96] on h4 "Privacy Policy" at bounding box center [657, 82] width 832 height 28
click at [307, 144] on div "Privacy Policy At BW Finance we are committed to protecting your privacy in acc…" at bounding box center [643, 521] width 805 height 906
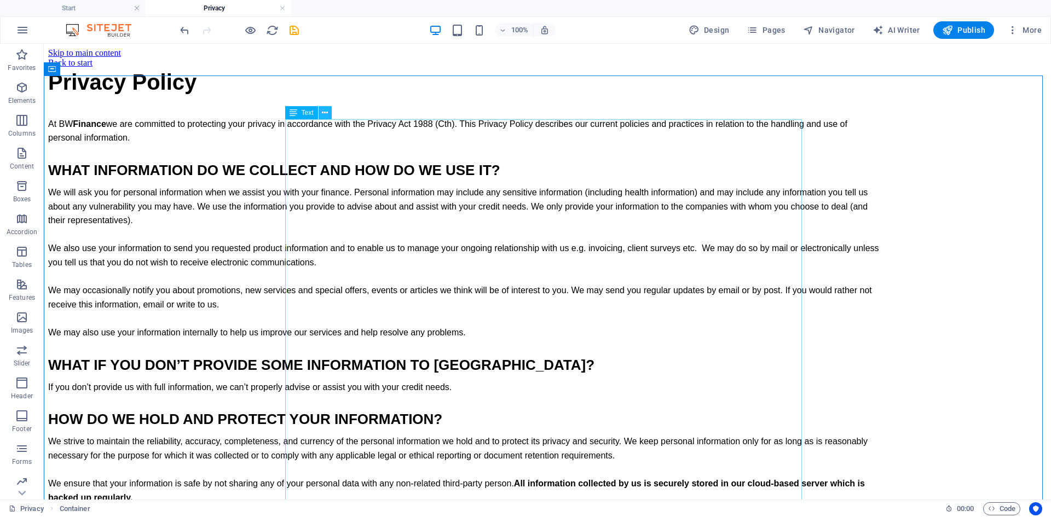
click at [323, 109] on icon at bounding box center [325, 112] width 6 height 11
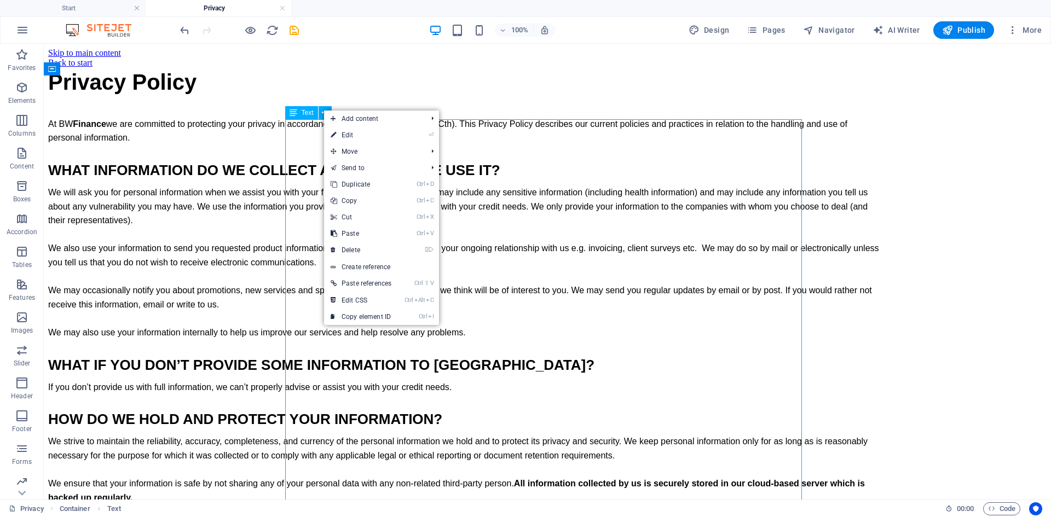
click at [303, 112] on span "Text" at bounding box center [307, 112] width 12 height 7
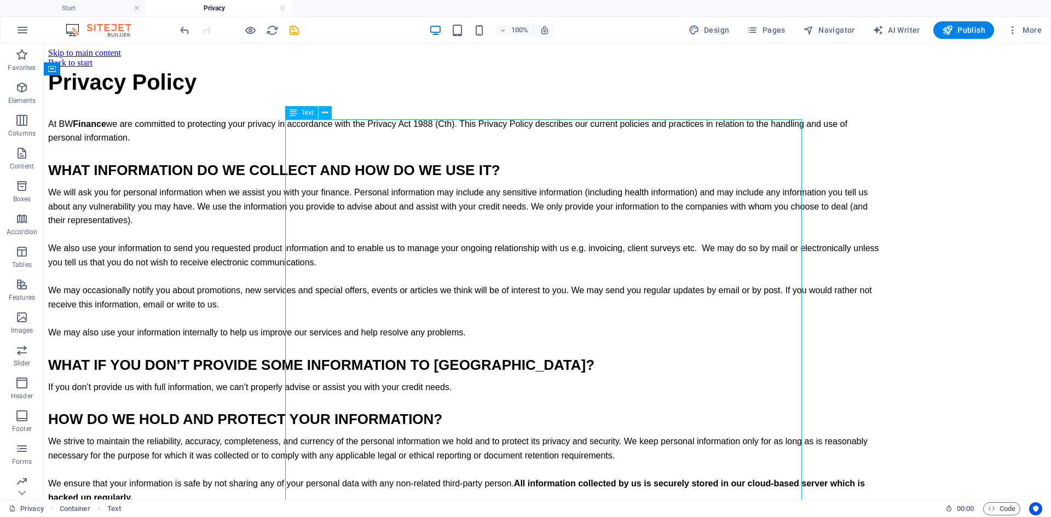
click at [338, 118] on div "Text" at bounding box center [312, 113] width 54 height 14
drag, startPoint x: 348, startPoint y: 160, endPoint x: 248, endPoint y: 117, distance: 108.6
click at [369, 163] on div "Privacy Policy At BW Finance we are committed to protecting your privacy in acc…" at bounding box center [547, 521] width 998 height 906
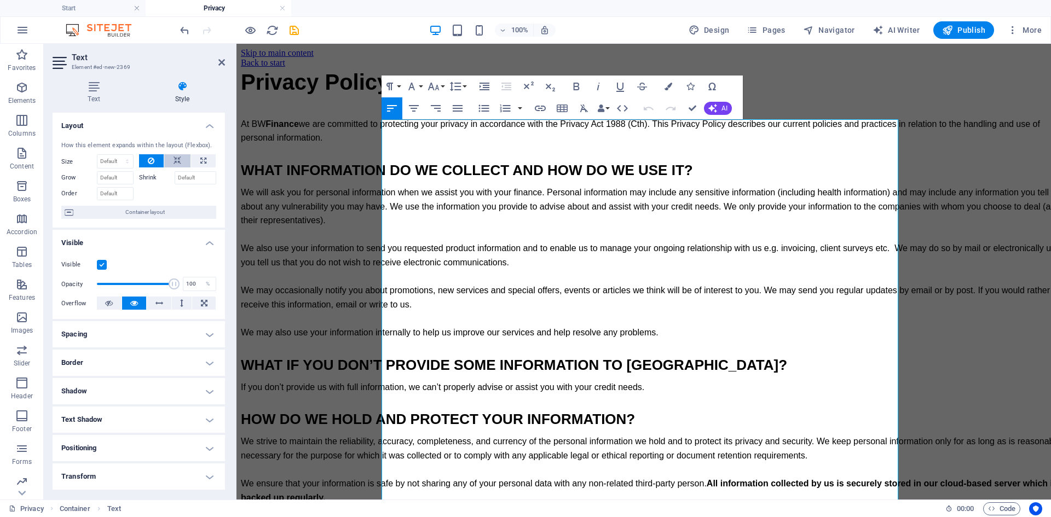
click at [177, 164] on icon at bounding box center [177, 160] width 8 height 13
click at [200, 162] on icon at bounding box center [203, 160] width 6 height 13
type input "100"
select select "%"
click at [164, 161] on button at bounding box center [177, 160] width 26 height 13
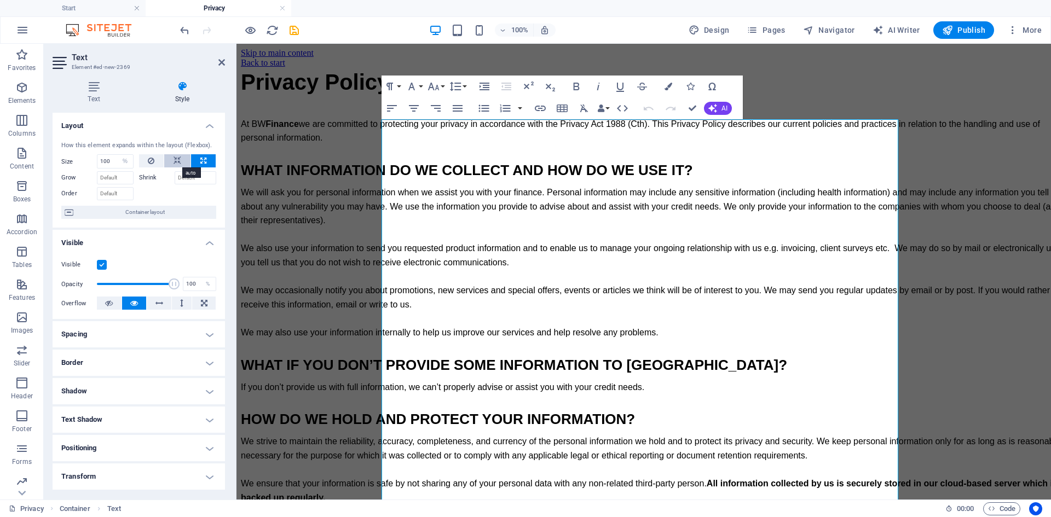
select select "DISABLED_OPTION_VALUE"
click at [152, 161] on icon at bounding box center [151, 160] width 7 height 13
click at [176, 159] on icon at bounding box center [177, 160] width 8 height 13
click at [288, 183] on div "Privacy Policy At BW Finance we are committed to protecting your privacy in acc…" at bounding box center [643, 521] width 805 height 906
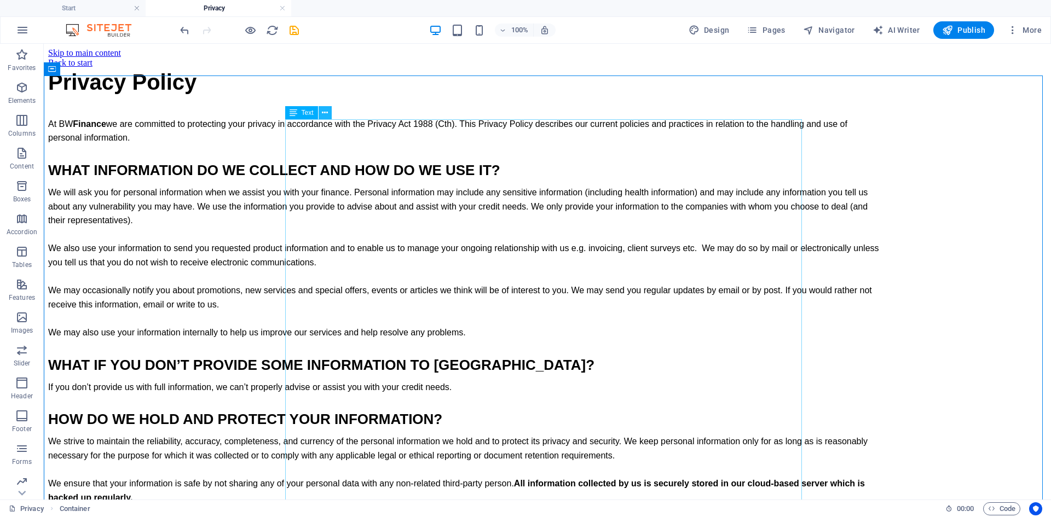
click at [323, 112] on icon at bounding box center [325, 112] width 6 height 11
click at [309, 145] on p "At BW Finance we are committed to protecting your privacy in accordance with th…" at bounding box center [464, 131] width 832 height 28
click at [695, 143] on span "At BW Finance we are committed to protecting your privacy in accordance with th…" at bounding box center [447, 131] width 799 height 24
click at [699, 143] on span "At BW Finance we are committed to protecting your privacy in accordance with th…" at bounding box center [447, 131] width 799 height 24
click at [384, 143] on span "At BW Finance we are committed to protecting your privacy in accordance with th…" at bounding box center [447, 131] width 799 height 24
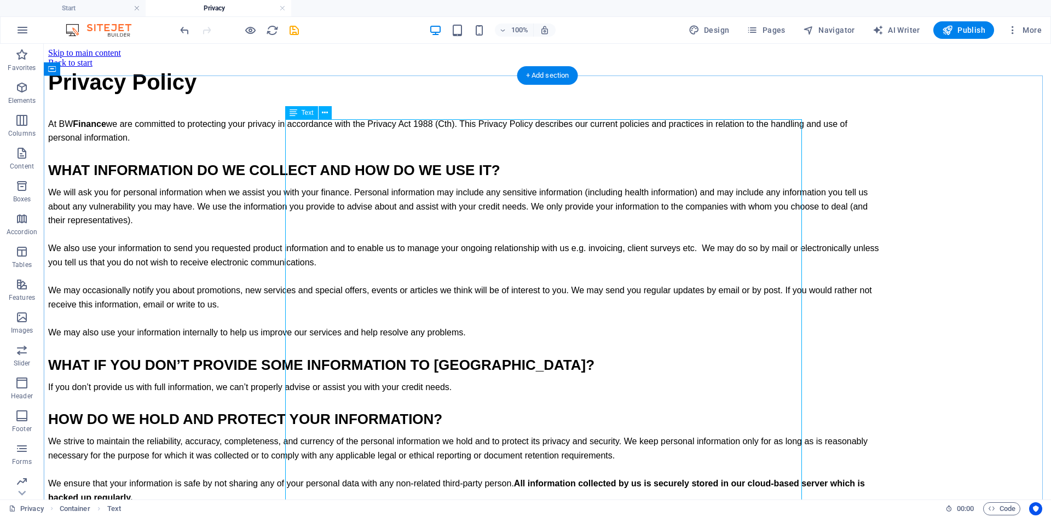
click at [384, 143] on span "At BW Finance we are committed to protecting your privacy in accordance with th…" at bounding box center [447, 131] width 799 height 24
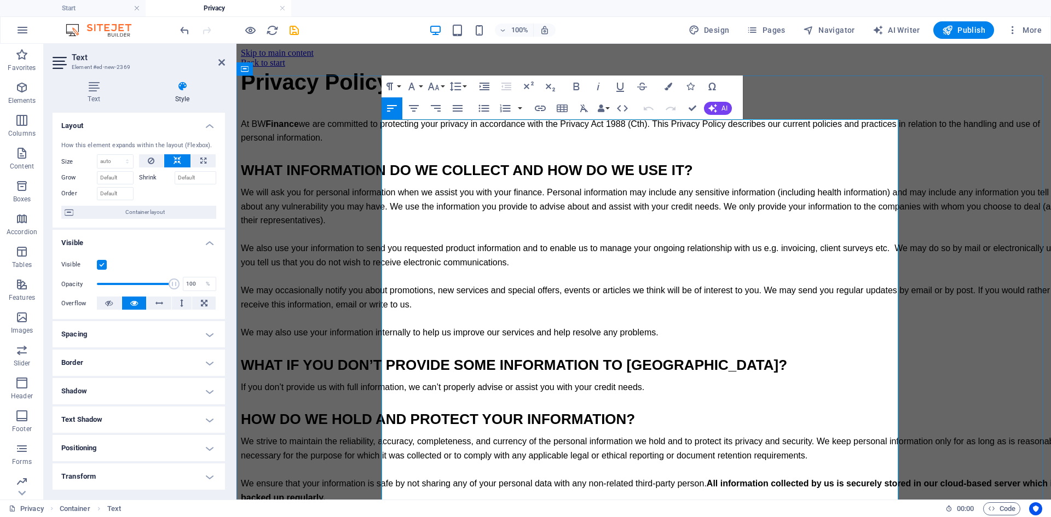
click at [795, 143] on span "At BW Finance we are committed to protecting your privacy in accordance with th…" at bounding box center [640, 131] width 799 height 24
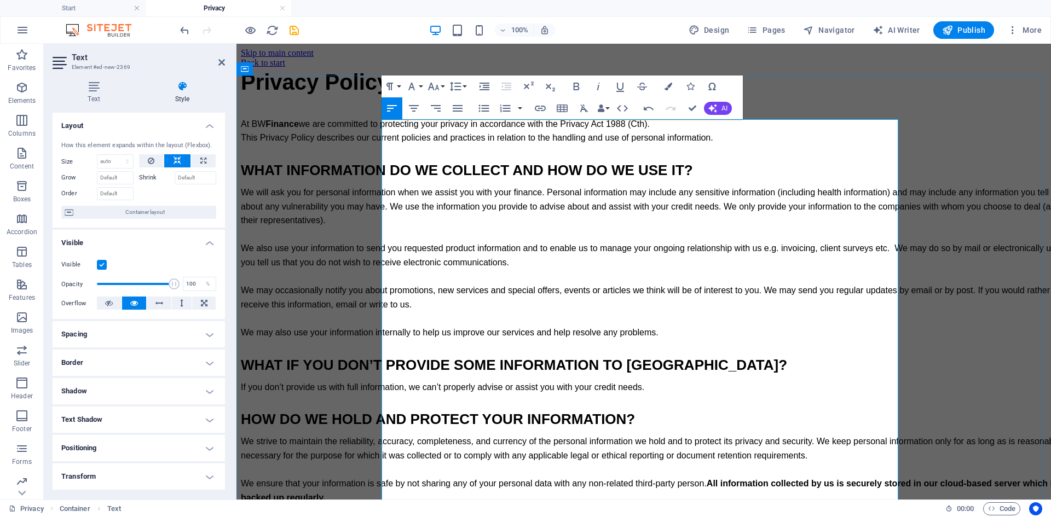
click at [871, 242] on span "We will ask you for personal information when we assist you with your finance. …" at bounding box center [656, 262] width 831 height 149
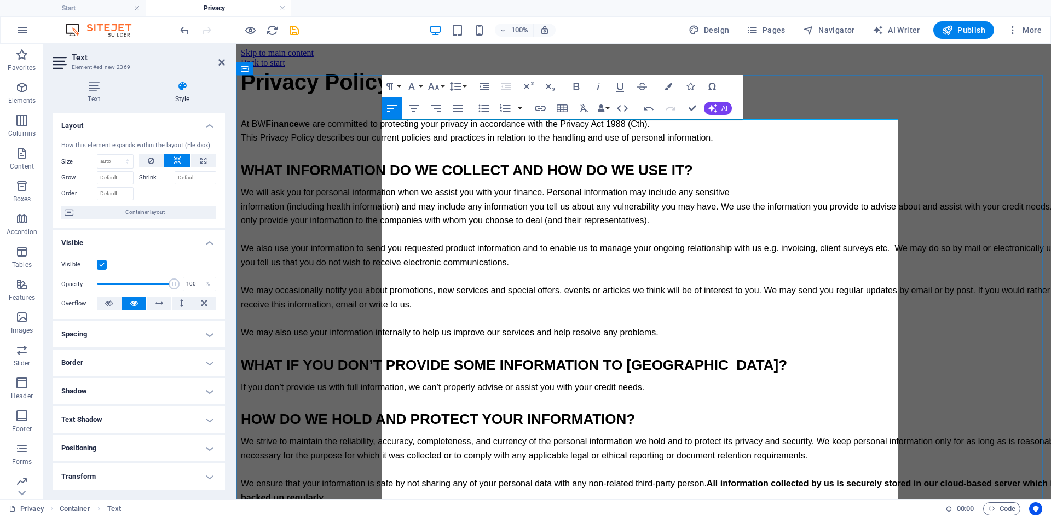
click at [860, 259] on span "information (including health information) and may include any information you …" at bounding box center [656, 269] width 831 height 135
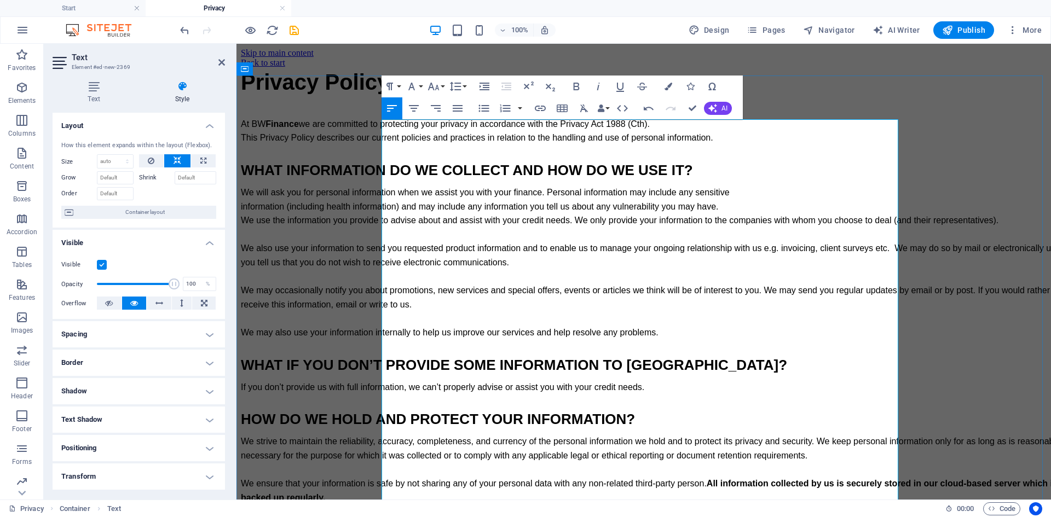
click at [869, 272] on span "We use the information you provide to advise about and assist with your credit …" at bounding box center [656, 276] width 831 height 121
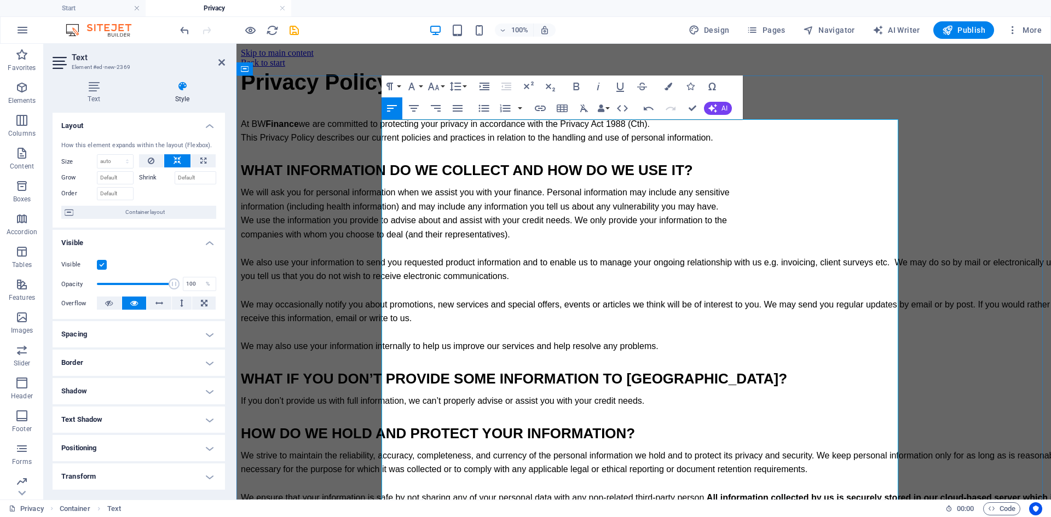
click at [872, 315] on span "companies with whom you choose to deal (and their representatives). We also use…" at bounding box center [656, 290] width 831 height 121
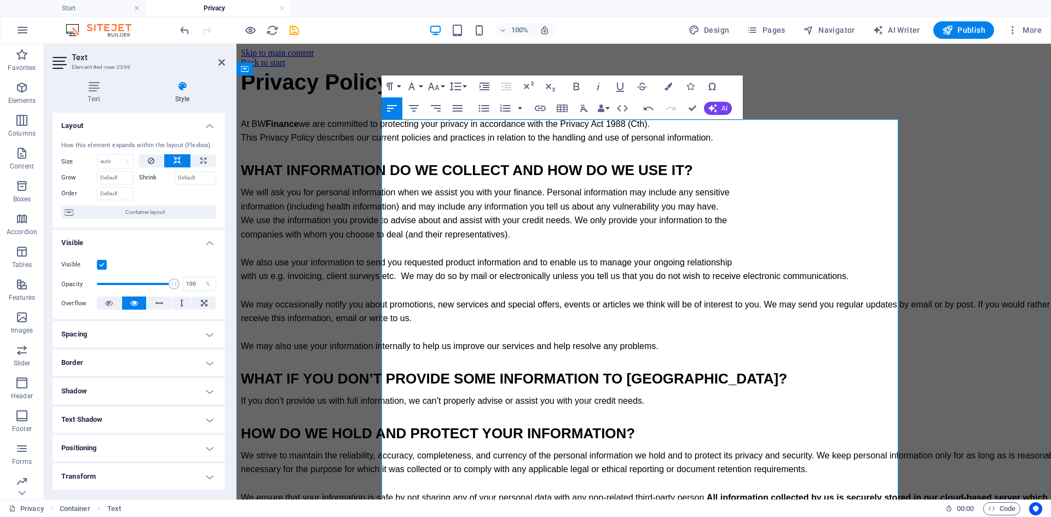
click at [882, 327] on span "with us e.g. invoicing, client surveys etc. We may do so by mail or electronica…" at bounding box center [653, 310] width 824 height 79
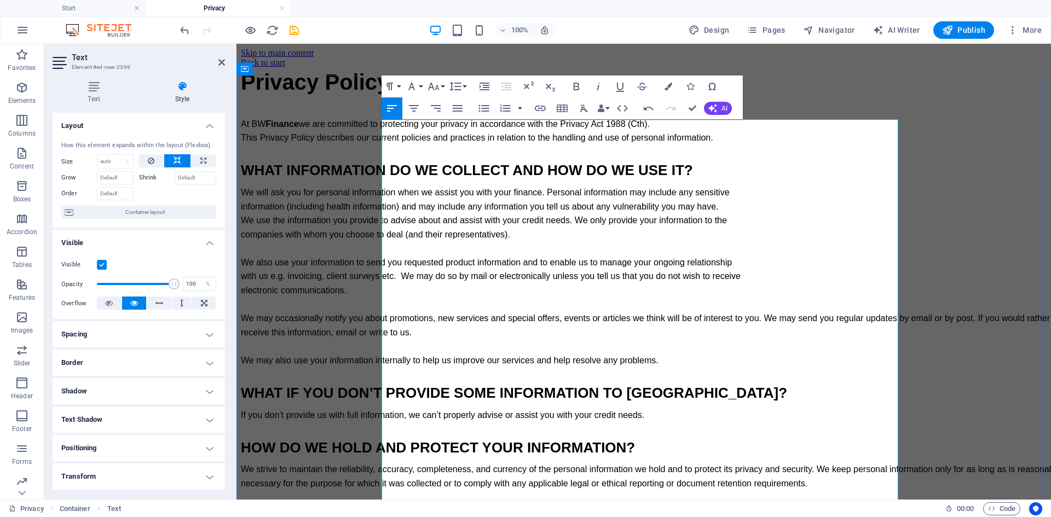
click at [873, 365] on span "electronic communications. We may occasionally notify you about promotions, new…" at bounding box center [653, 325] width 824 height 79
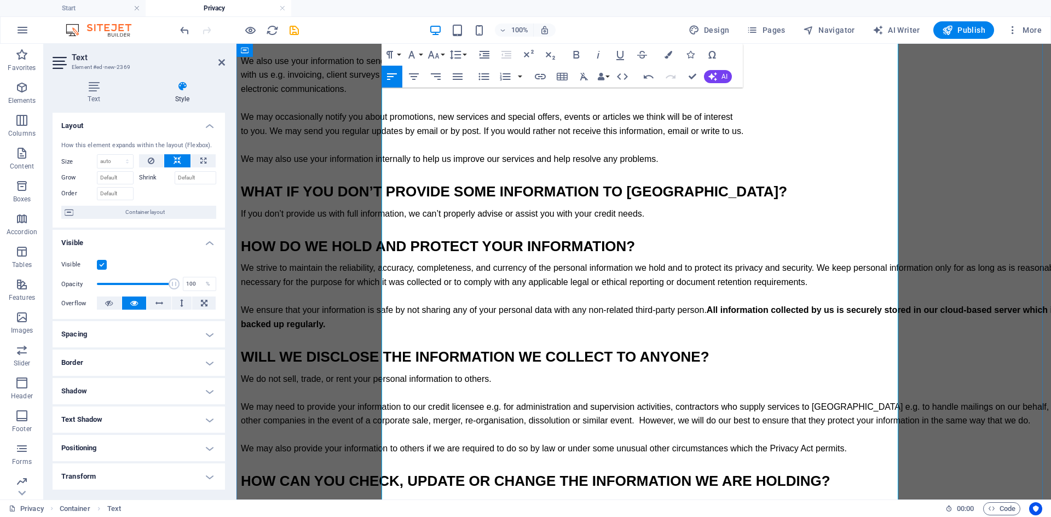
scroll to position [219, 0]
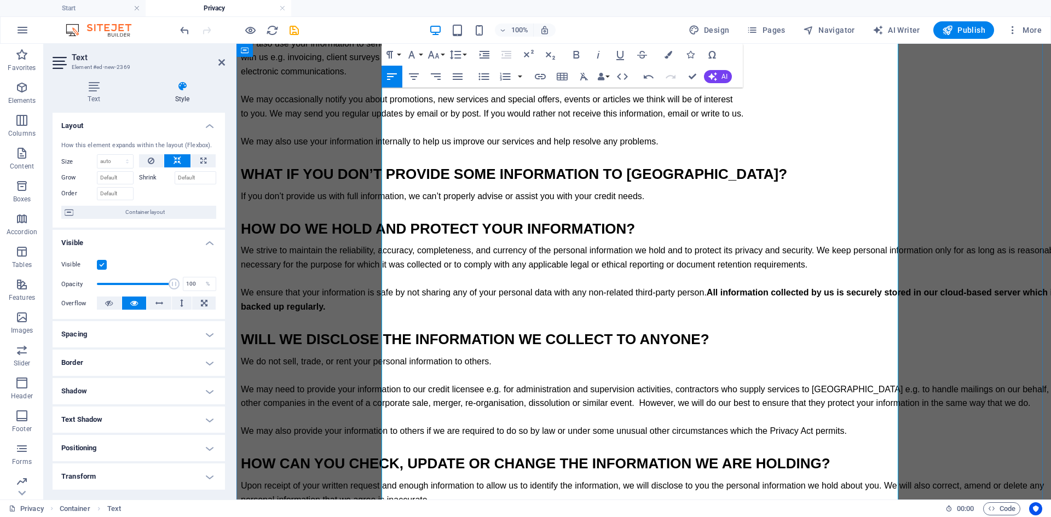
click at [873, 269] on span "We strive to maintain the reliability, accuracy, completeness, and currency of …" at bounding box center [650, 258] width 819 height 24
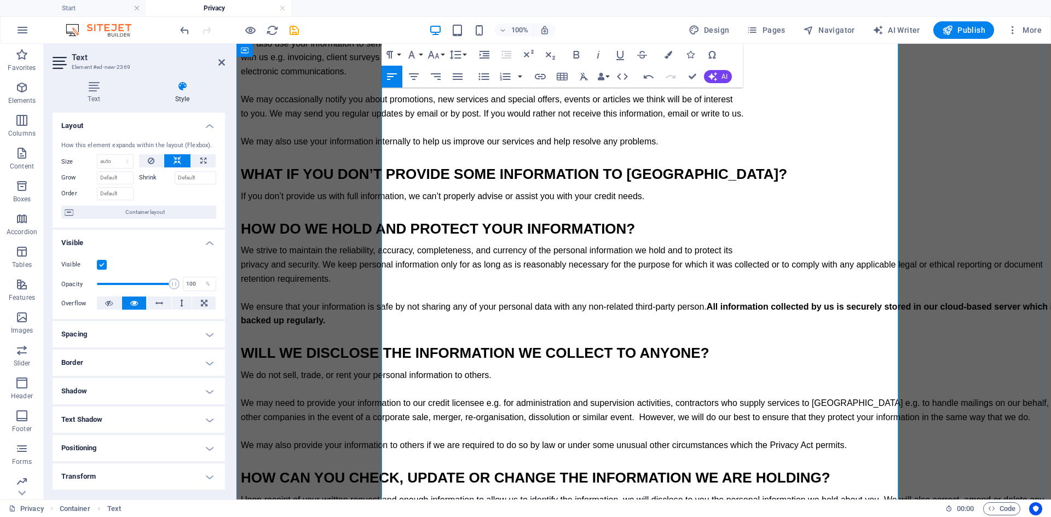
click at [873, 283] on span "privacy and security. We keep personal information only for as long as is reaso…" at bounding box center [642, 272] width 802 height 24
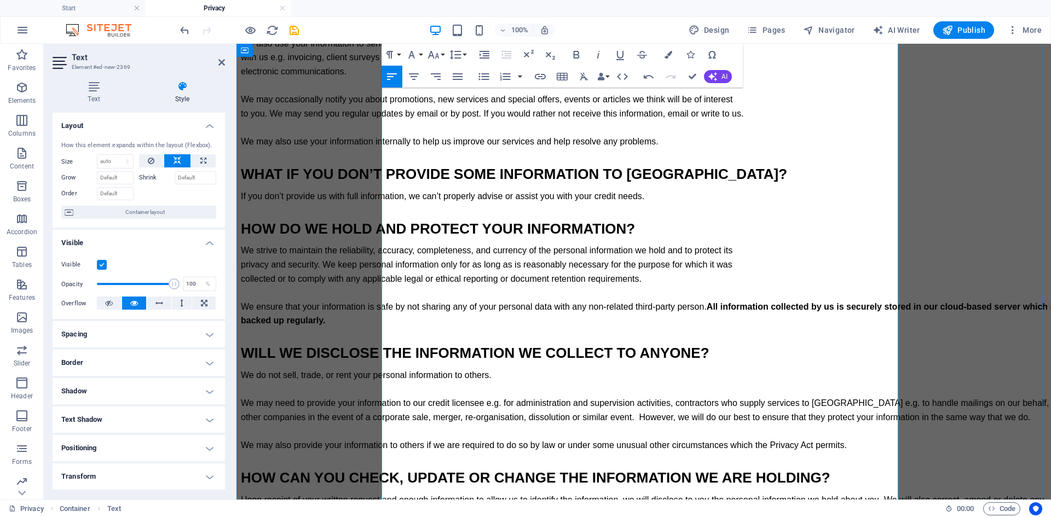
scroll to position [274, 0]
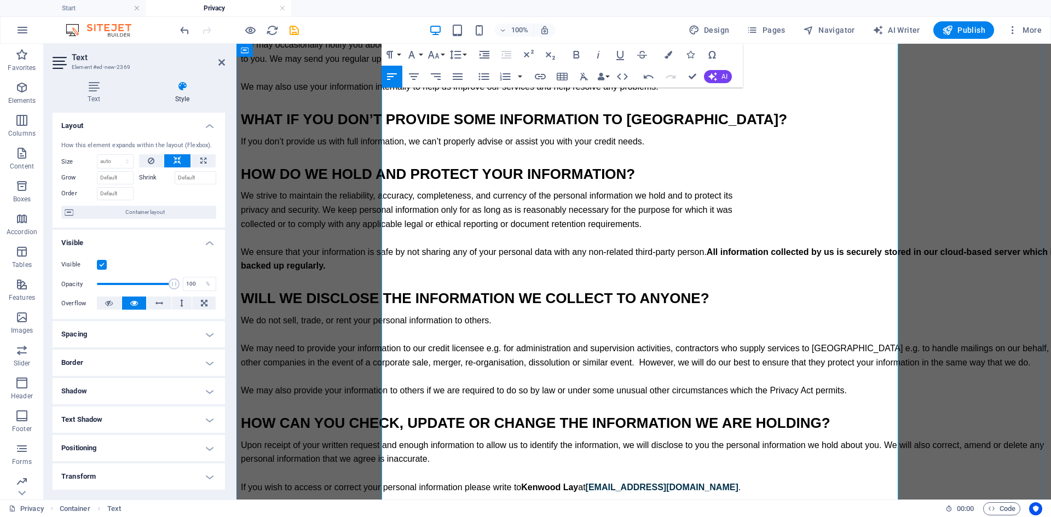
click at [846, 271] on span "We ensure that your information is safe by not sharing any of your personal dat…" at bounding box center [649, 259] width 816 height 24
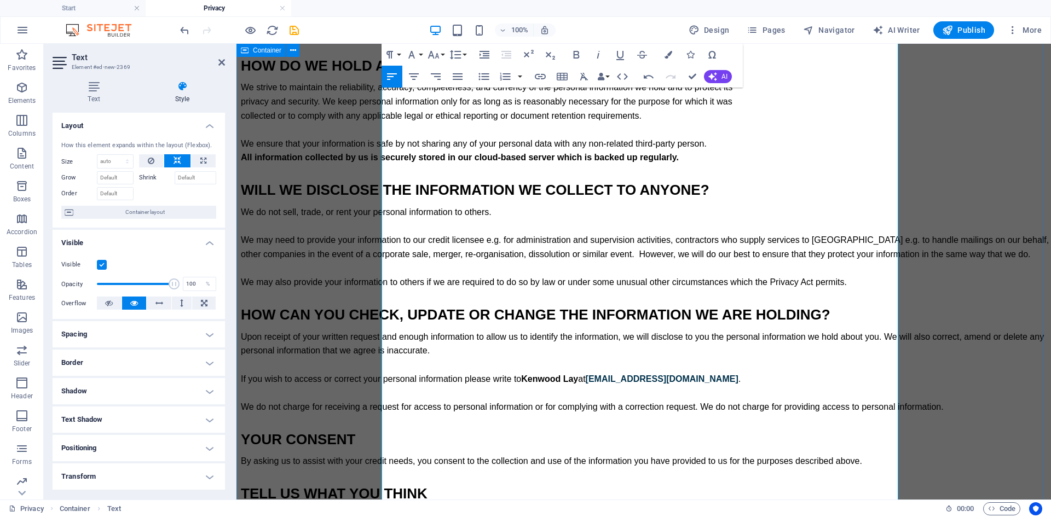
scroll to position [383, 0]
click at [876, 286] on span "We do not sell, trade, or rent your personal information to others. We may need…" at bounding box center [655, 245] width 828 height 79
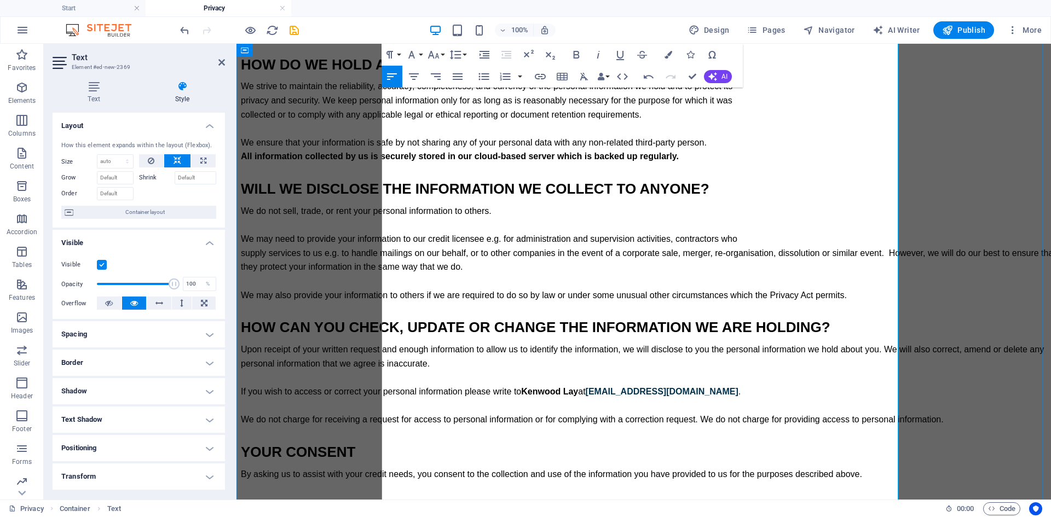
click at [852, 300] on span "supply services to us e.g. to handle mailings on our behalf, or to other compan…" at bounding box center [648, 273] width 815 height 51
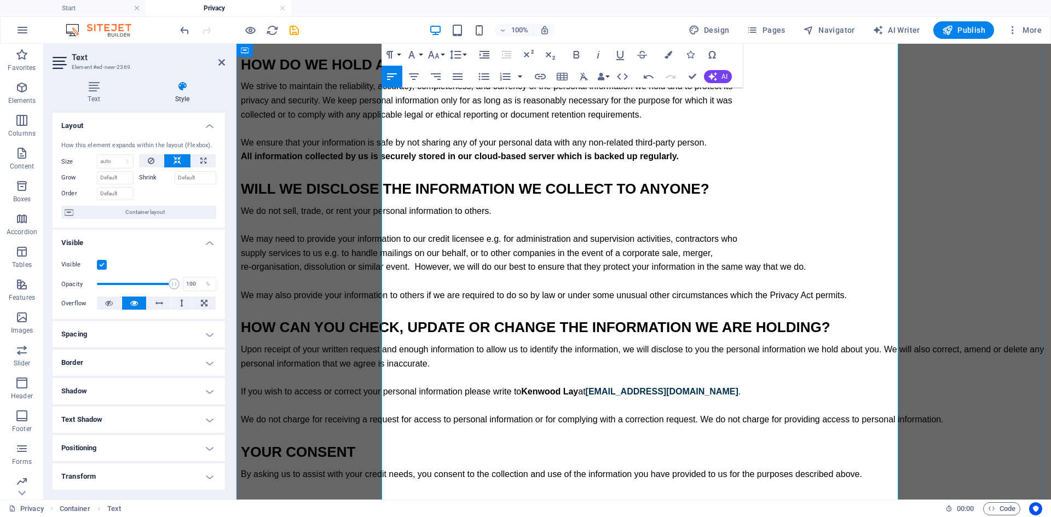
click at [846, 299] on span "re-organisation, dissolution or similar event. However, we will do our best to …" at bounding box center [544, 280] width 606 height 37
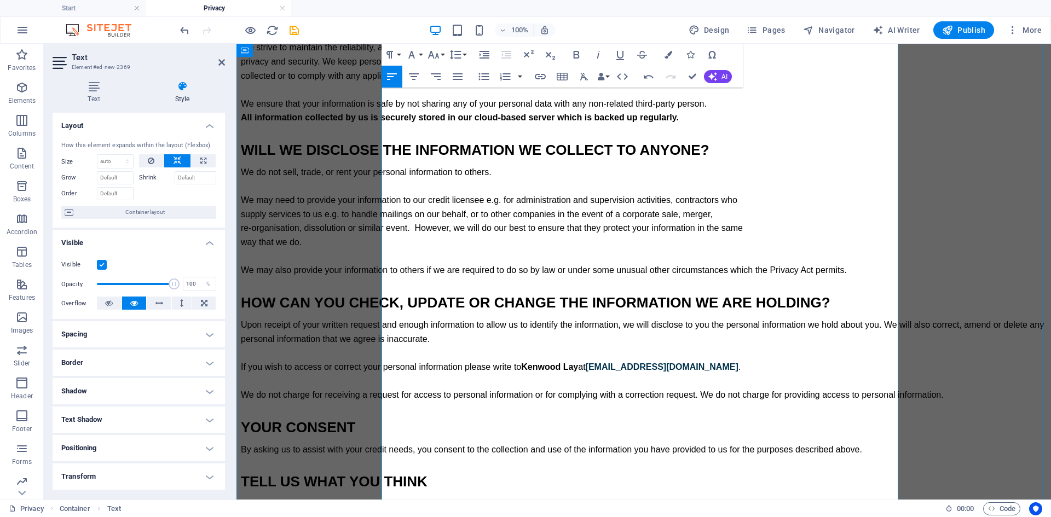
scroll to position [438, 0]
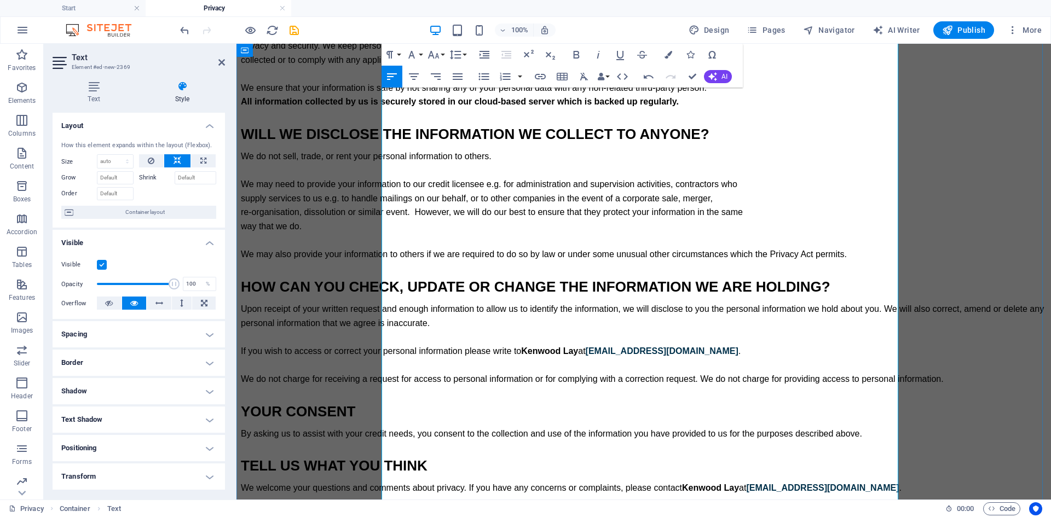
click at [846, 259] on span "way that we do. We may also provide your information to others if we are requir…" at bounding box center [544, 240] width 606 height 37
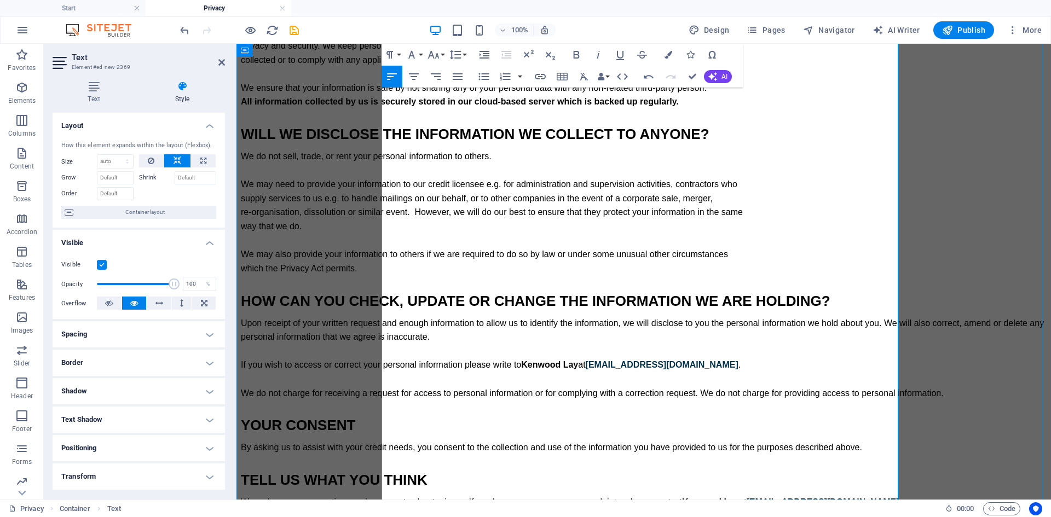
click at [833, 275] on p "We do not sell, trade, or rent your personal information to others. We may need…" at bounding box center [657, 212] width 832 height 126
click at [507, 275] on p "We do not sell, trade, or rent your personal information to others. We may need…" at bounding box center [657, 212] width 832 height 126
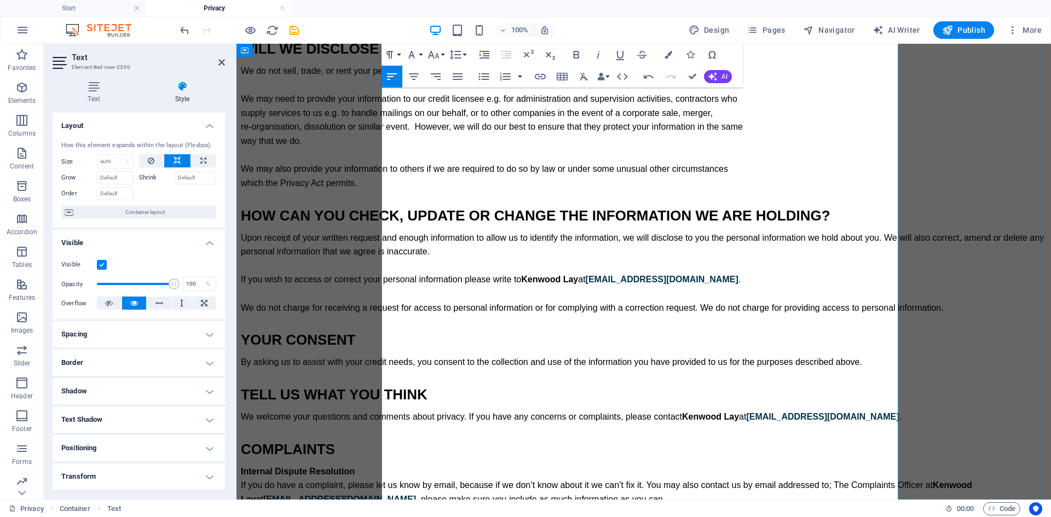
scroll to position [547, 0]
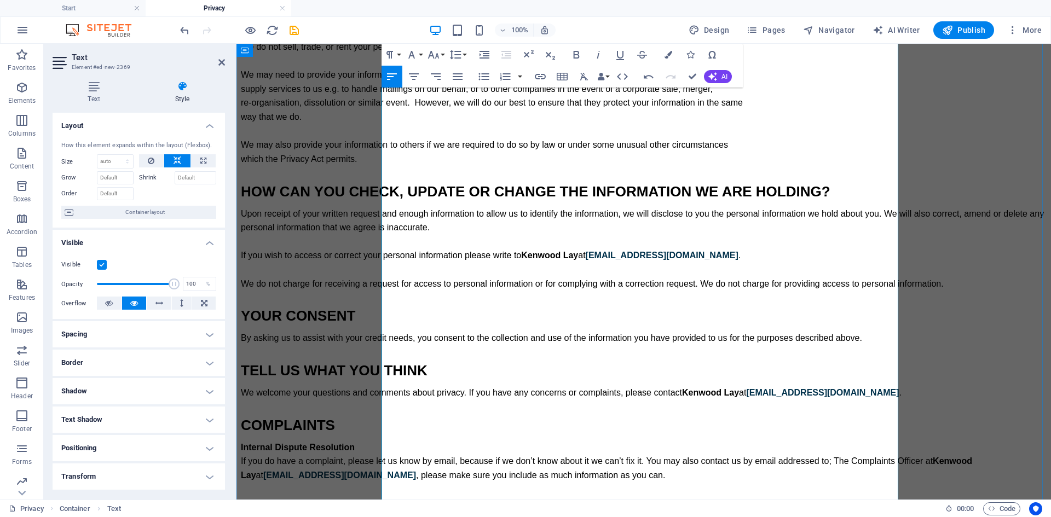
click at [830, 200] on span "HOW CAN YOU CHECK, UPDATE OR CHANGE THE INFORMATION WE ARE HOLDING?" at bounding box center [535, 191] width 589 height 16
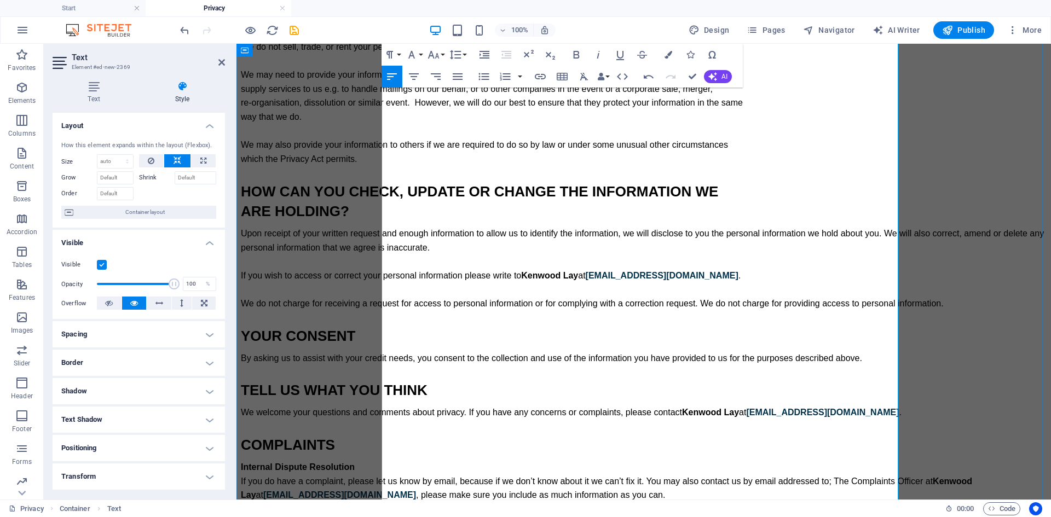
click at [865, 286] on span "Upon receipt of your written request and enough information to allow us to iden…" at bounding box center [642, 268] width 803 height 79
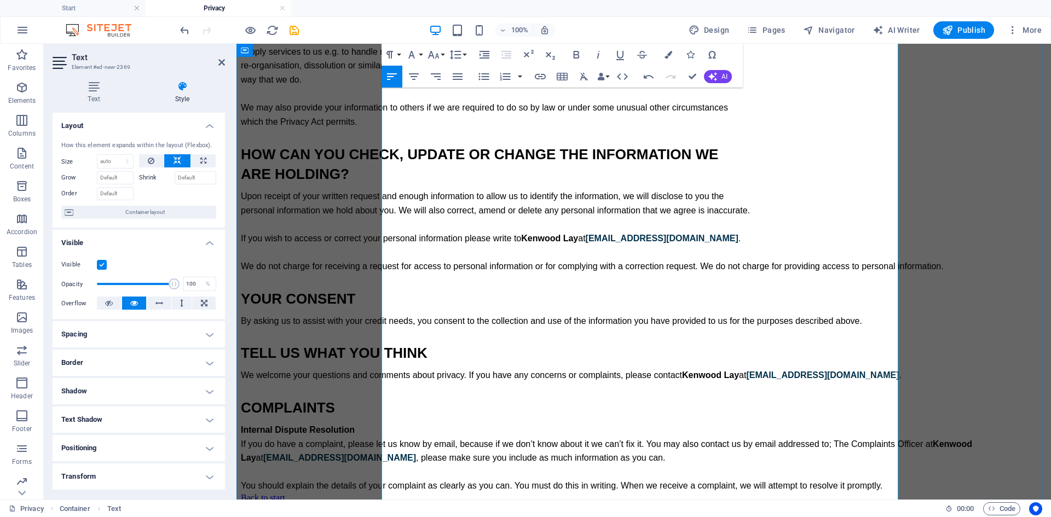
scroll to position [602, 0]
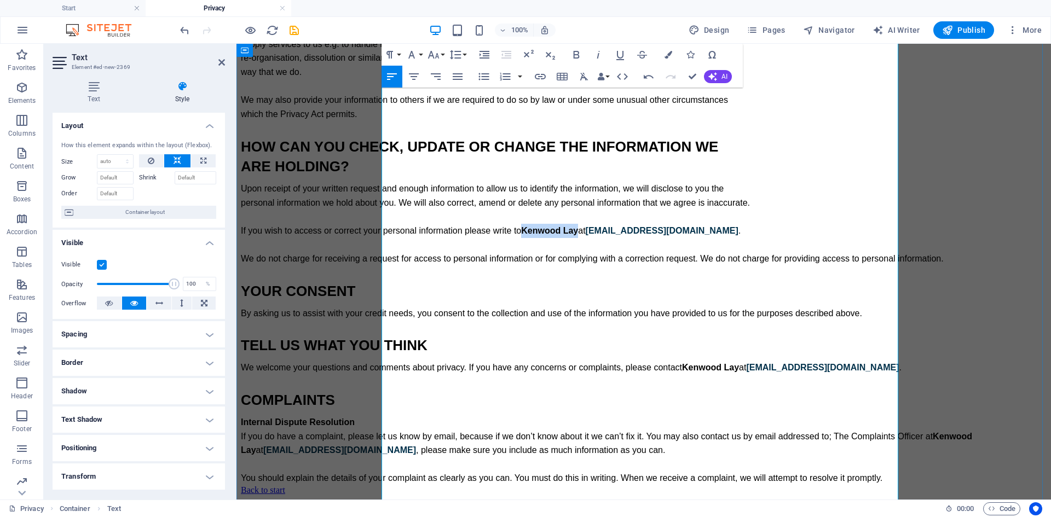
drag, startPoint x: 719, startPoint y: 271, endPoint x: 664, endPoint y: 274, distance: 55.3
click at [578, 235] on span "Kenwood Lay" at bounding box center [549, 230] width 57 height 9
drag, startPoint x: 786, startPoint y: 269, endPoint x: 687, endPoint y: 275, distance: 99.2
click at [687, 266] on p "Upon receipt of your written request and enough information to allow us to iden…" at bounding box center [657, 224] width 832 height 84
click at [838, 263] on span "personal information we hold about you. We will also correct, amend or delete a…" at bounding box center [592, 230] width 703 height 65
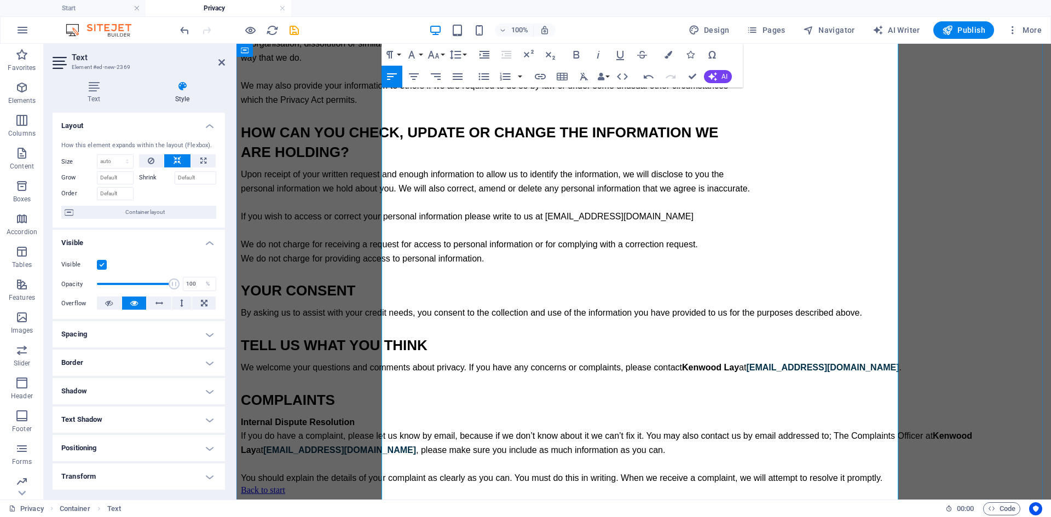
scroll to position [711, 0]
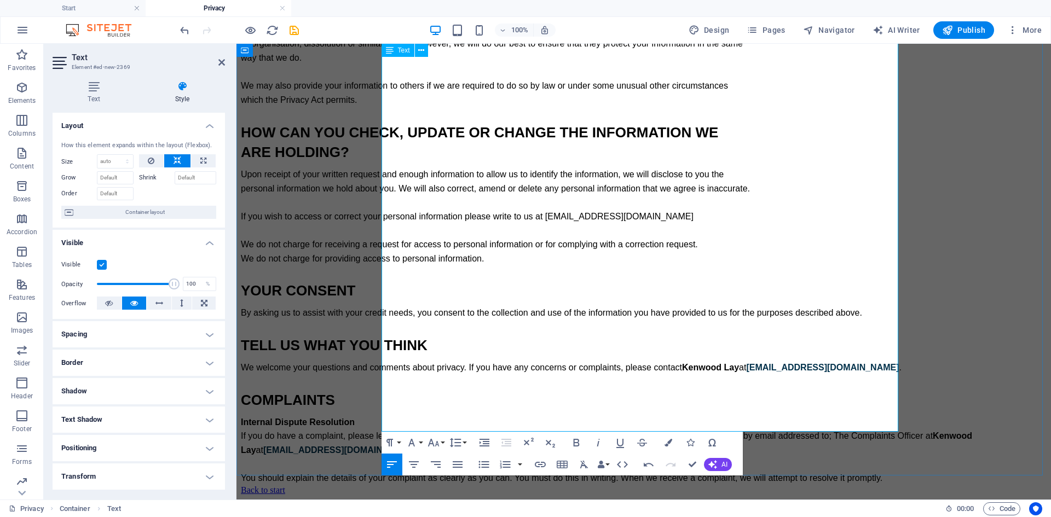
click at [862, 308] on span "By asking us to assist with your credit needs, you consent to the collection an…" at bounding box center [551, 312] width 621 height 9
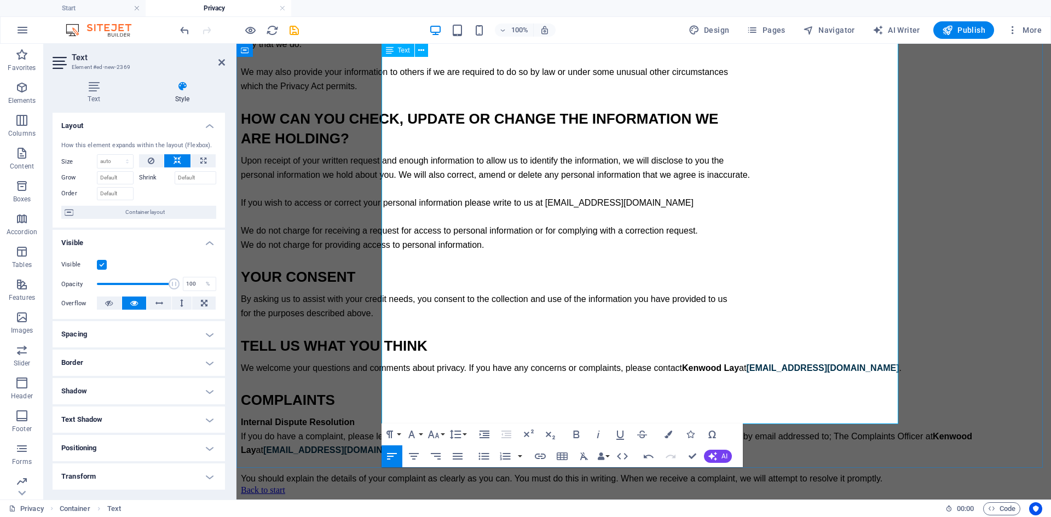
scroll to position [733, 0]
click at [746, 363] on span "We welcome your questions and comments about privacy. If you have any concerns …" at bounding box center [493, 367] width 505 height 9
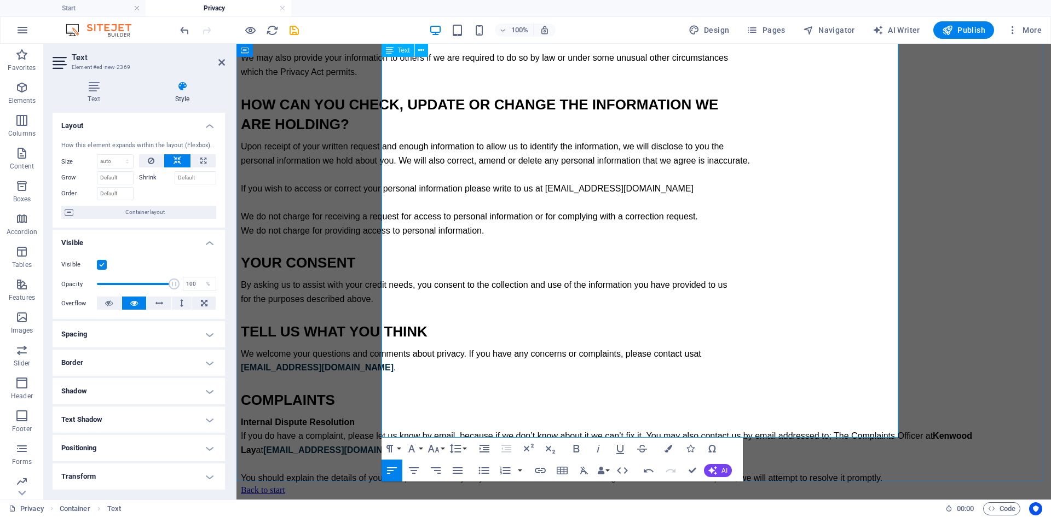
click at [482, 347] on p "We welcome your questions and comments about privacy. If you have any concerns …" at bounding box center [657, 361] width 832 height 28
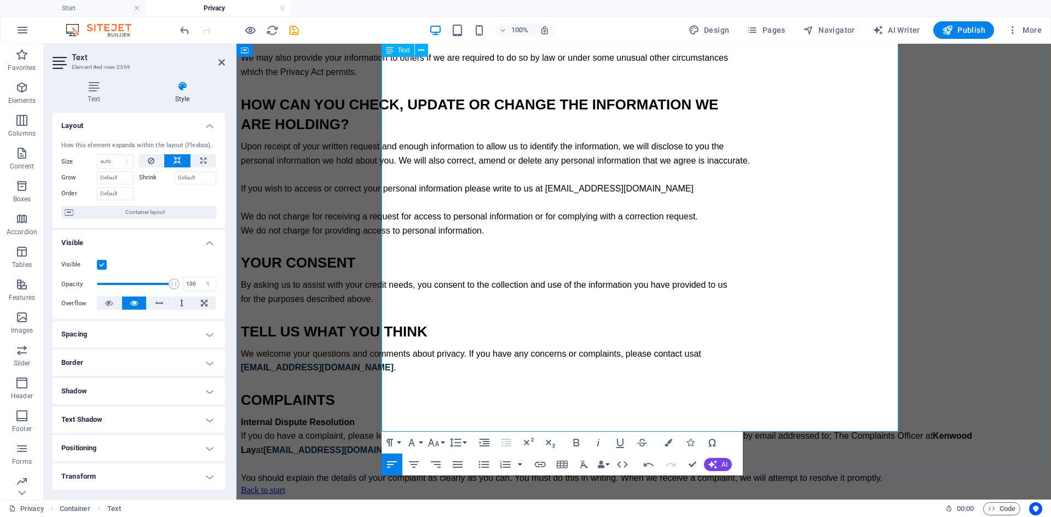
scroll to position [747, 0]
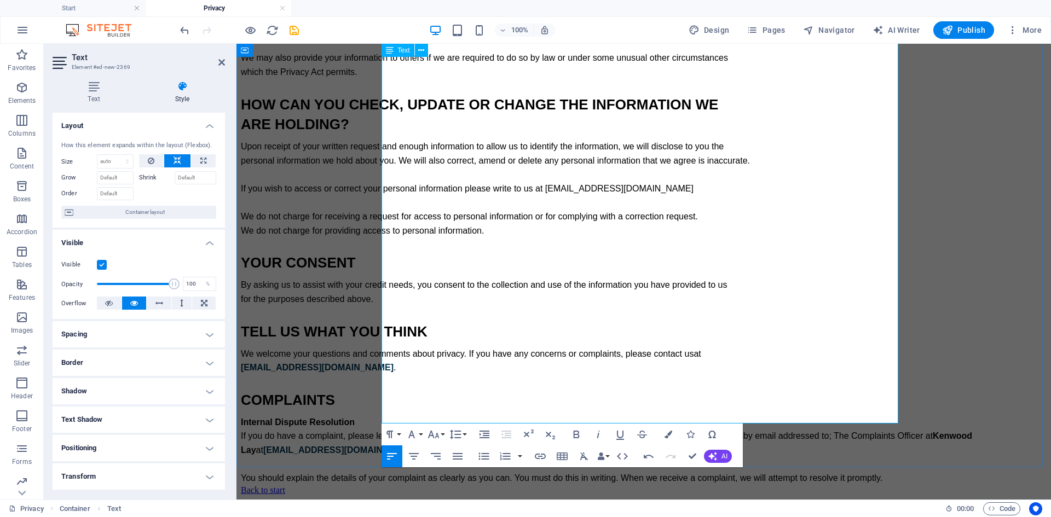
click at [892, 417] on span "Internal Dispute Resolution ‍If you do have a complaint, please let us know by …" at bounding box center [606, 435] width 731 height 37
drag, startPoint x: 630, startPoint y: 386, endPoint x: 573, endPoint y: 391, distance: 57.1
click at [495, 445] on span "by email addressed to; The Complaints Officer at Kenwood Lay at" at bounding box center [368, 449] width 254 height 9
drag, startPoint x: 433, startPoint y: 307, endPoint x: 381, endPoint y: 311, distance: 52.1
click at [381, 347] on p "We welcome your questions and comments about privacy. If you have any concerns …" at bounding box center [657, 361] width 832 height 28
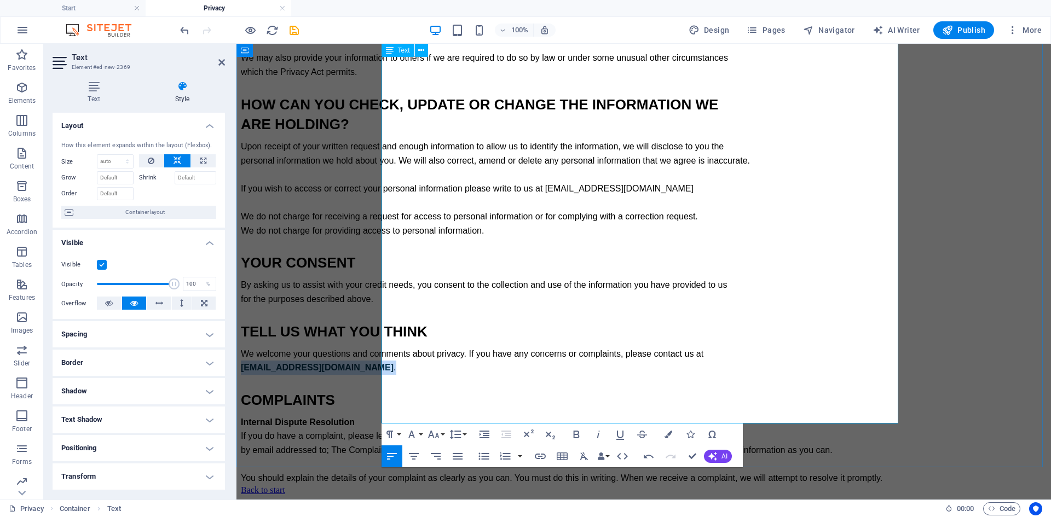
copy p "[EMAIL_ADDRESS][DOMAIN_NAME] ."
click at [583, 445] on link "[EMAIL_ADDRESS][DOMAIN_NAME]" at bounding box center [506, 449] width 153 height 9
drag, startPoint x: 659, startPoint y: 388, endPoint x: 575, endPoint y: 393, distance: 85.0
click at [575, 415] on p "Internal Dispute Resolution ‍If you do have a complaint, please let us know by …" at bounding box center [657, 436] width 832 height 42
drag, startPoint x: 600, startPoint y: 387, endPoint x: 605, endPoint y: 393, distance: 7.4
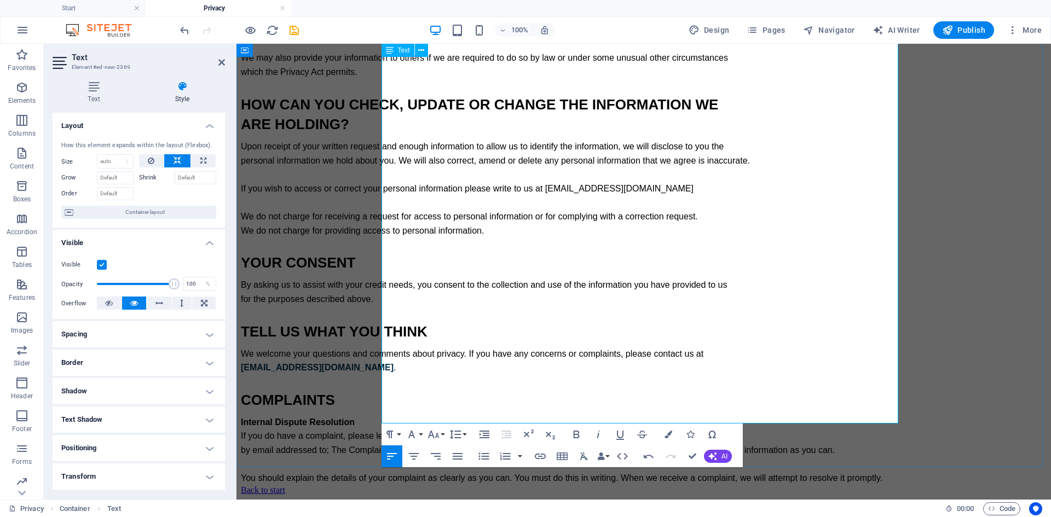
click at [583, 445] on span "[EMAIL_ADDRESS][DOMAIN_NAME]" at bounding box center [506, 449] width 153 height 9
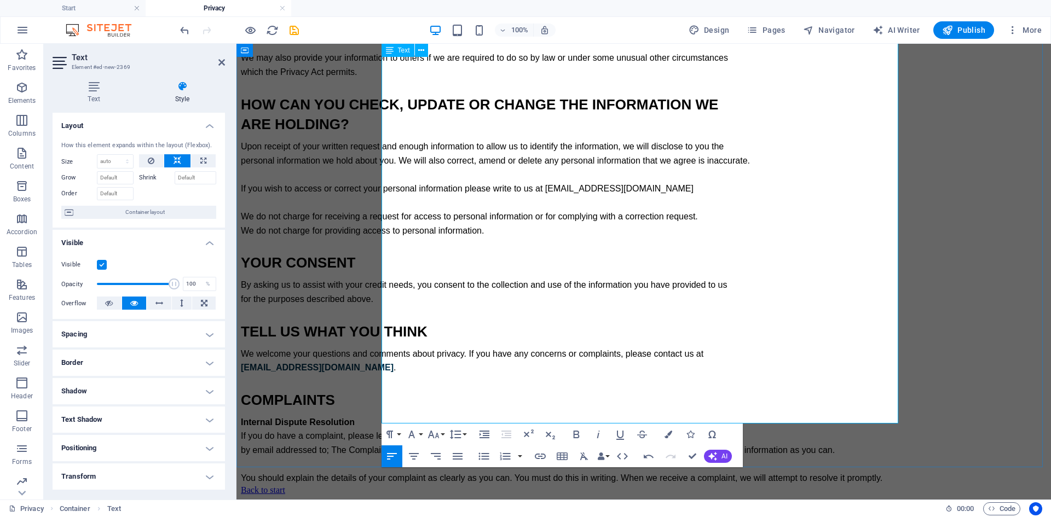
click at [878, 473] on span "You should explain the details of your complaint as clearly as you can. You mus…" at bounding box center [561, 477] width 641 height 9
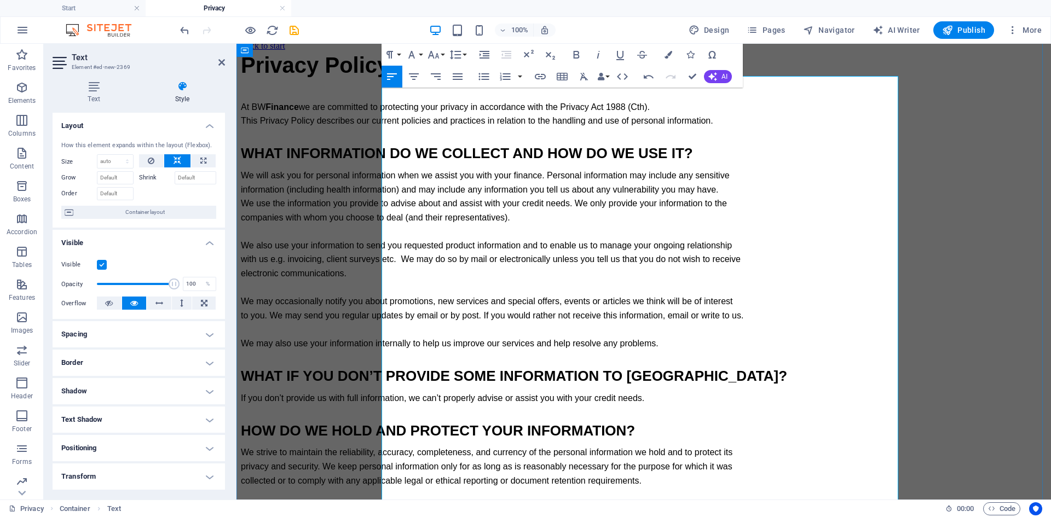
scroll to position [0, 0]
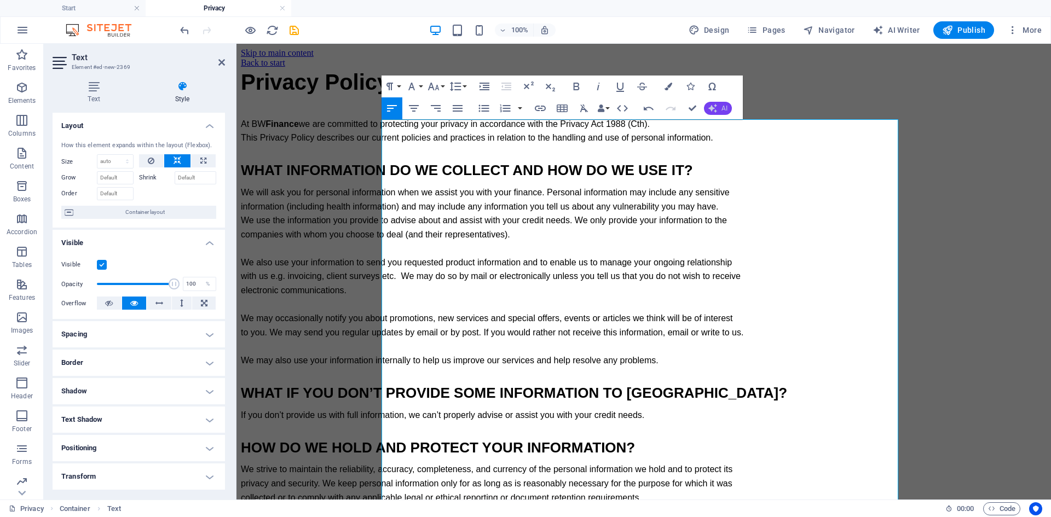
click at [718, 106] on button "AI" at bounding box center [718, 108] width 28 height 13
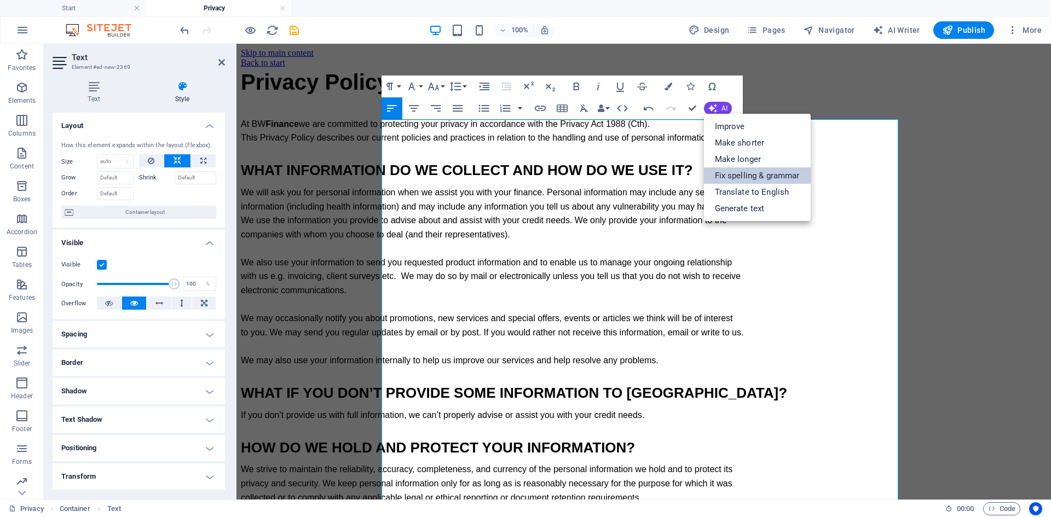
click at [771, 176] on link "Fix spelling & grammar" at bounding box center [757, 175] width 107 height 16
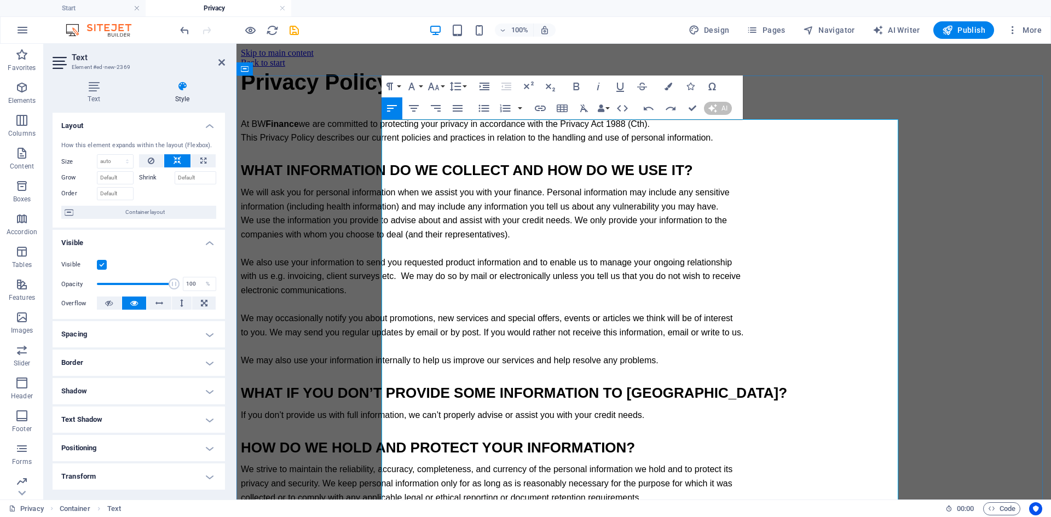
click at [298, 129] on span "Finance" at bounding box center [281, 123] width 33 height 9
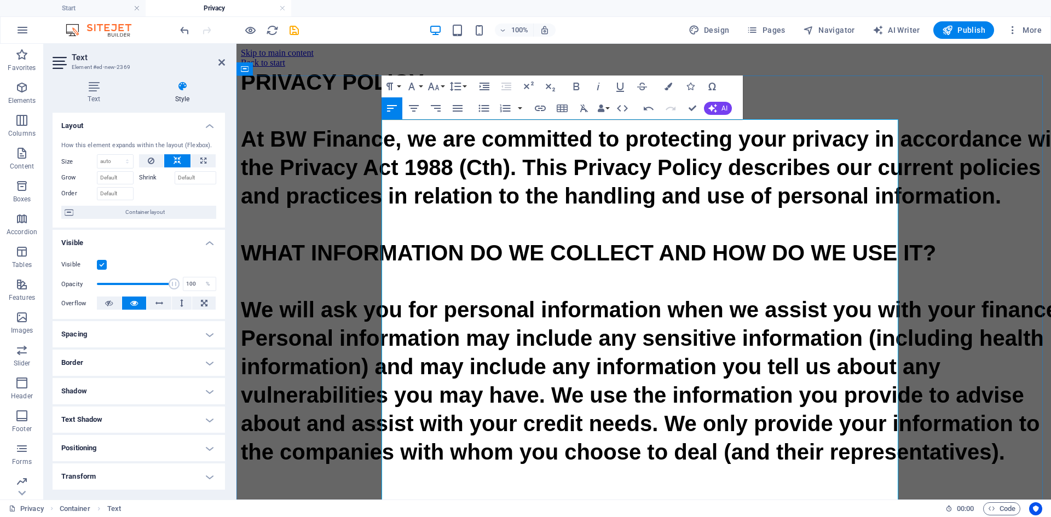
drag, startPoint x: 433, startPoint y: 171, endPoint x: 419, endPoint y: 173, distance: 14.3
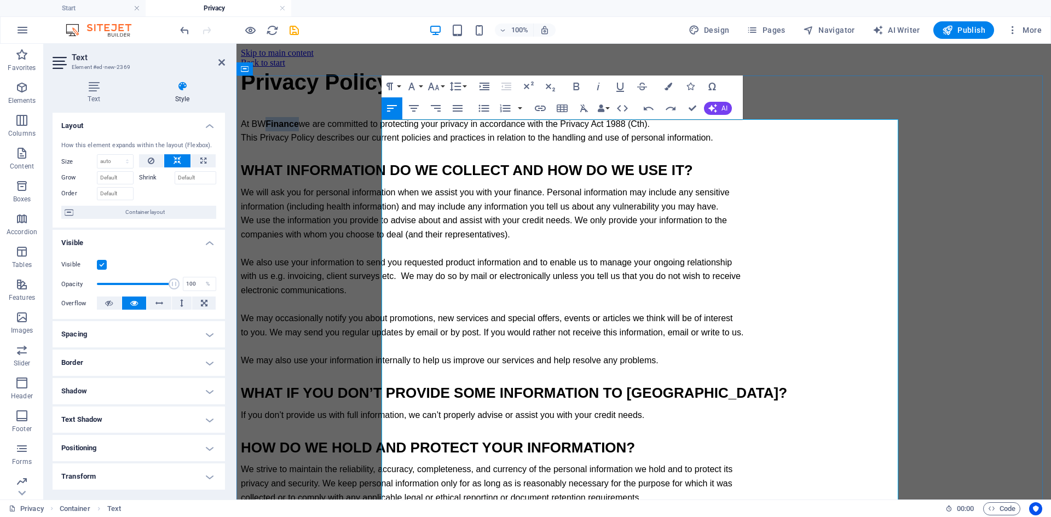
drag, startPoint x: 416, startPoint y: 175, endPoint x: 410, endPoint y: 175, distance: 6.0
click at [298, 129] on span "Finance" at bounding box center [281, 123] width 33 height 9
click at [402, 129] on span "At BW Finance we are committed to protecting your privacy in accordance with th…" at bounding box center [445, 123] width 409 height 9
click at [576, 88] on icon "button" at bounding box center [576, 86] width 13 height 13
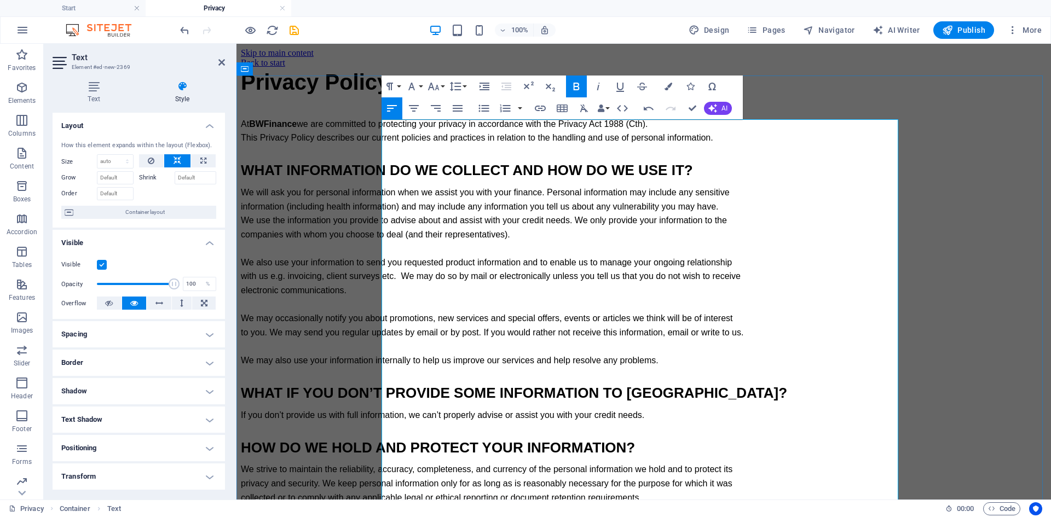
click at [484, 142] on span "This Privacy Policy describes our current policies and practices in relation to…" at bounding box center [477, 137] width 472 height 9
click at [990, 145] on p "At BW Finance we are committed to protecting your privacy in accordance with th…" at bounding box center [657, 131] width 832 height 28
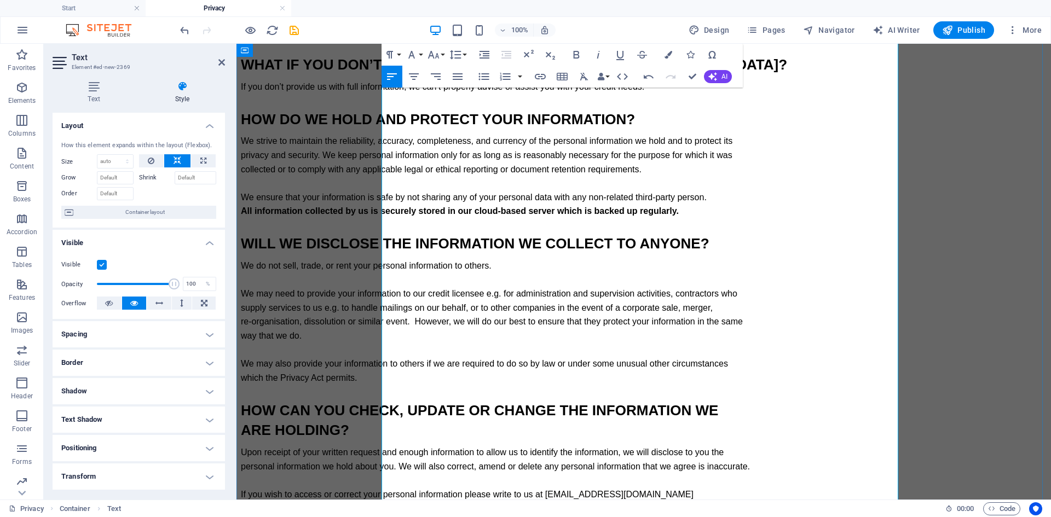
scroll to position [711, 0]
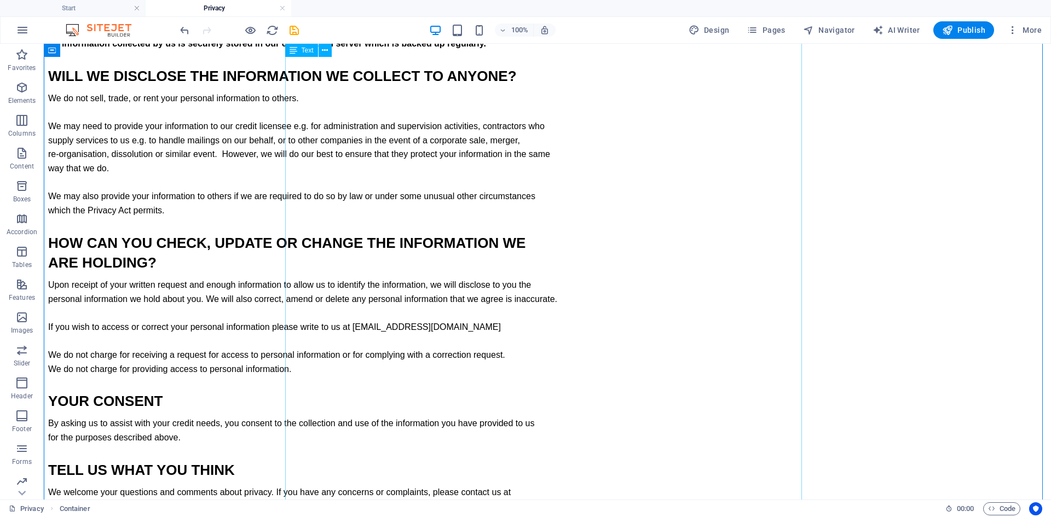
scroll to position [438, 0]
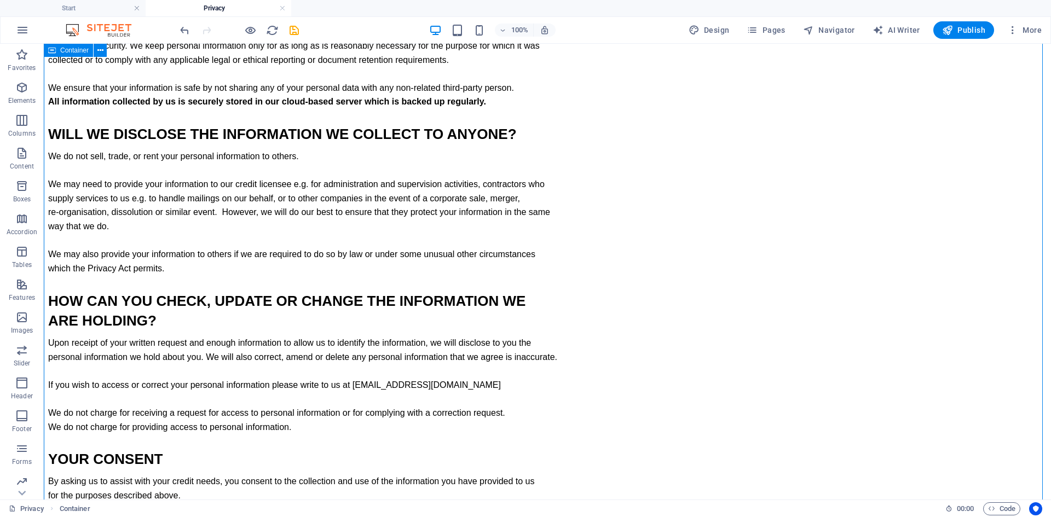
click at [233, 274] on div "Privacy Policy At BW Finance we are committed to protecting your privacy in acc…" at bounding box center [547, 156] width 998 height 1052
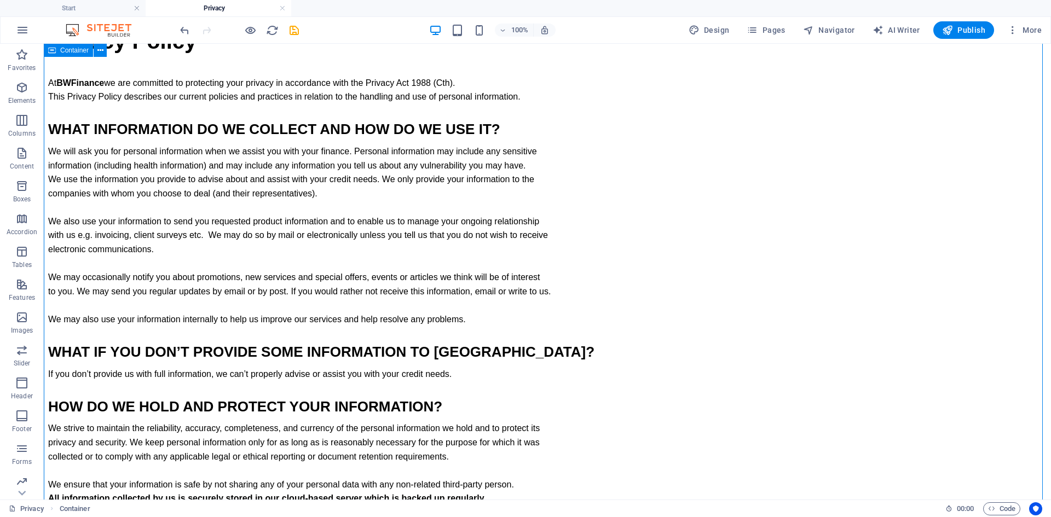
scroll to position [0, 0]
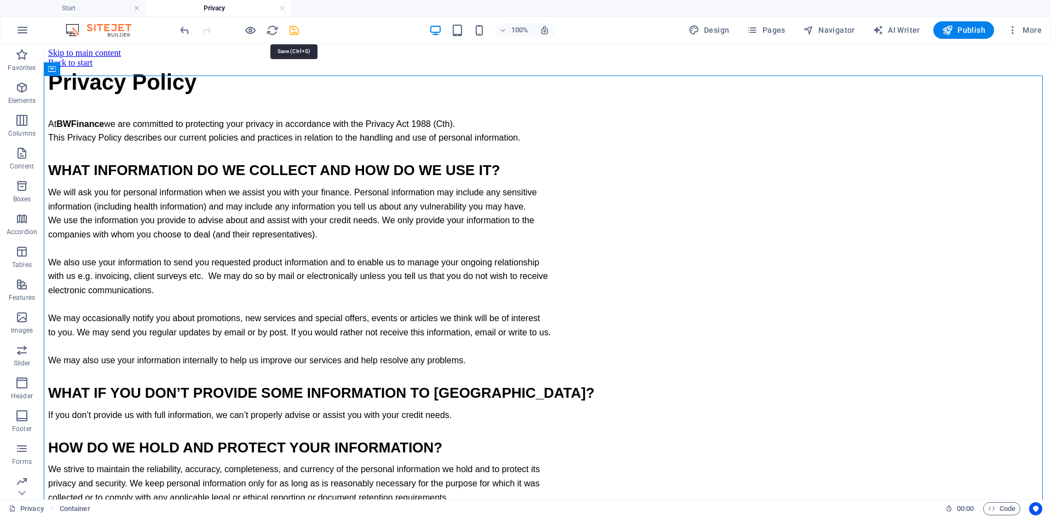
click at [295, 27] on icon "save" at bounding box center [294, 30] width 13 height 13
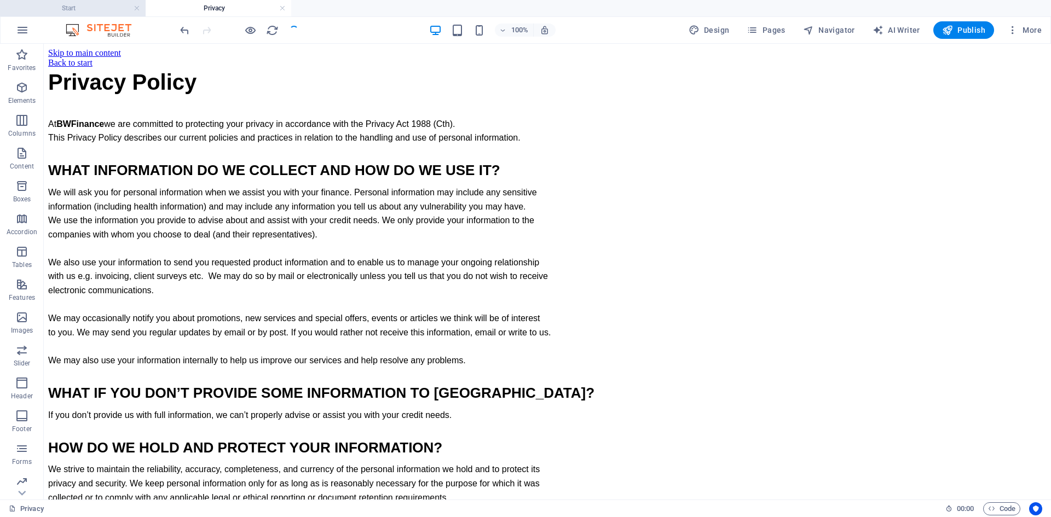
click at [84, 9] on h4 "Start" at bounding box center [73, 8] width 146 height 12
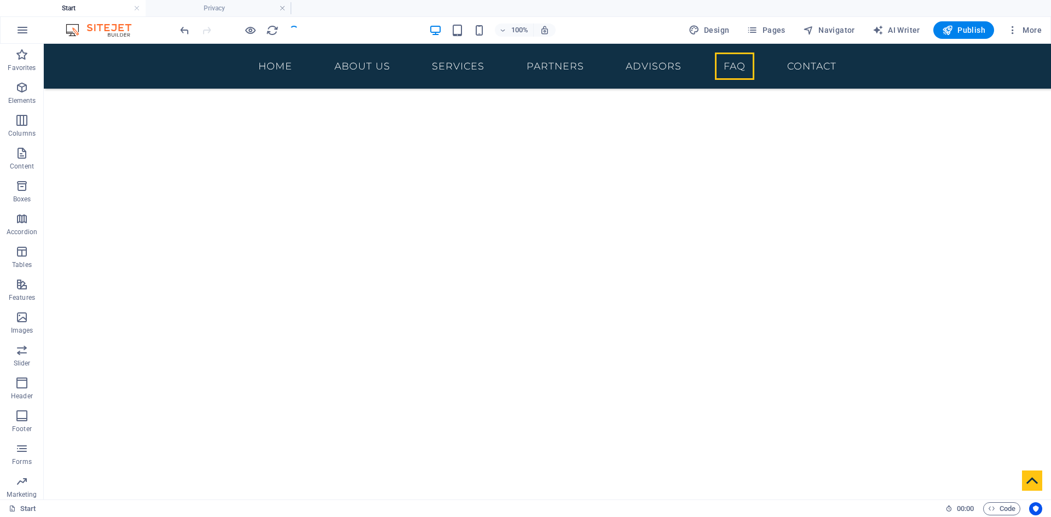
scroll to position [4081, 0]
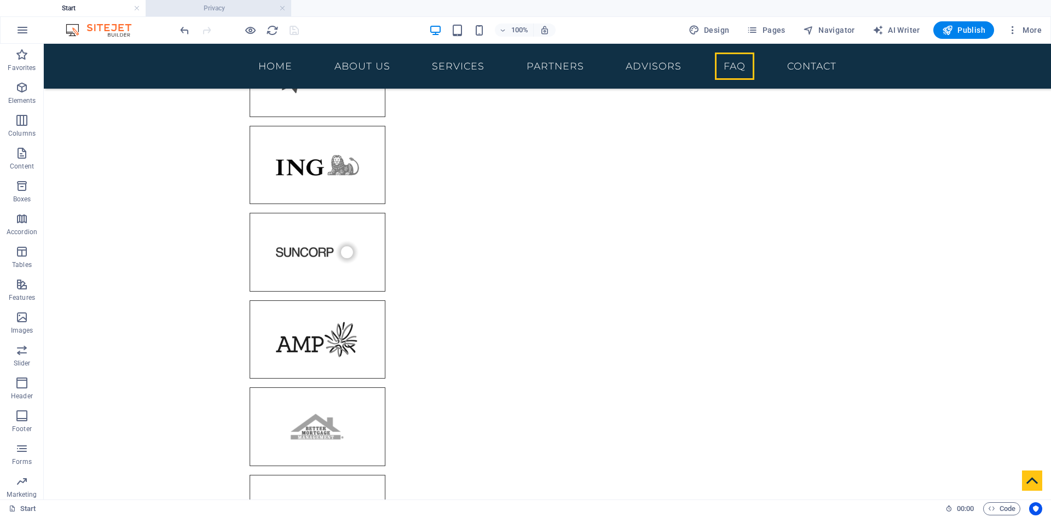
click at [183, 4] on h4 "Privacy" at bounding box center [219, 8] width 146 height 12
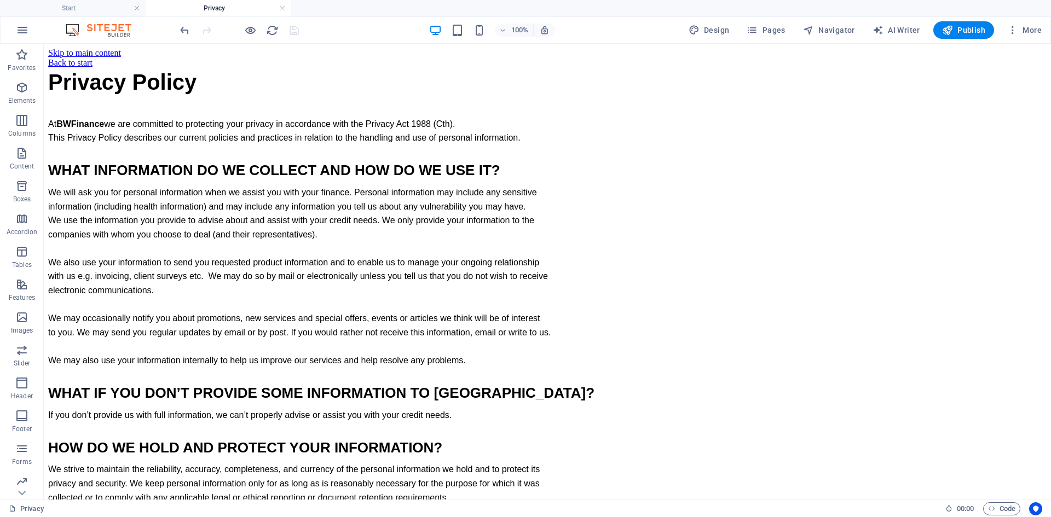
scroll to position [0, 0]
click at [780, 32] on span "Pages" at bounding box center [765, 30] width 38 height 11
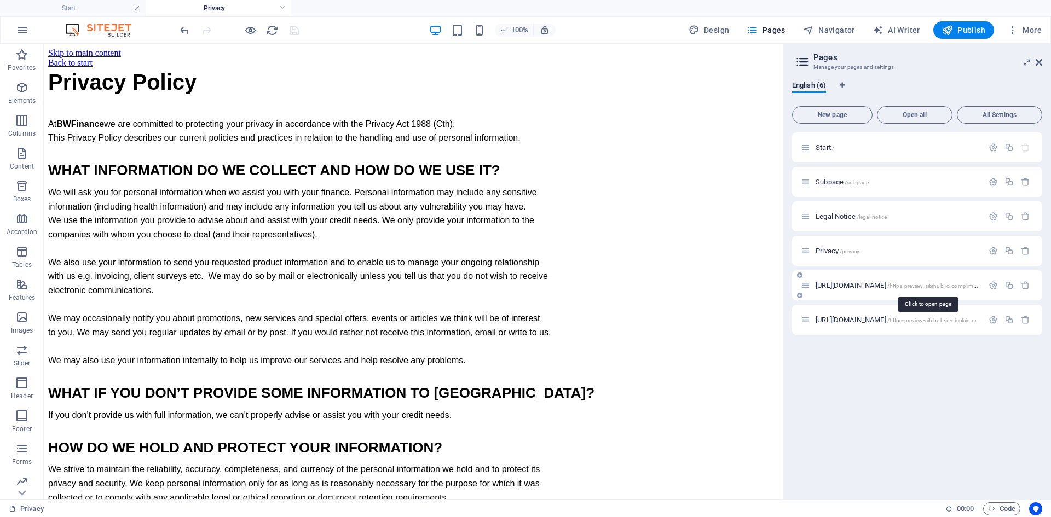
click at [847, 285] on span "[URL][DOMAIN_NAME] /https-preview-sitehub-io-compliments" at bounding box center [899, 285] width 169 height 8
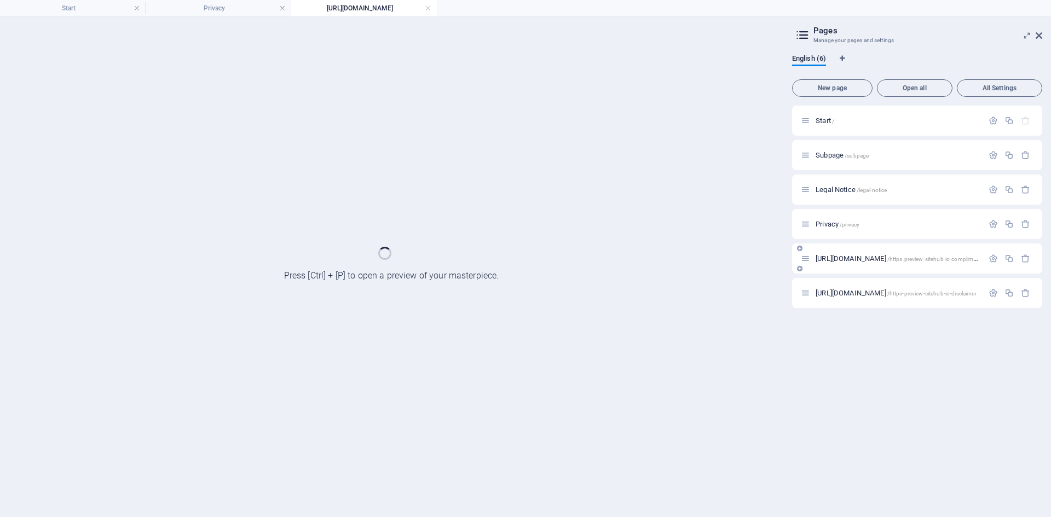
click at [847, 285] on div "[URL][DOMAIN_NAME] /https-preview-sitehub-io-disclaimer" at bounding box center [917, 293] width 250 height 30
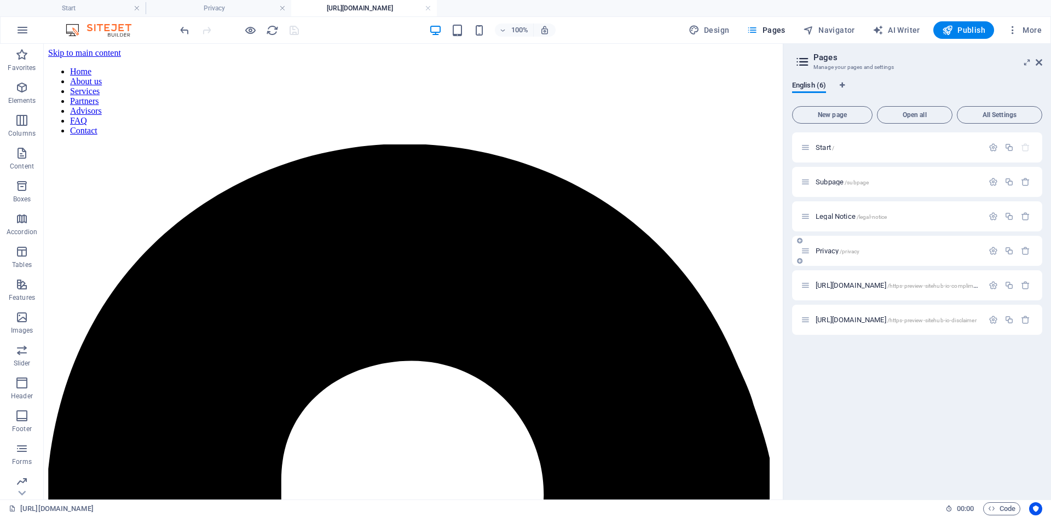
click at [848, 253] on span "/privacy" at bounding box center [849, 251] width 20 height 6
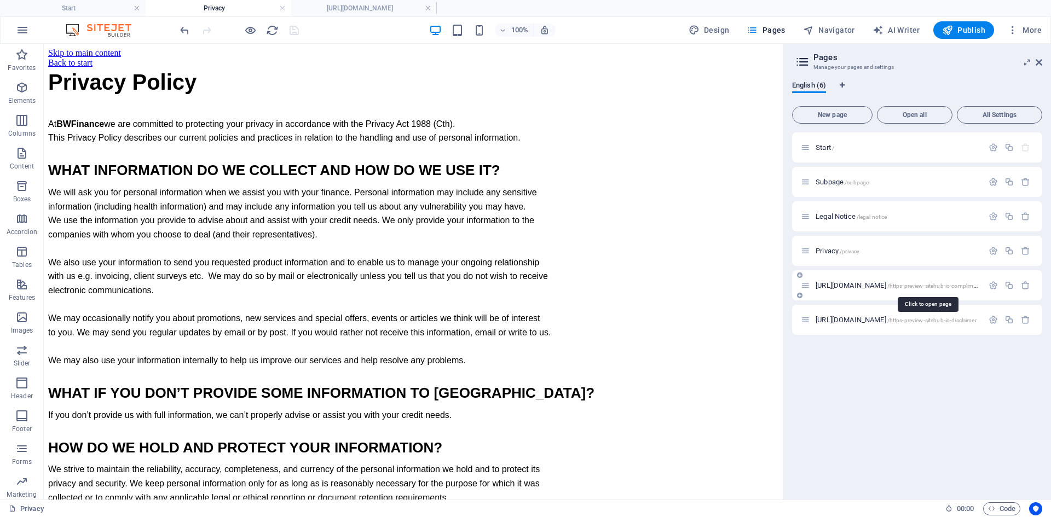
click at [855, 288] on span "[URL][DOMAIN_NAME] /https-preview-sitehub-io-compliments" at bounding box center [899, 285] width 169 height 8
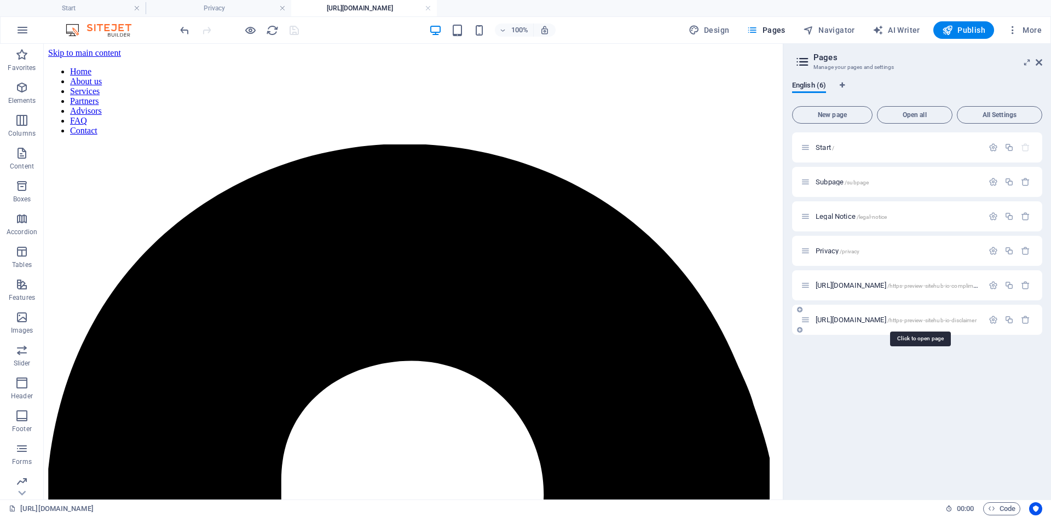
click at [854, 317] on span "[URL][DOMAIN_NAME] /https-preview-sitehub-io-disclaimer" at bounding box center [895, 320] width 161 height 8
click at [996, 321] on icon "button" at bounding box center [992, 319] width 9 height 9
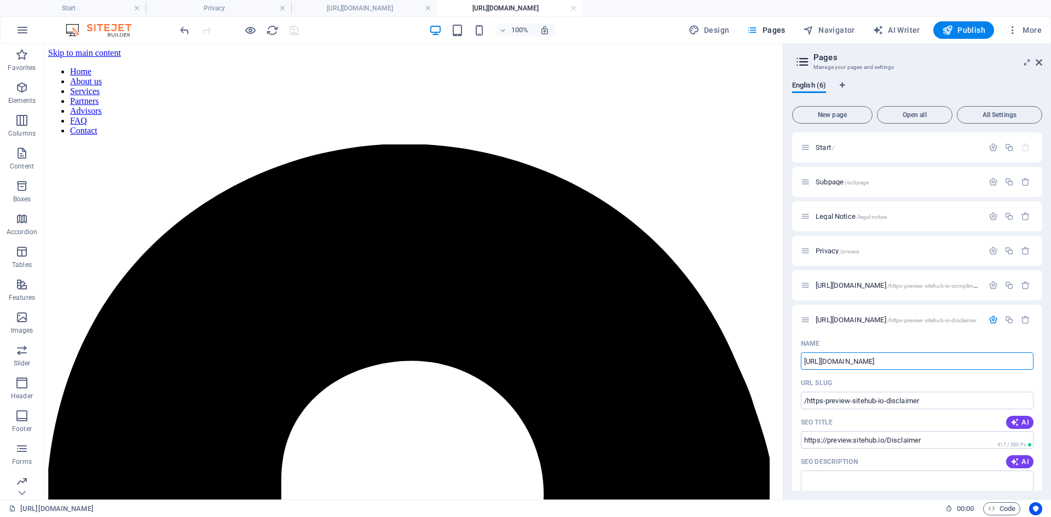
drag, startPoint x: 933, startPoint y: 403, endPoint x: 832, endPoint y: 404, distance: 101.2
type input "Disclaimer"
type input "/disclaimer"
type input "Disclaimer"
click at [896, 380] on div "URL SLUG" at bounding box center [917, 383] width 233 height 18
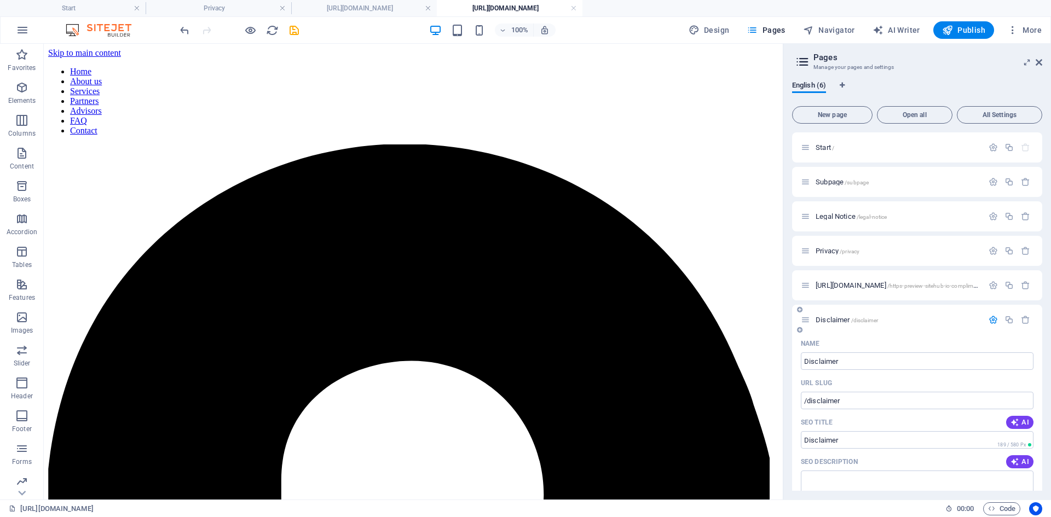
click at [919, 320] on p "Disclaimer /disclaimer" at bounding box center [897, 319] width 164 height 7
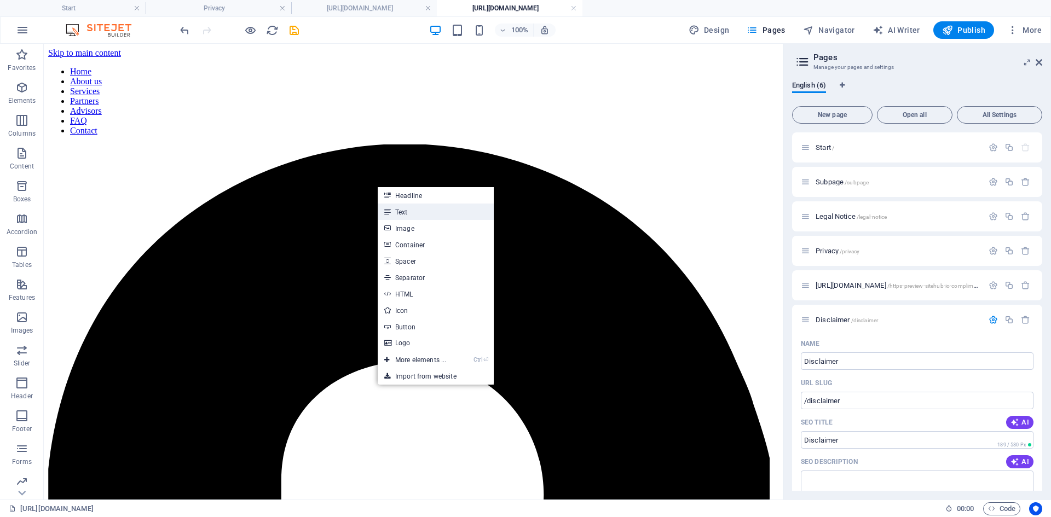
click at [405, 213] on link "Text" at bounding box center [436, 212] width 116 height 16
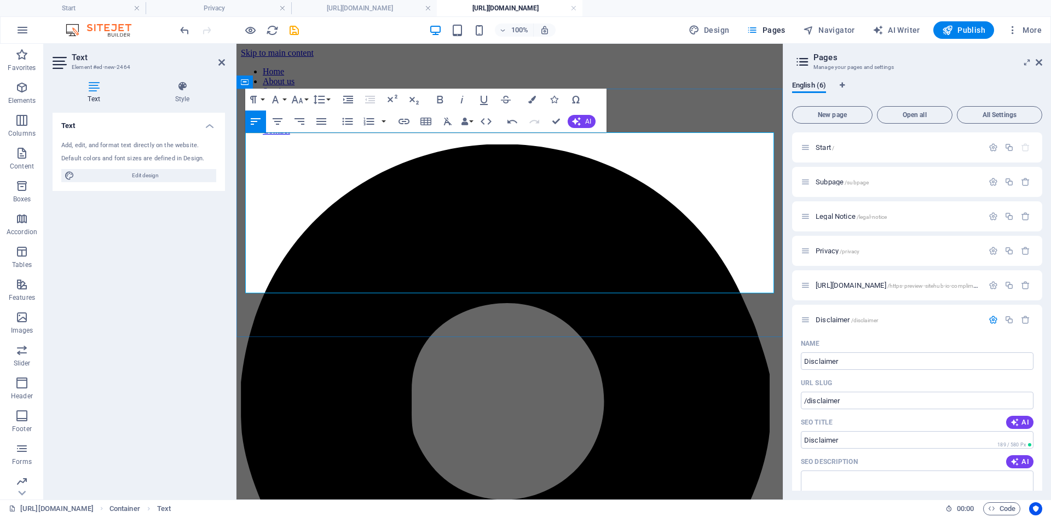
drag, startPoint x: 503, startPoint y: 286, endPoint x: 463, endPoint y: 289, distance: 40.1
drag, startPoint x: 424, startPoint y: 286, endPoint x: 398, endPoint y: 288, distance: 25.8
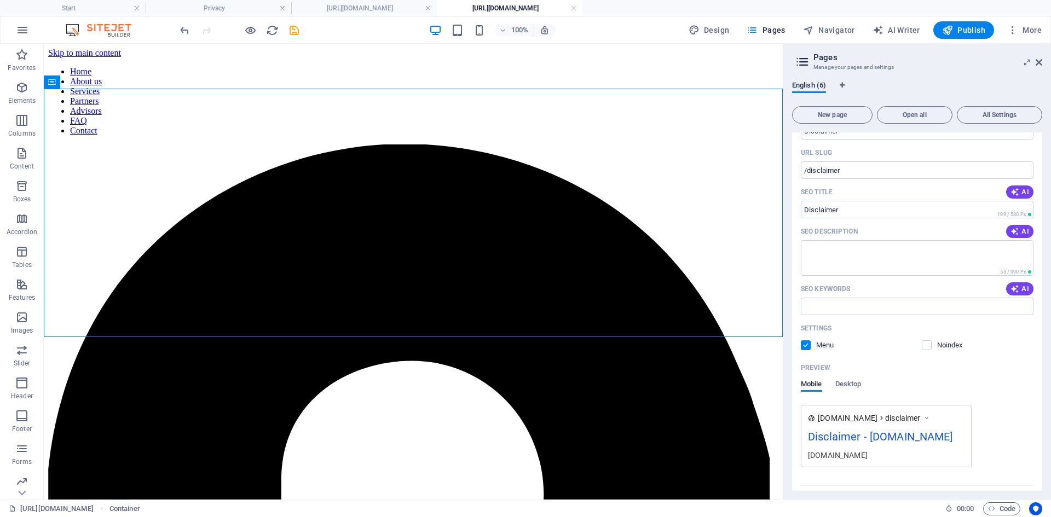
scroll to position [256, 0]
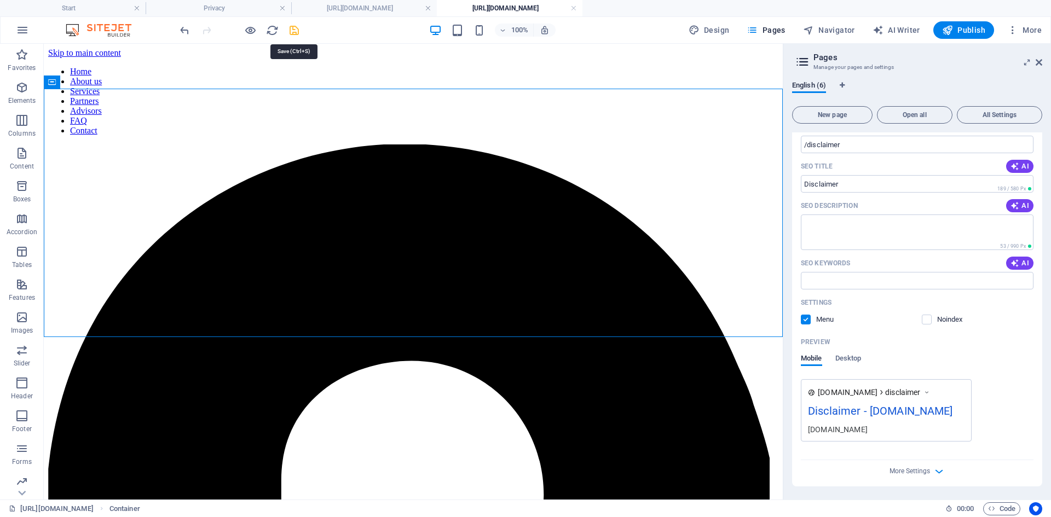
click at [298, 30] on icon "save" at bounding box center [294, 30] width 13 height 13
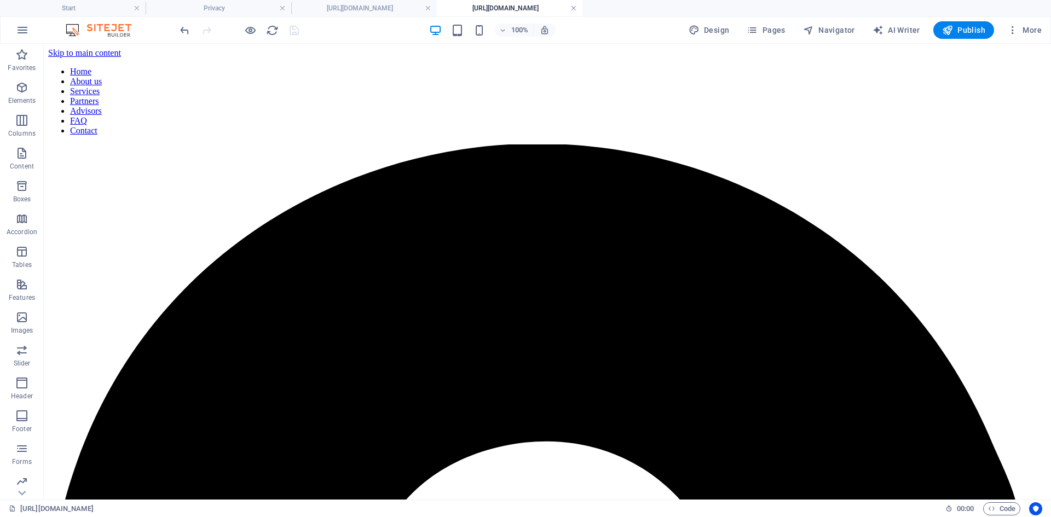
click at [571, 6] on link at bounding box center [573, 8] width 7 height 10
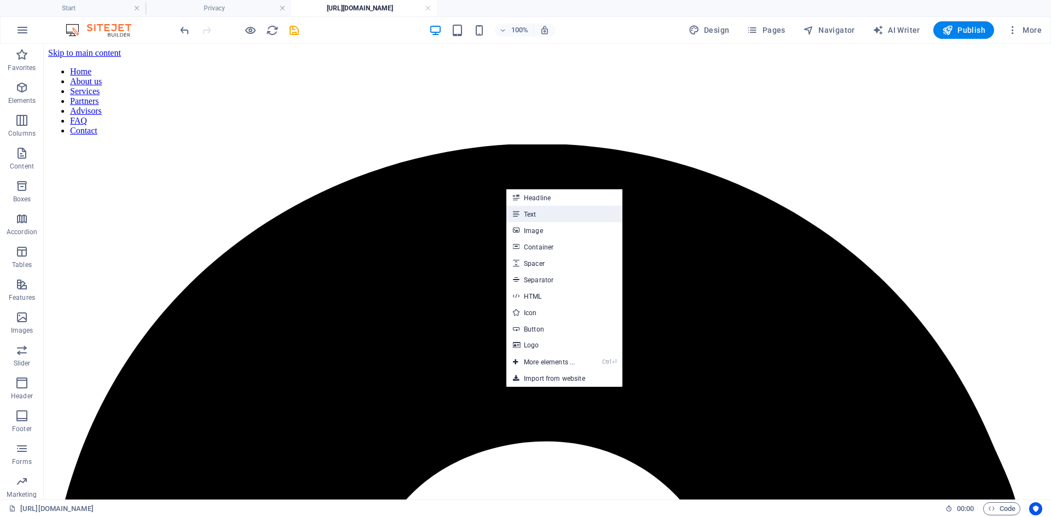
click at [533, 214] on link "Text" at bounding box center [564, 214] width 116 height 16
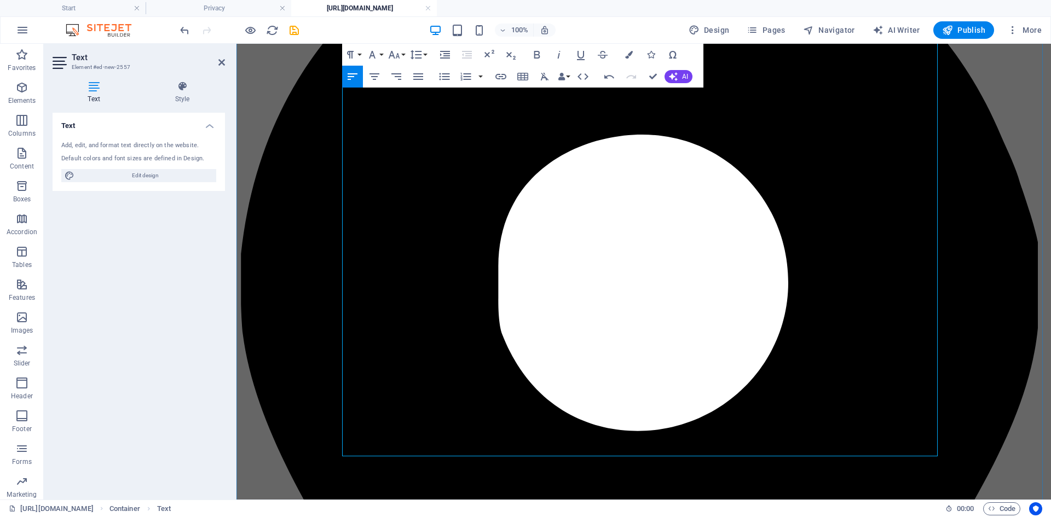
scroll to position [253, 0]
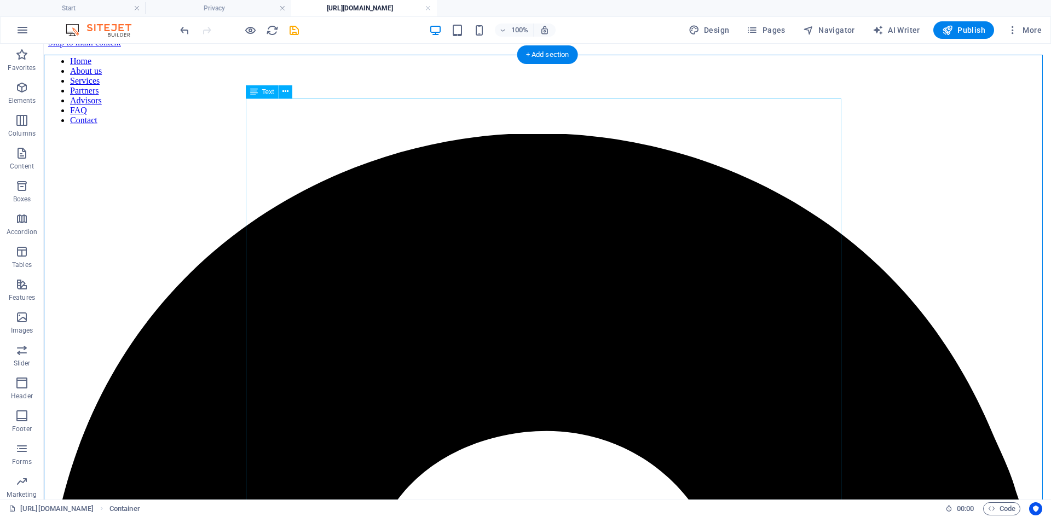
scroll to position [0, 0]
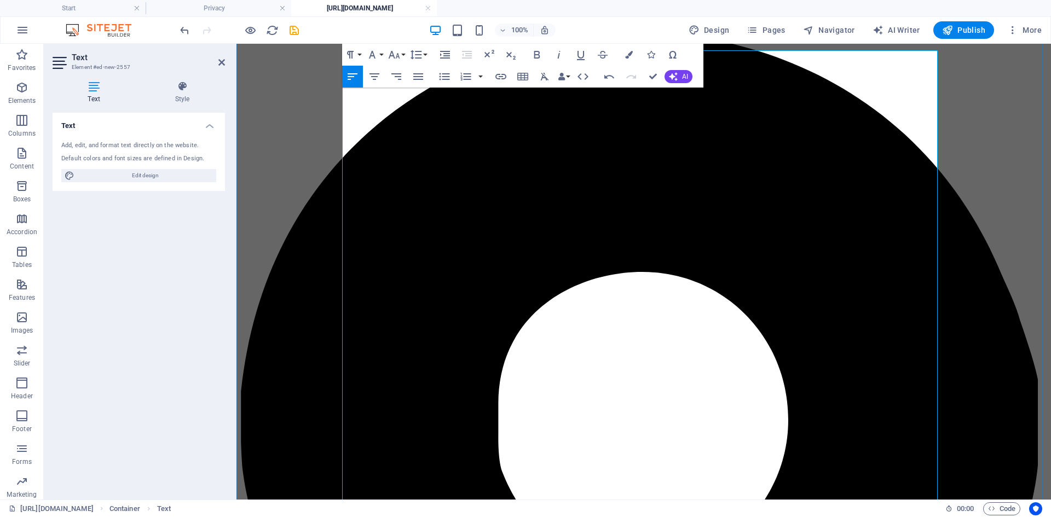
scroll to position [164, 0]
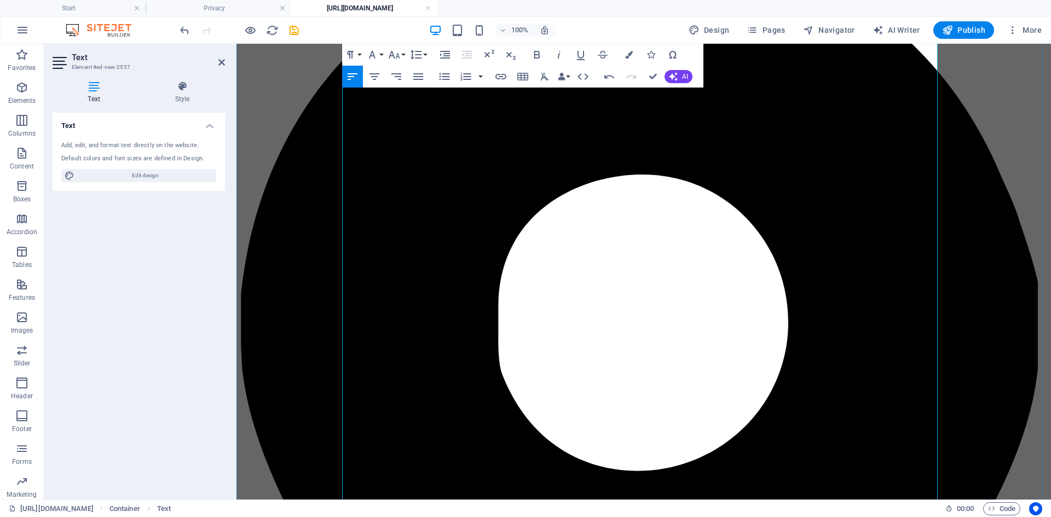
scroll to position [274, 0]
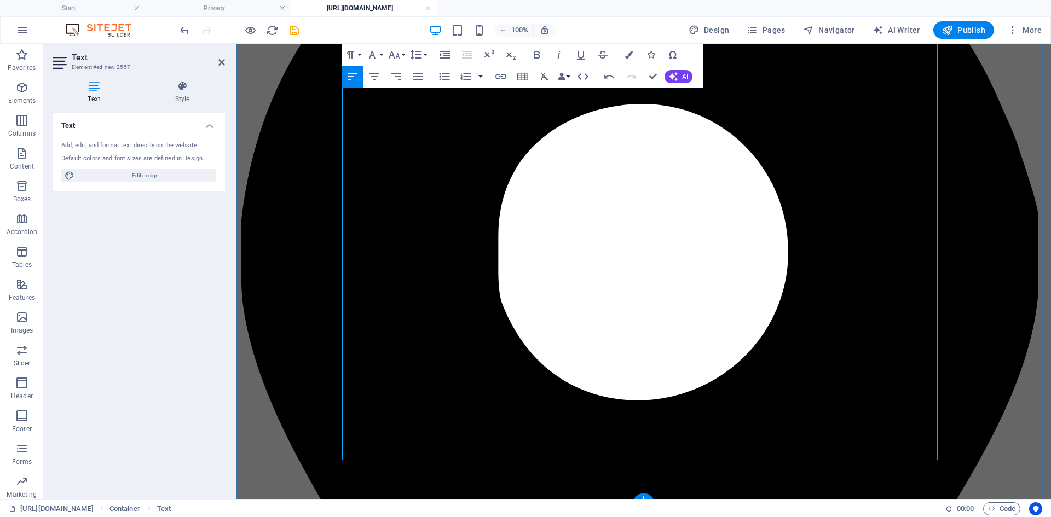
scroll to position [281, 0]
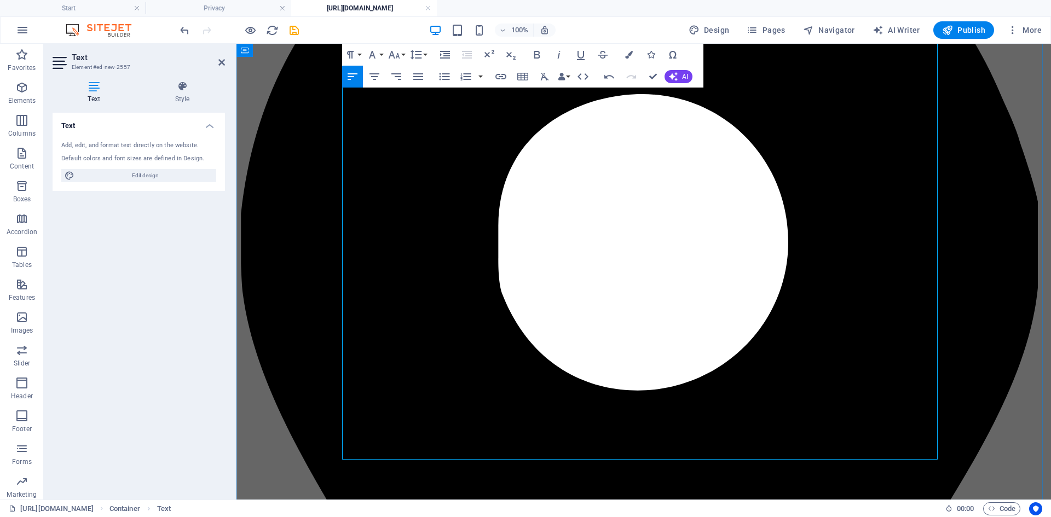
scroll to position [295, 0]
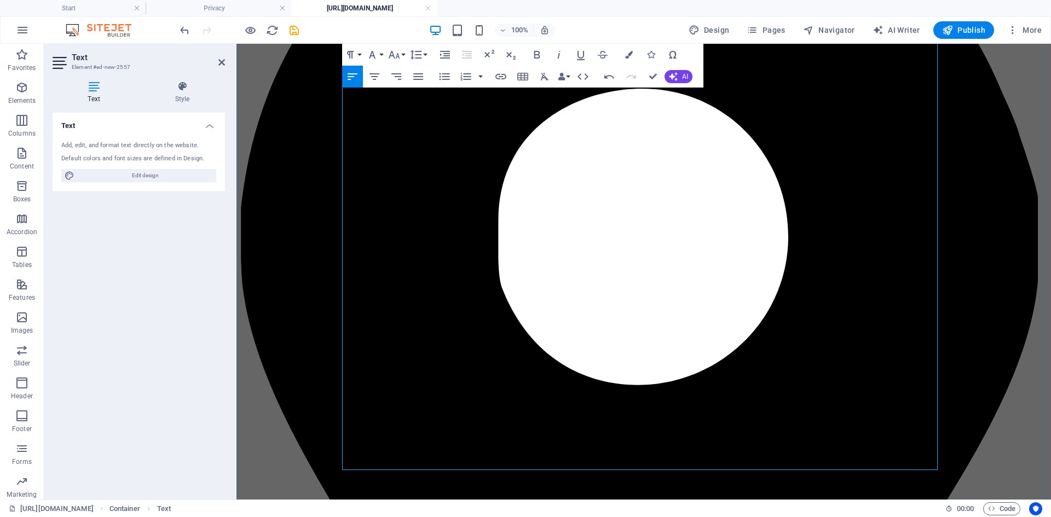
scroll to position [309, 0]
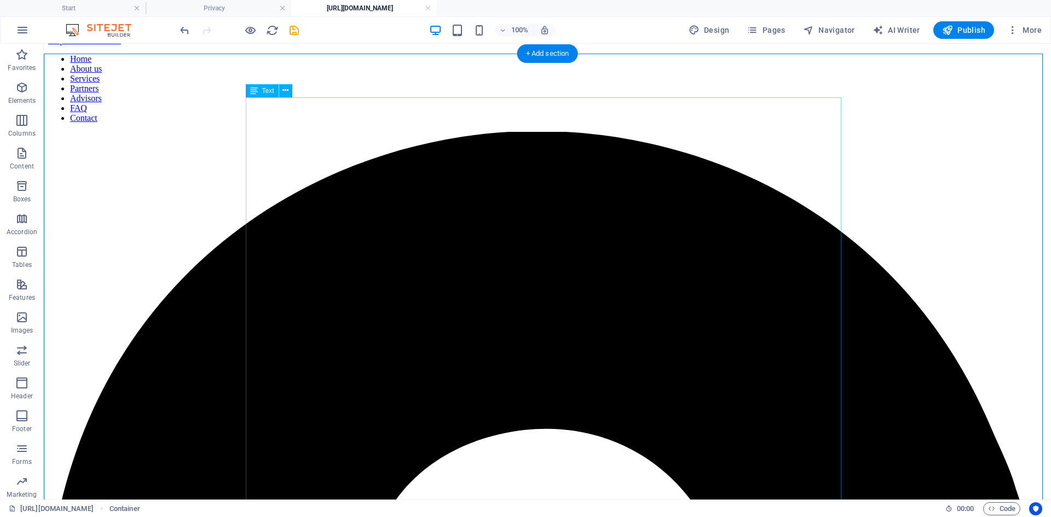
scroll to position [0, 0]
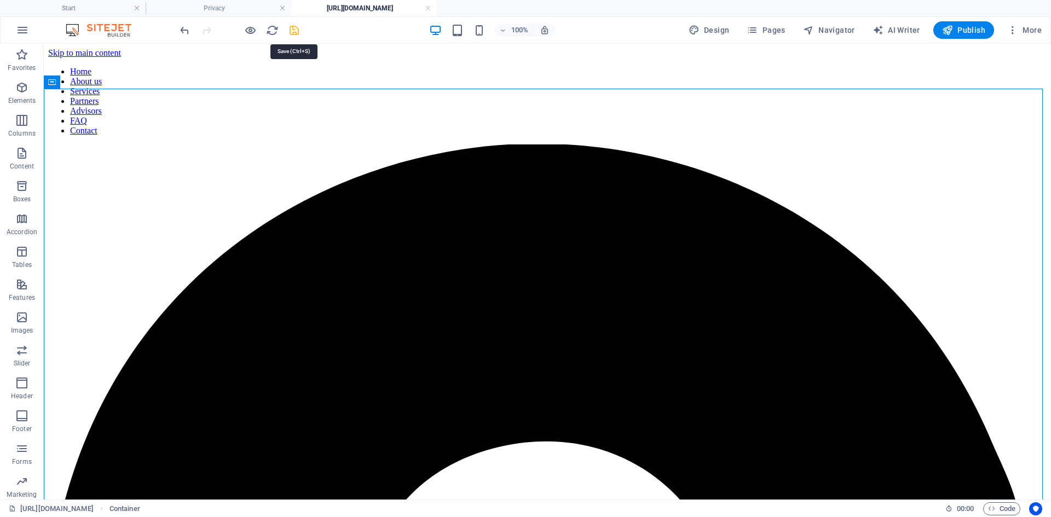
click at [294, 31] on icon "save" at bounding box center [294, 30] width 13 height 13
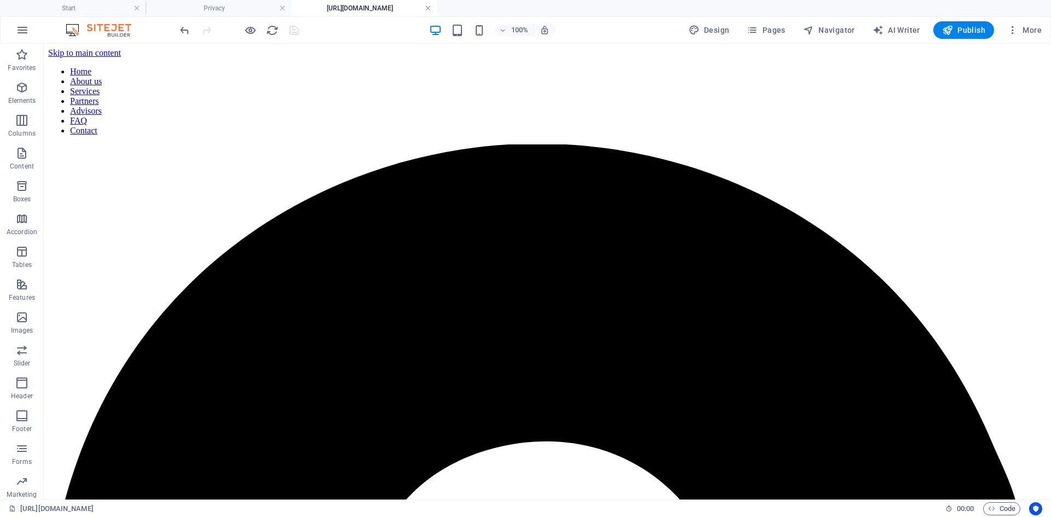
click at [429, 10] on link at bounding box center [428, 8] width 7 height 10
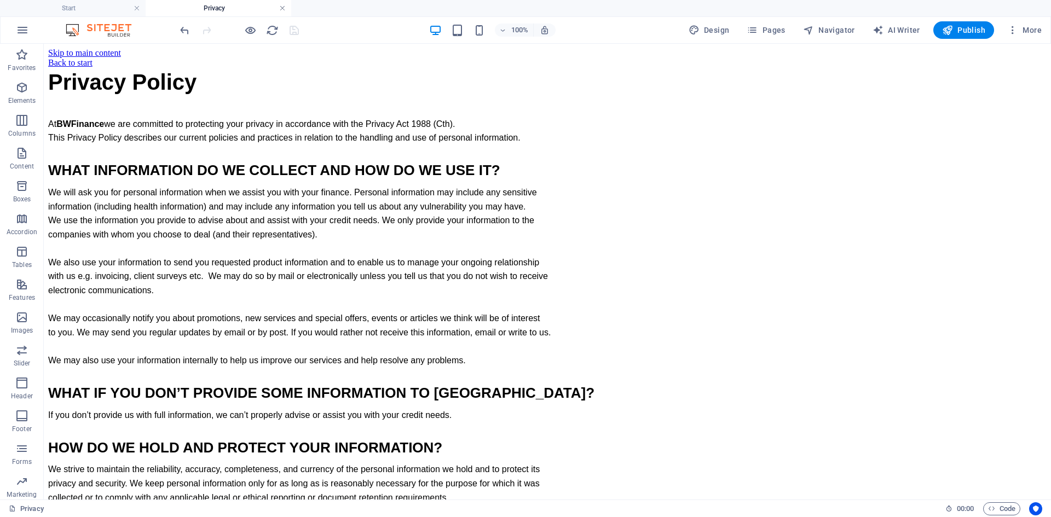
click at [281, 10] on link at bounding box center [282, 8] width 7 height 10
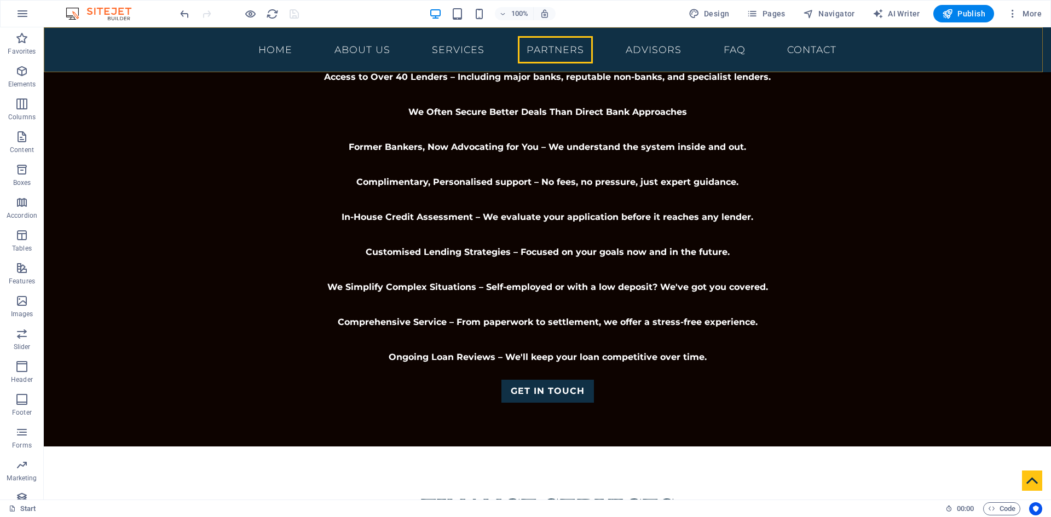
scroll to position [1783, 0]
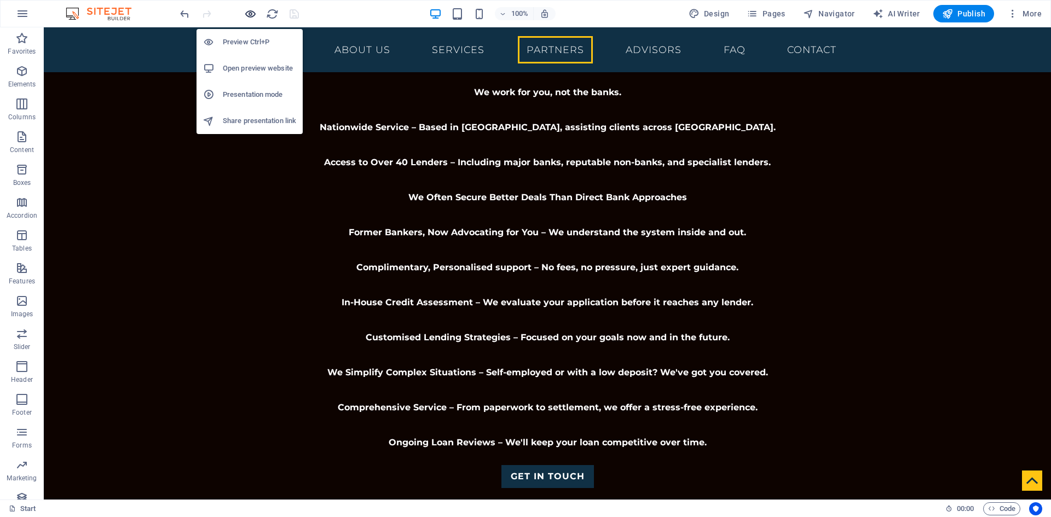
click at [251, 16] on icon "button" at bounding box center [250, 14] width 13 height 13
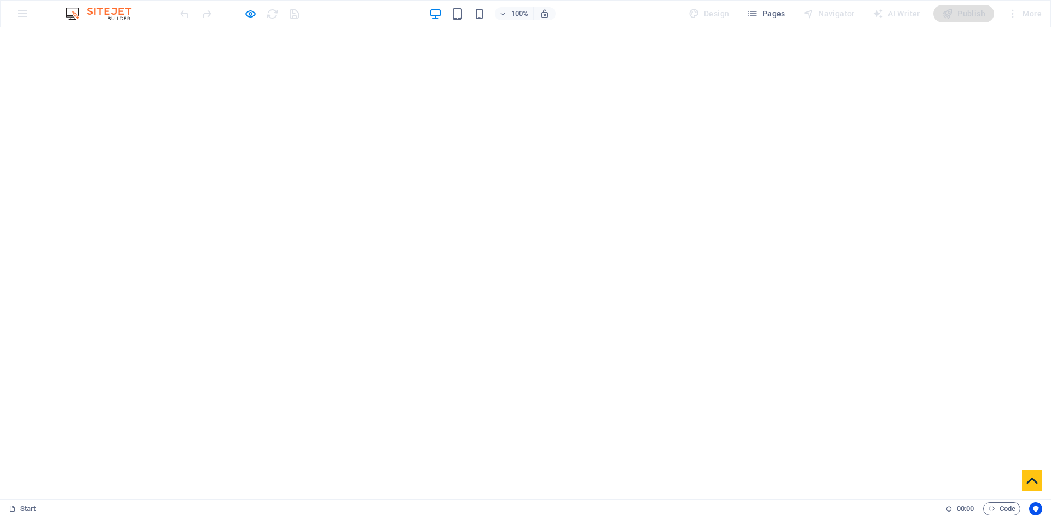
scroll to position [164, 0]
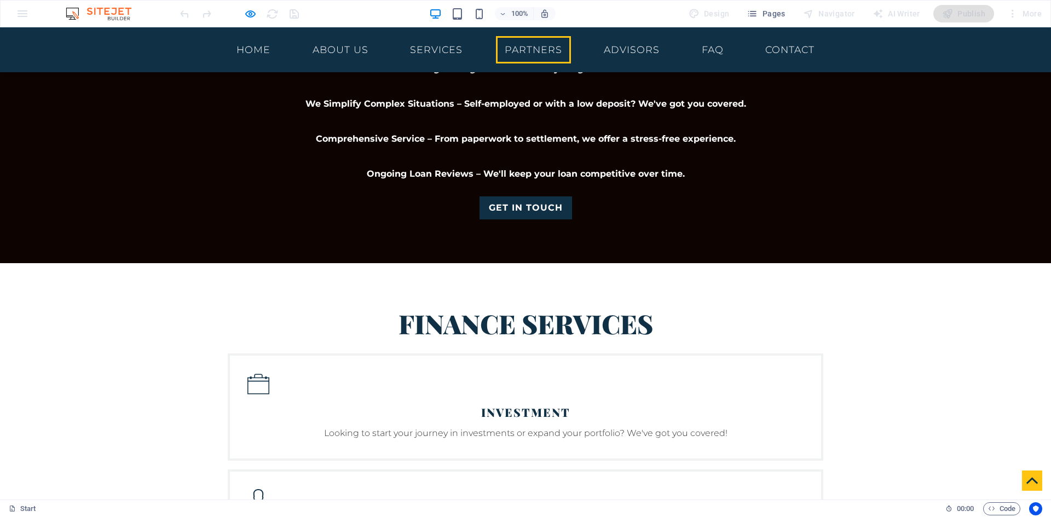
scroll to position [2077, 0]
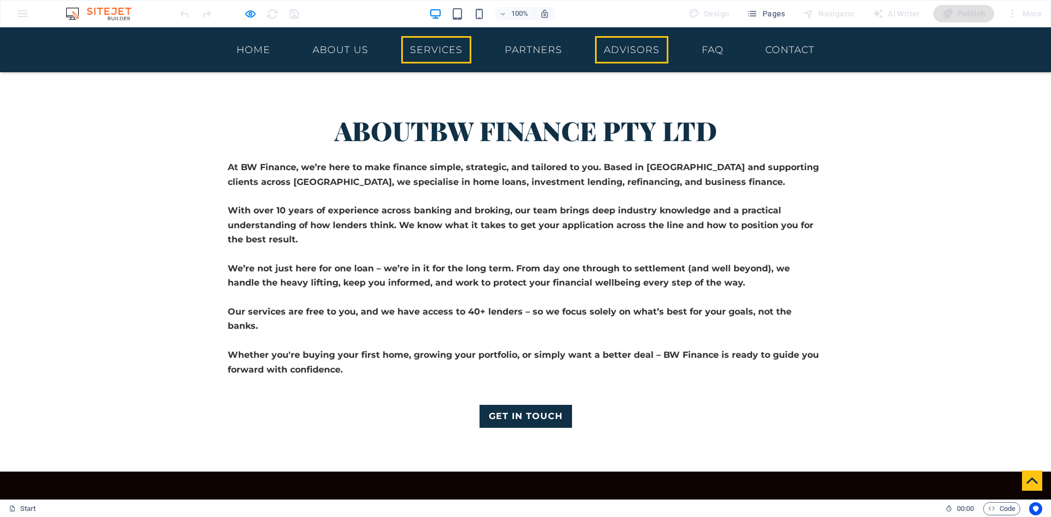
click at [634, 51] on link "Advisors" at bounding box center [631, 49] width 73 height 27
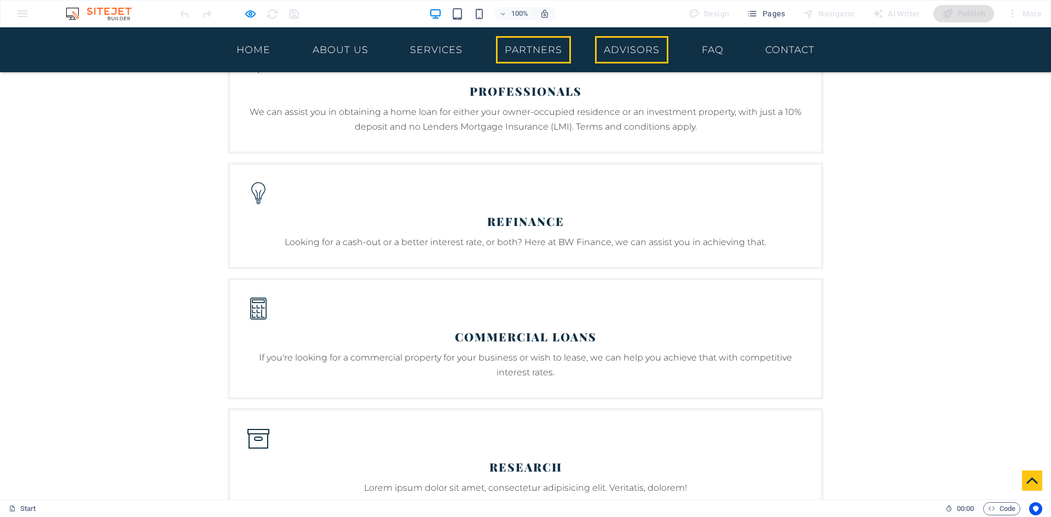
scroll to position [2873, 0]
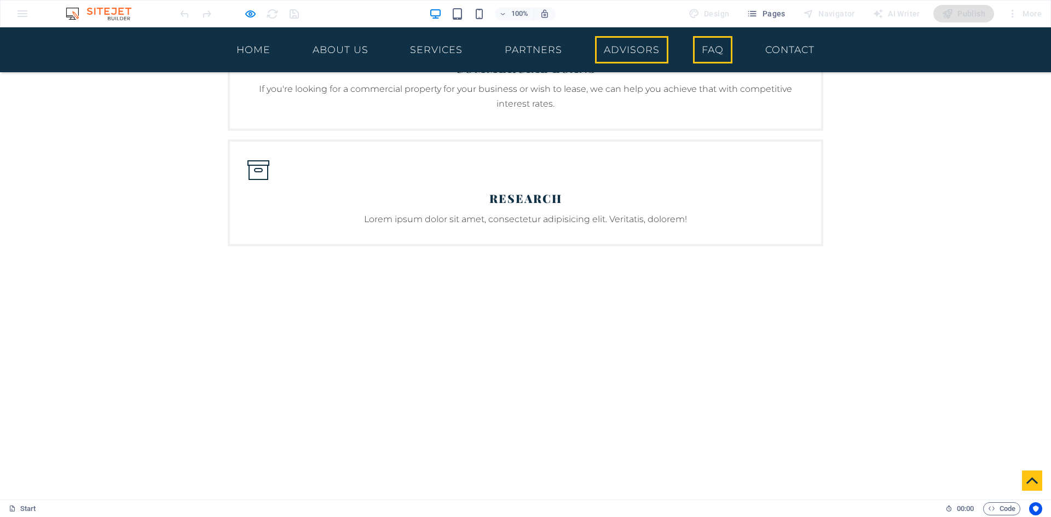
click at [709, 50] on link "FAQ" at bounding box center [712, 49] width 39 height 27
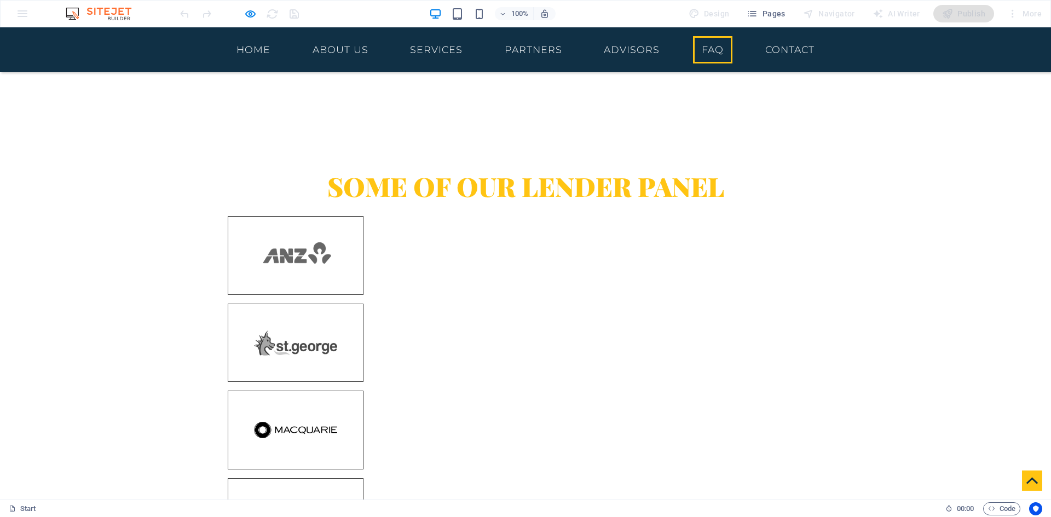
scroll to position [3582, 0]
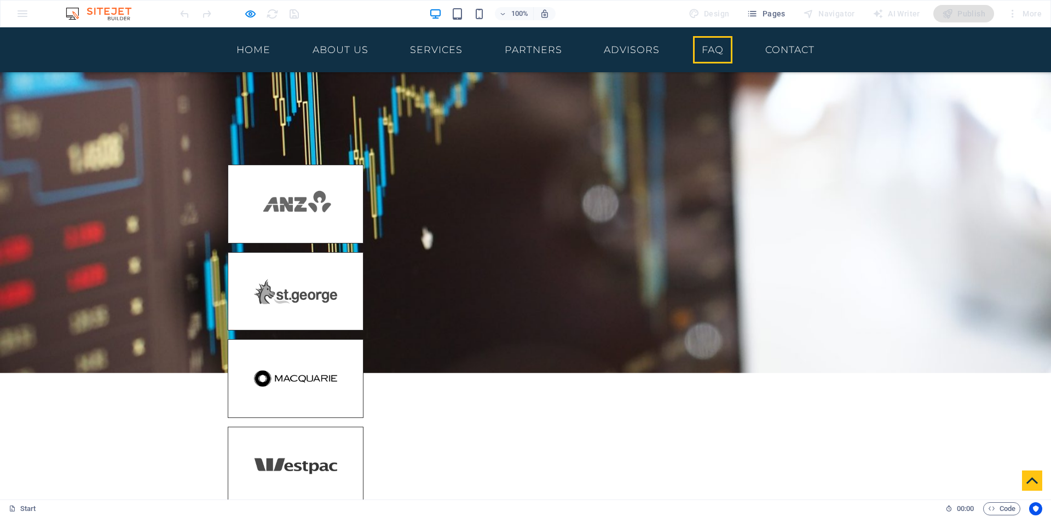
scroll to position [3580, 0]
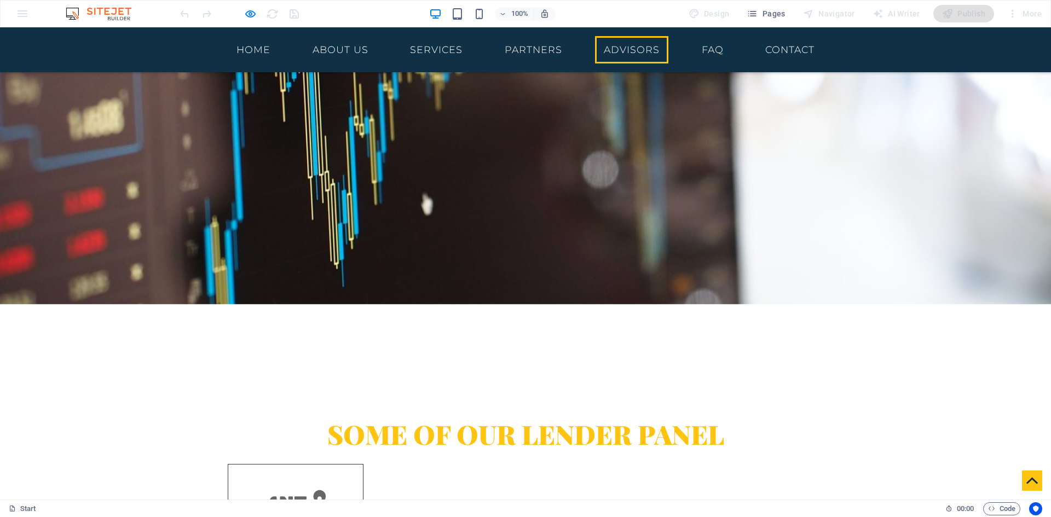
scroll to position [3252, 0]
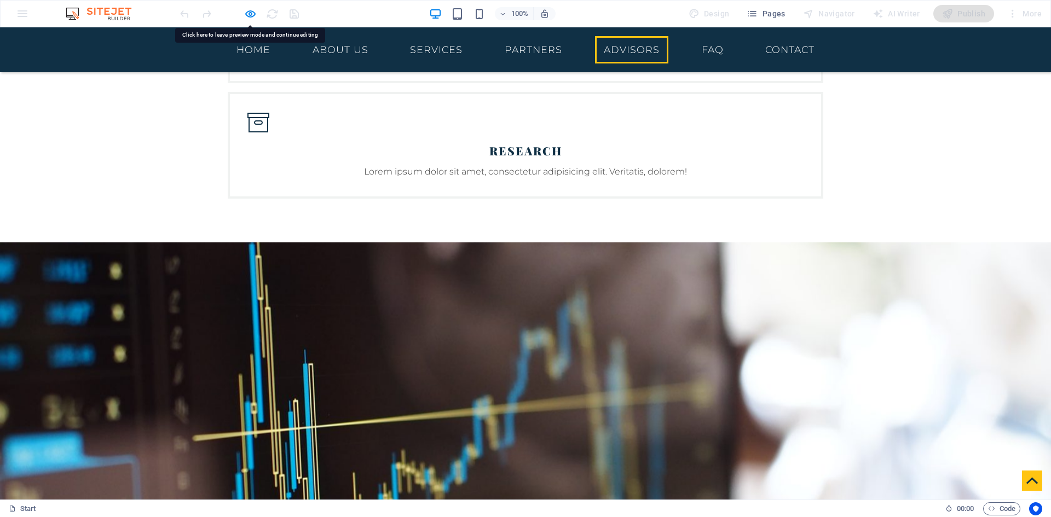
scroll to position [2869, 0]
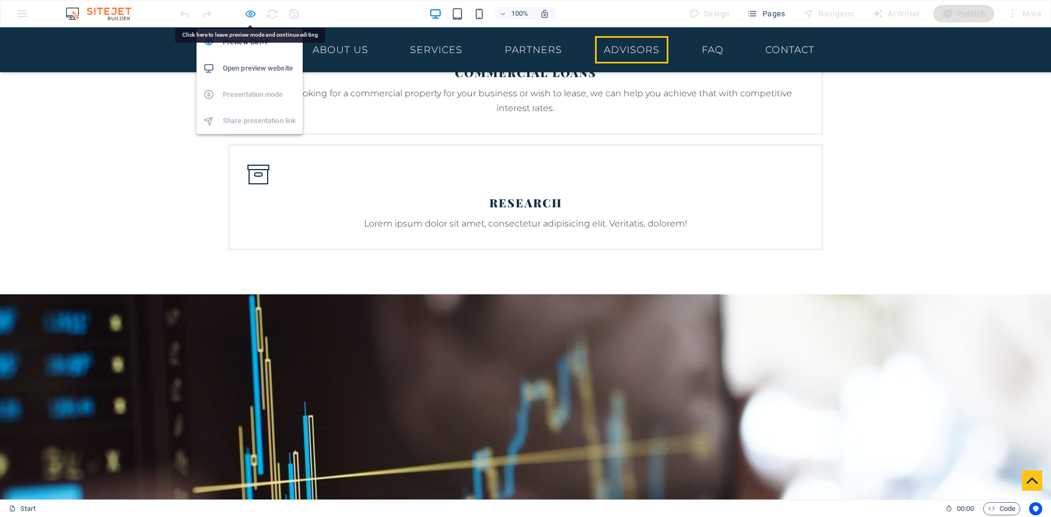
click at [252, 13] on icon "button" at bounding box center [250, 14] width 13 height 13
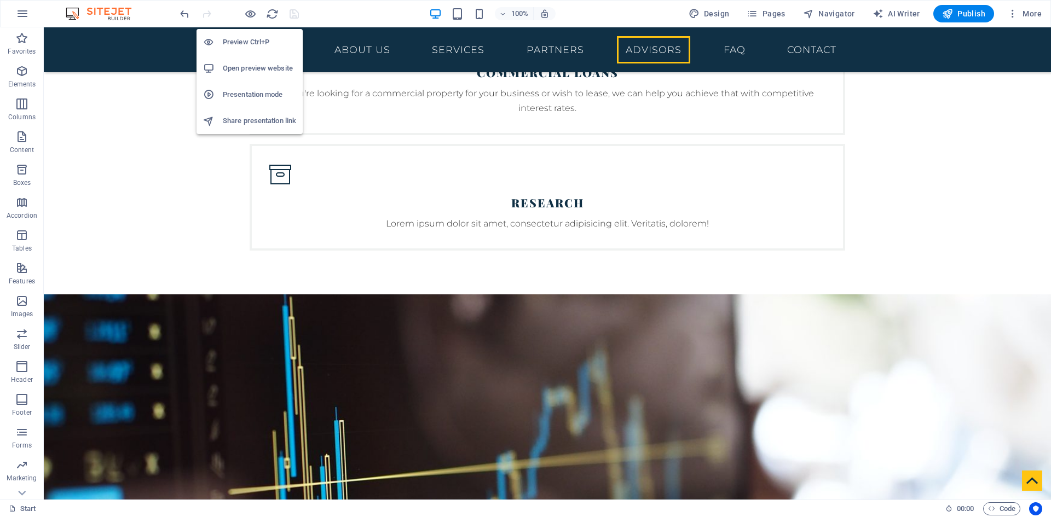
click at [251, 42] on h6 "Preview Ctrl+P" at bounding box center [259, 42] width 73 height 13
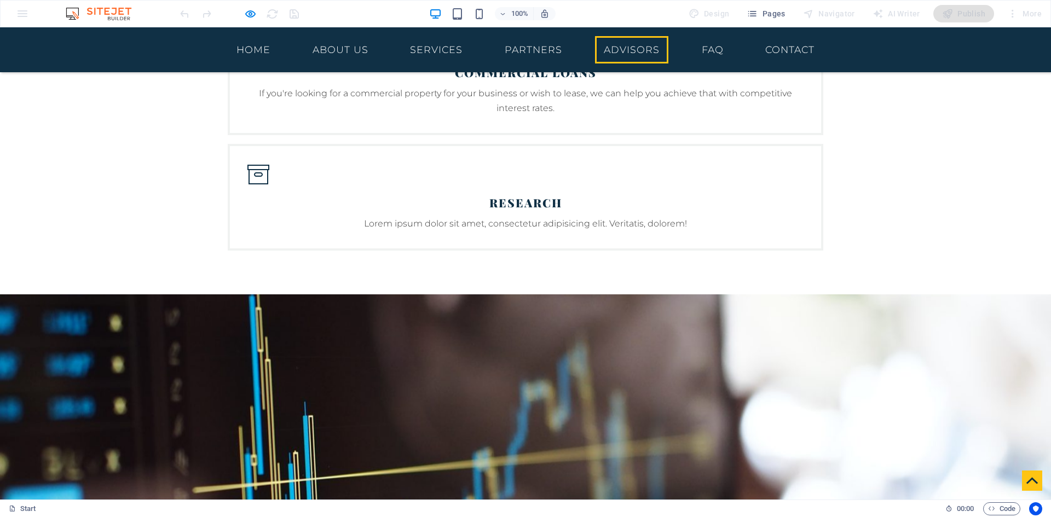
click at [296, 16] on div at bounding box center [239, 14] width 123 height 18
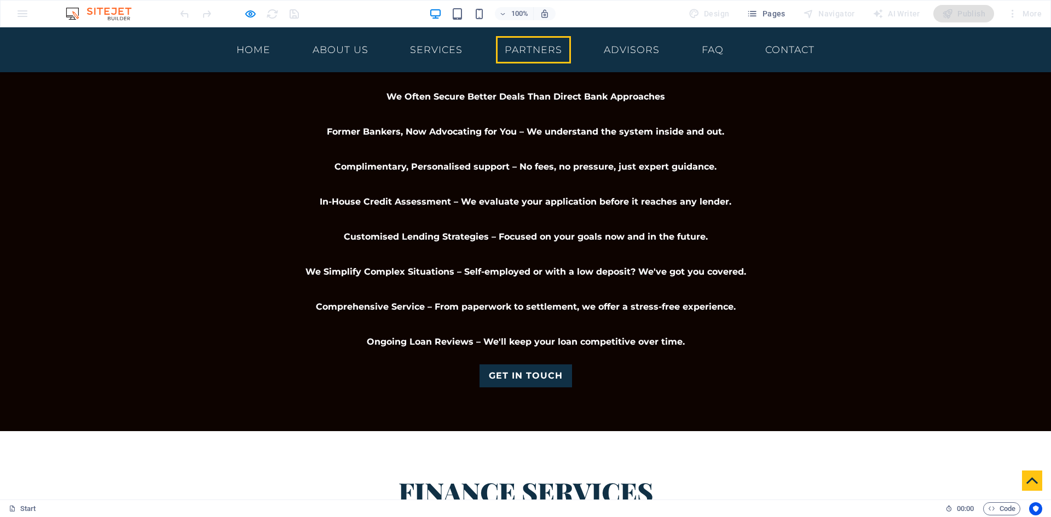
click at [293, 13] on div at bounding box center [239, 14] width 123 height 18
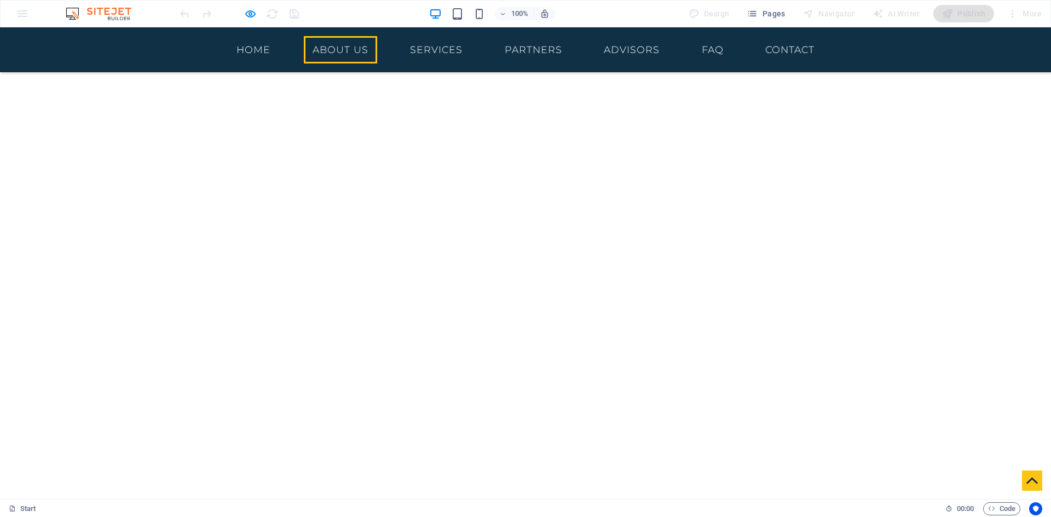
scroll to position [571, 0]
click at [297, 18] on div at bounding box center [239, 14] width 123 height 18
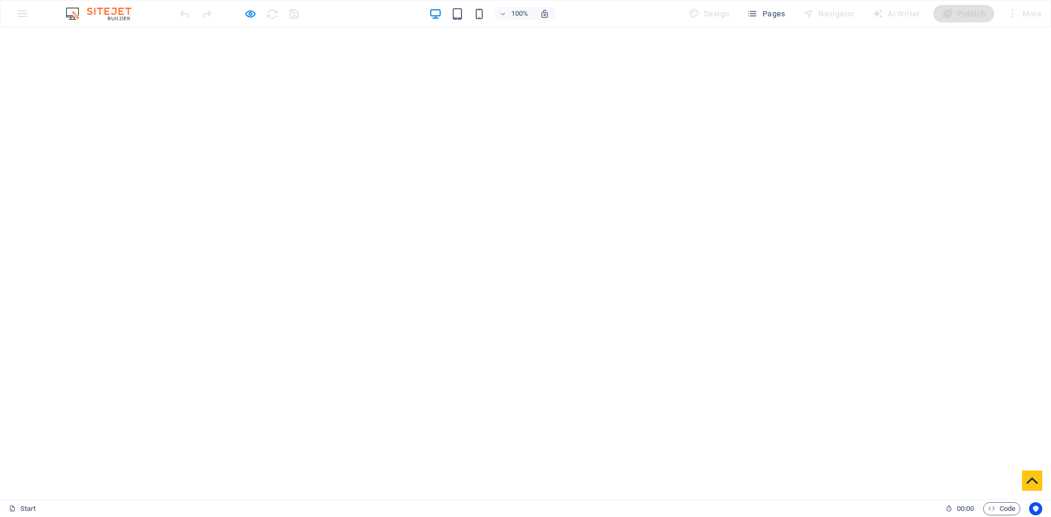
scroll to position [0, 0]
click at [243, 16] on div at bounding box center [239, 14] width 123 height 18
click at [321, 7] on div "100% Design Pages Navigator AI Writer Publish More" at bounding box center [612, 14] width 868 height 18
click at [253, 15] on icon "button" at bounding box center [250, 14] width 13 height 13
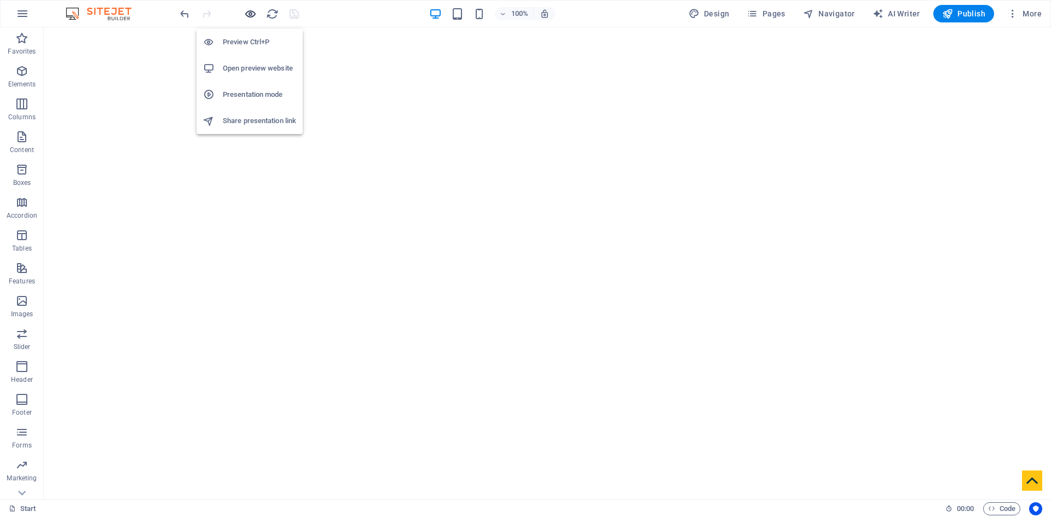
click at [247, 13] on icon "button" at bounding box center [250, 14] width 13 height 13
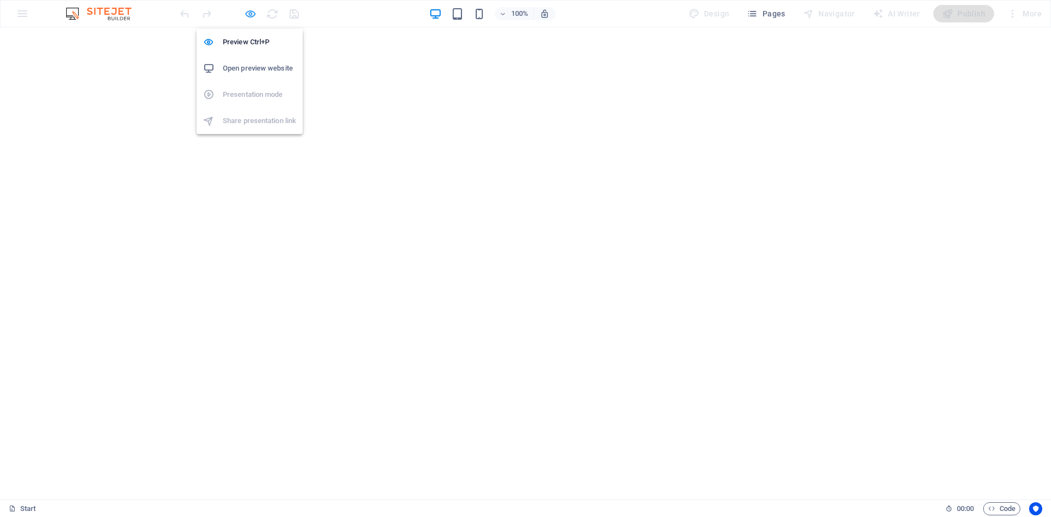
click at [247, 14] on icon "button" at bounding box center [250, 14] width 13 height 13
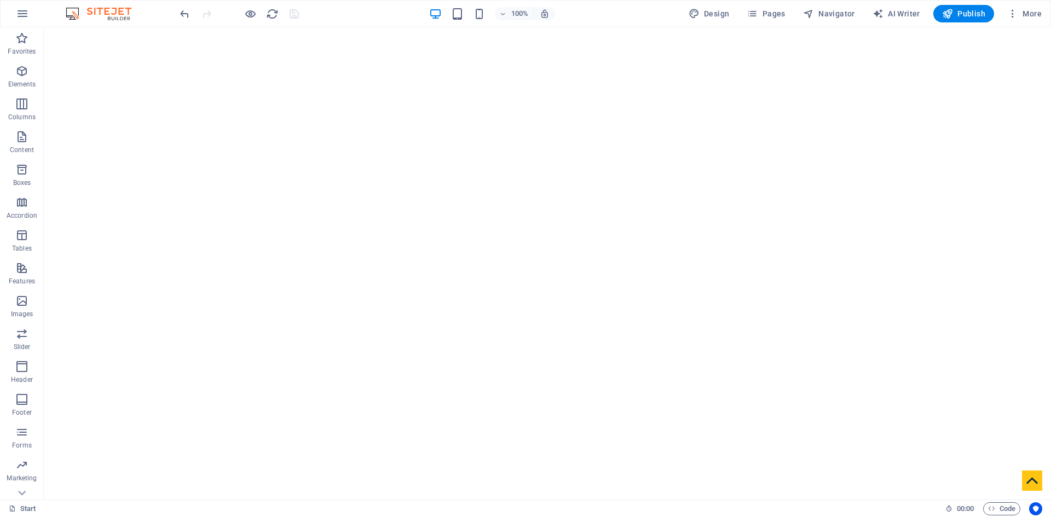
click at [297, 15] on div at bounding box center [239, 14] width 123 height 18
